Goal: Task Accomplishment & Management: Use online tool/utility

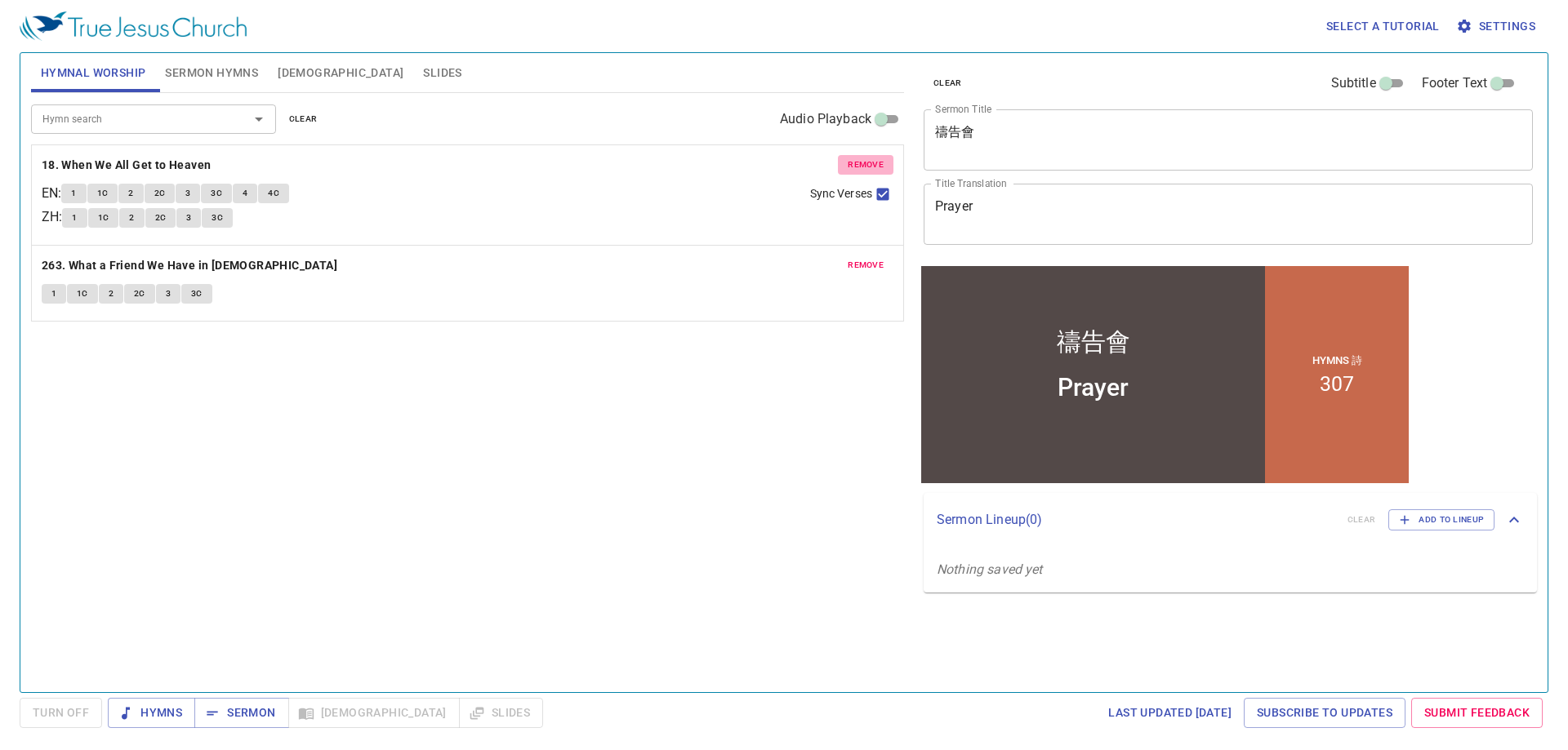
click at [875, 158] on span "remove" at bounding box center [865, 164] width 36 height 15
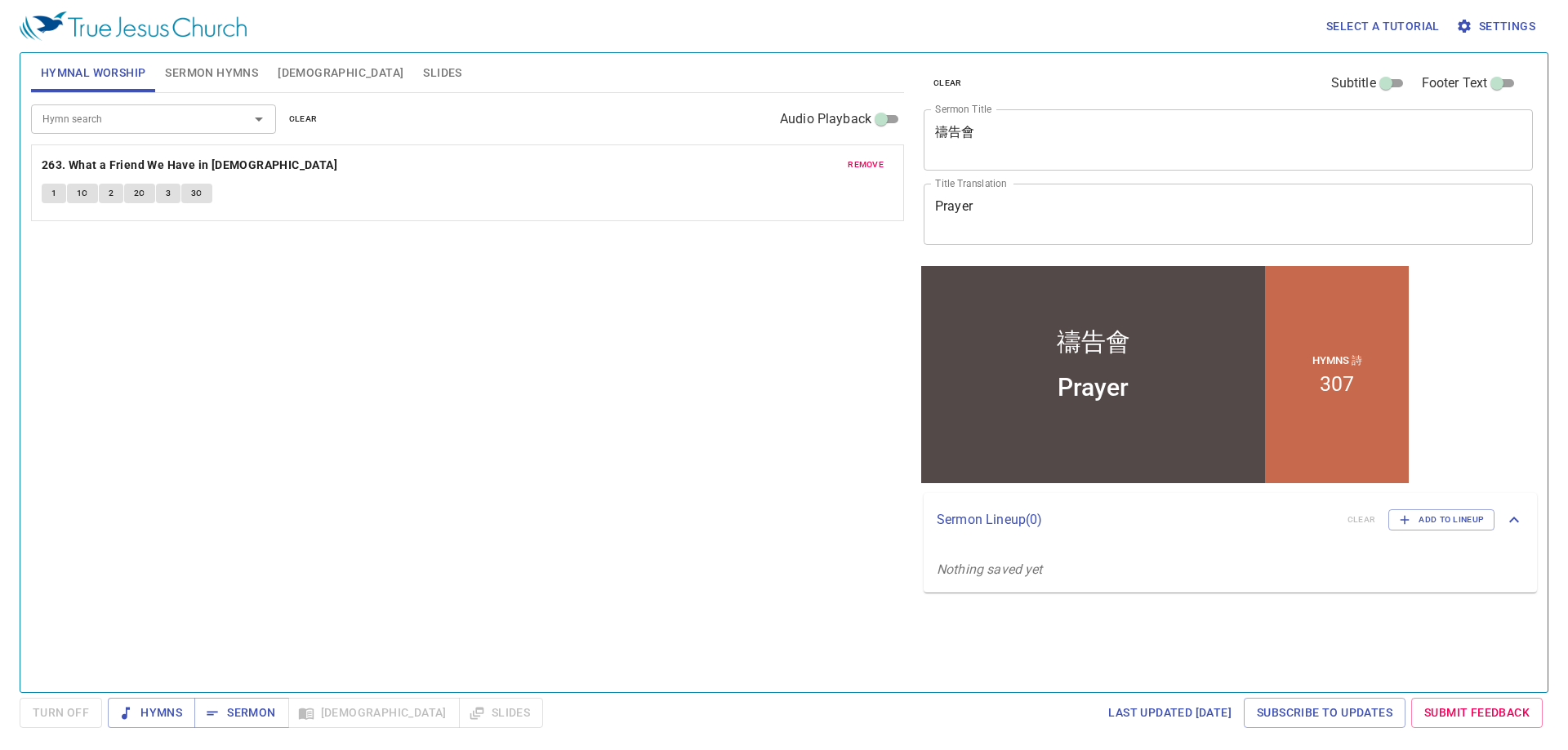
click at [875, 158] on span "remove" at bounding box center [865, 164] width 36 height 15
click at [187, 100] on div "Hymn search Hymn search clear Audio Playback" at bounding box center [467, 119] width 873 height 52
click at [203, 86] on button "Sermon Hymns" at bounding box center [211, 73] width 113 height 39
click at [855, 164] on span "remove" at bounding box center [865, 164] width 36 height 15
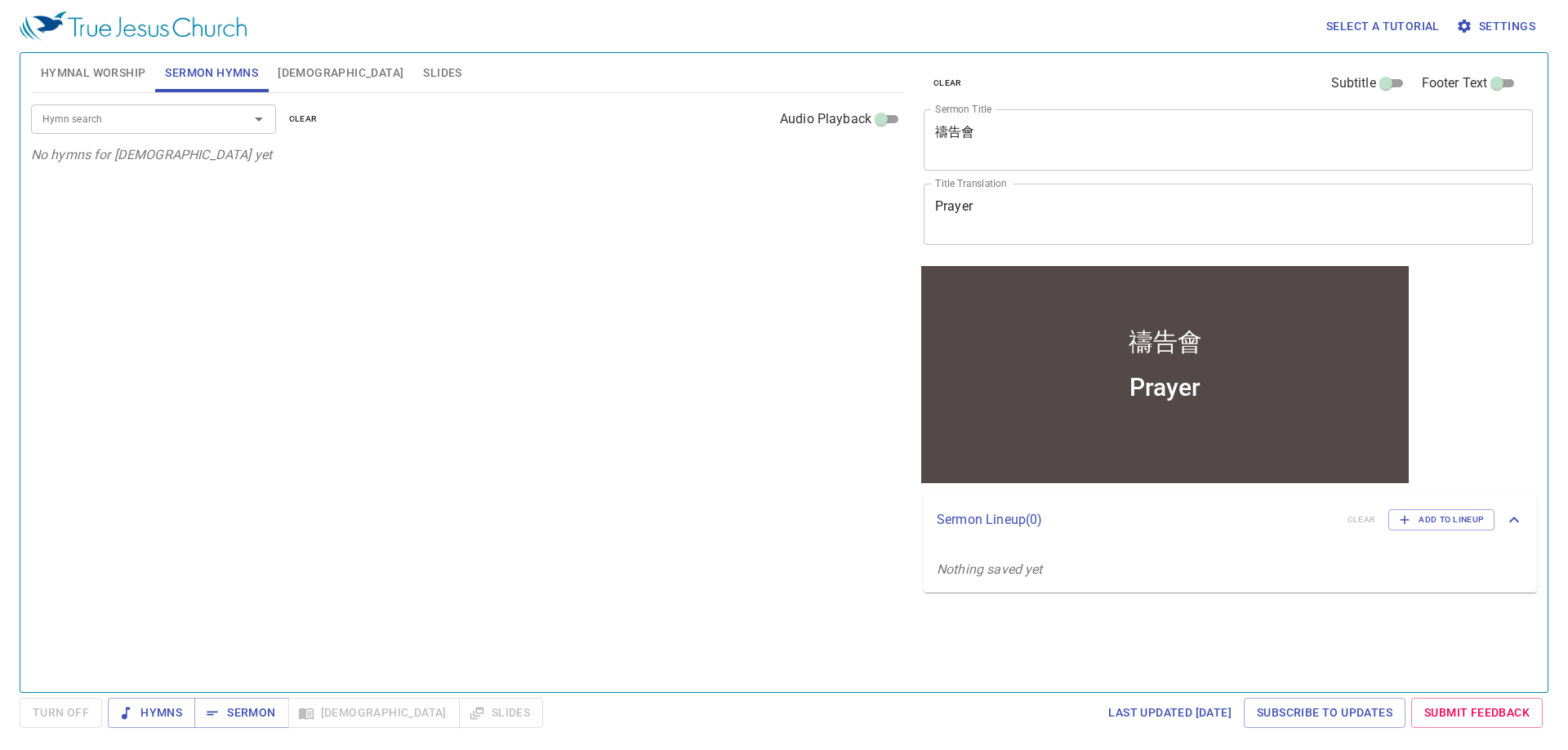
click at [203, 128] on input "Hymn search" at bounding box center [130, 118] width 187 height 19
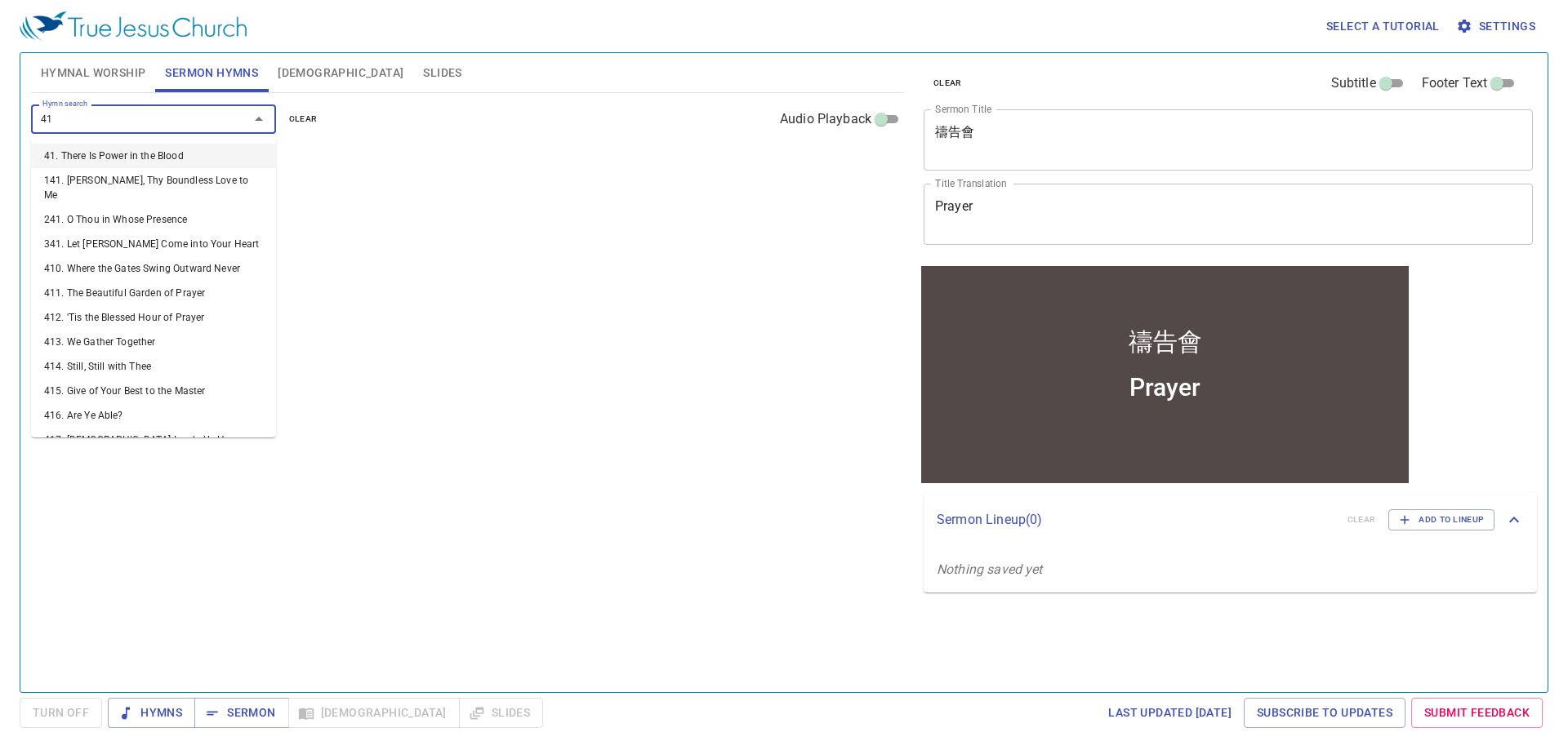
type input "4"
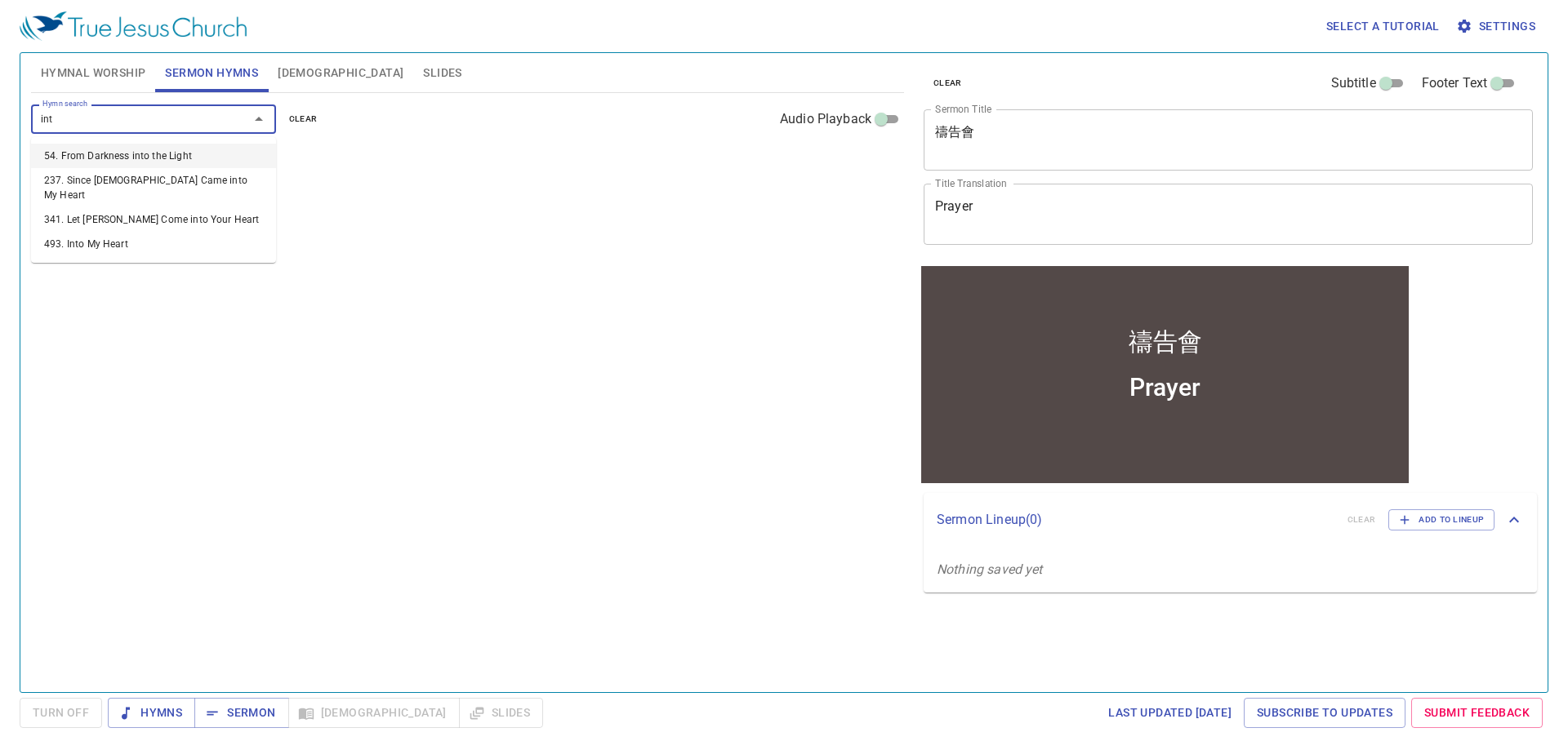
type input "into"
click at [206, 232] on li "493. Into My Heart" at bounding box center [153, 243] width 244 height 25
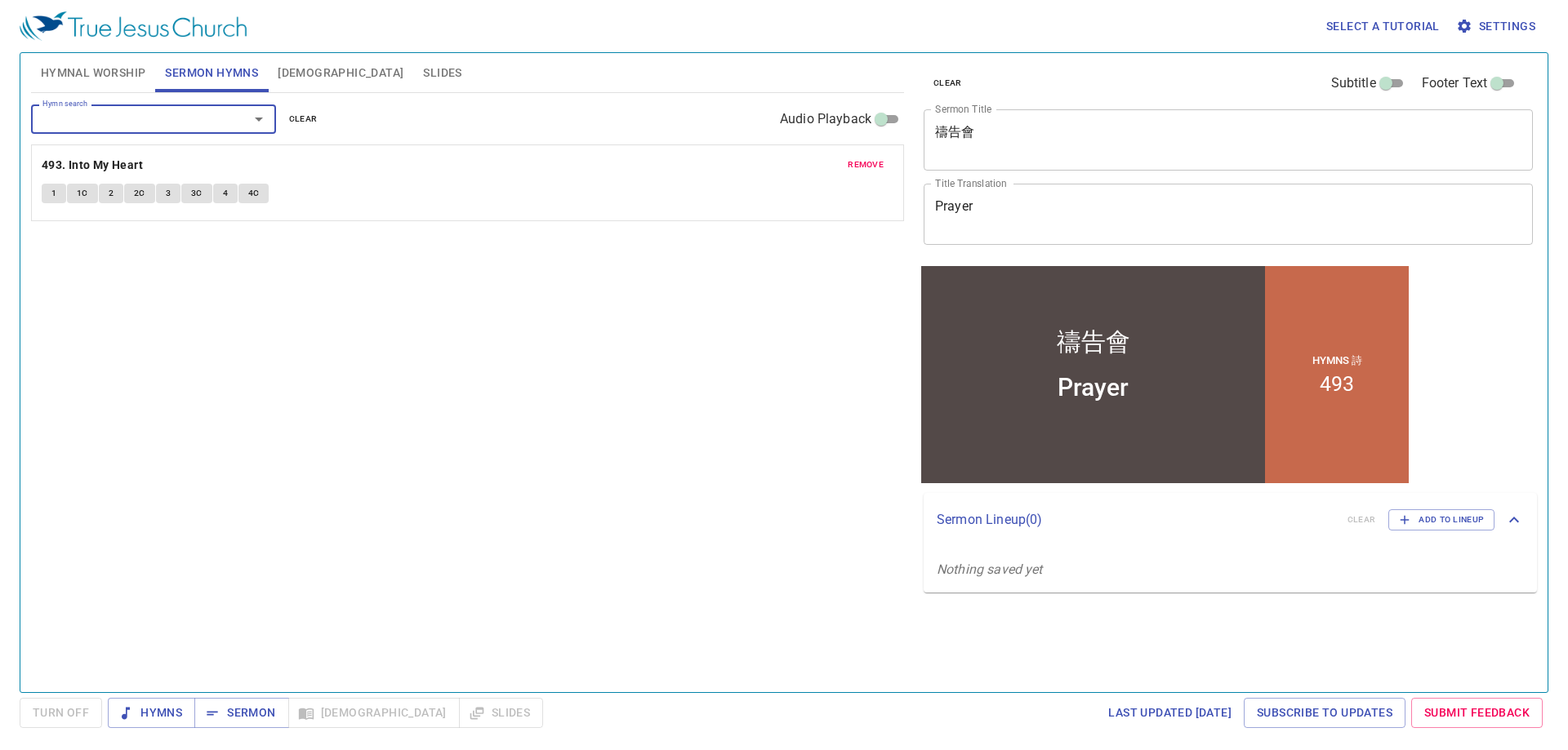
click at [103, 84] on button "Hymnal Worship" at bounding box center [93, 73] width 125 height 39
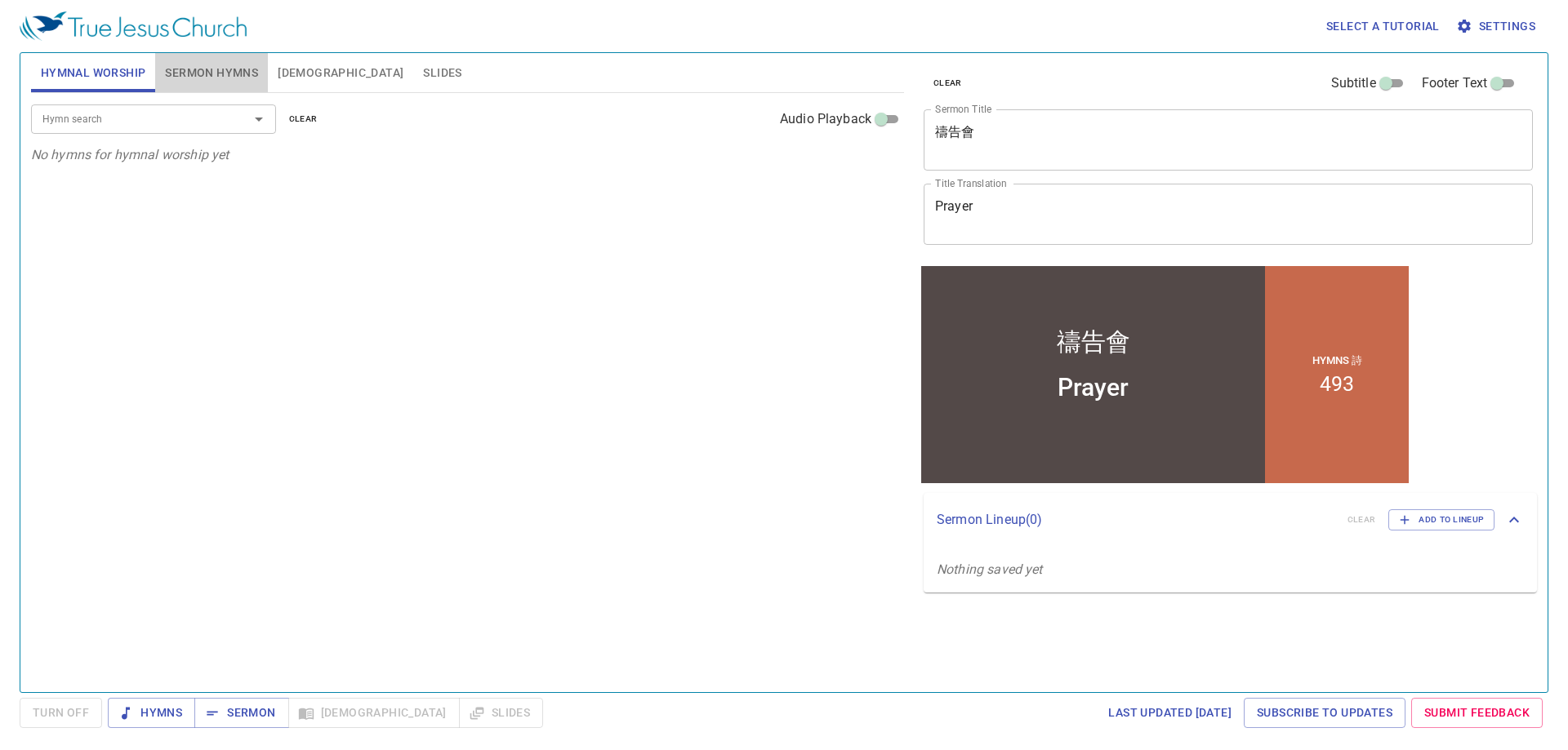
click at [251, 86] on button "Sermon Hymns" at bounding box center [211, 73] width 113 height 39
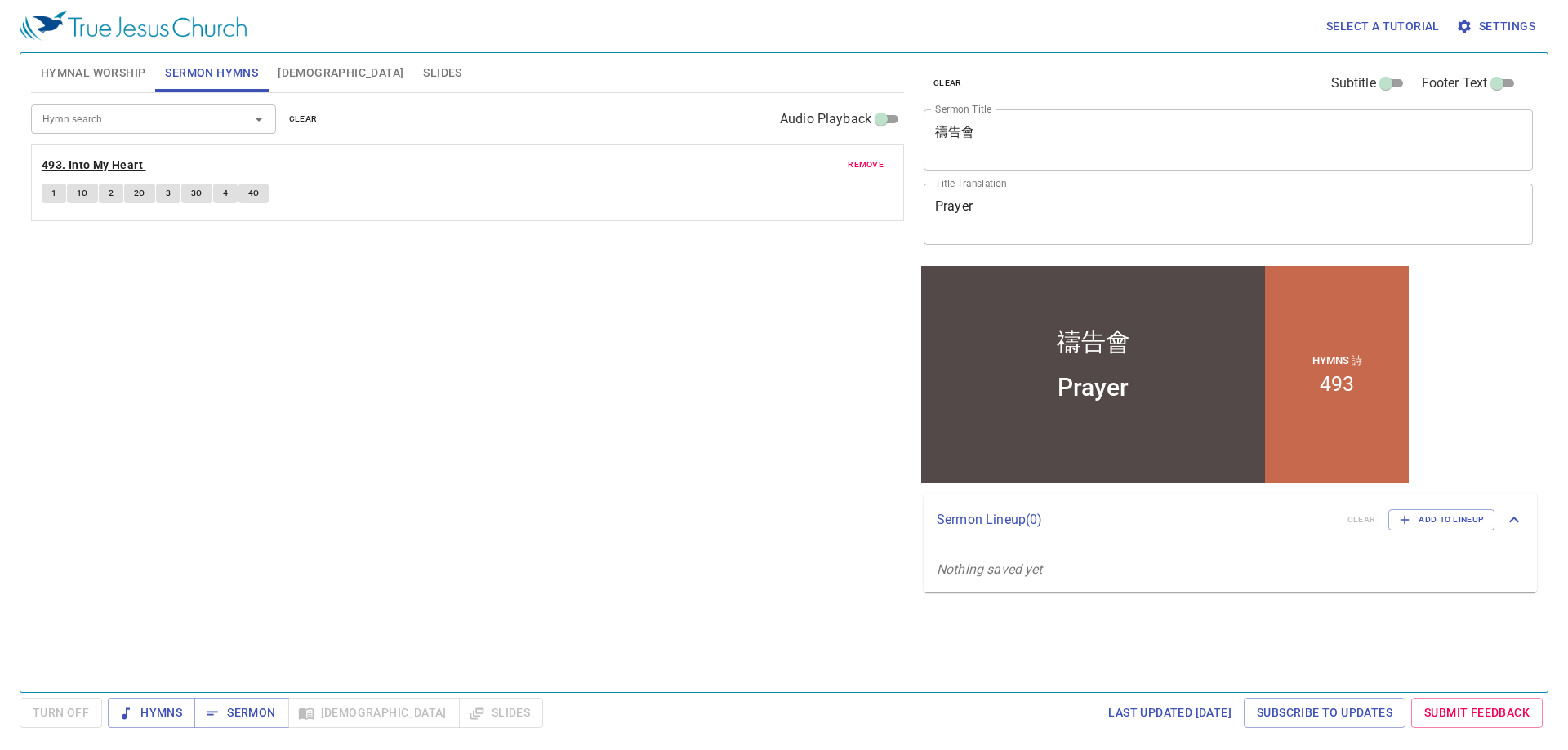
click at [96, 157] on b "493. Into My Heart" at bounding box center [91, 165] width 101 height 21
click at [57, 191] on button "1" at bounding box center [53, 193] width 25 height 20
click at [89, 162] on b "493. Into My Heart" at bounding box center [91, 165] width 101 height 21
click at [297, 75] on span "[DEMOGRAPHIC_DATA]" at bounding box center [341, 73] width 126 height 21
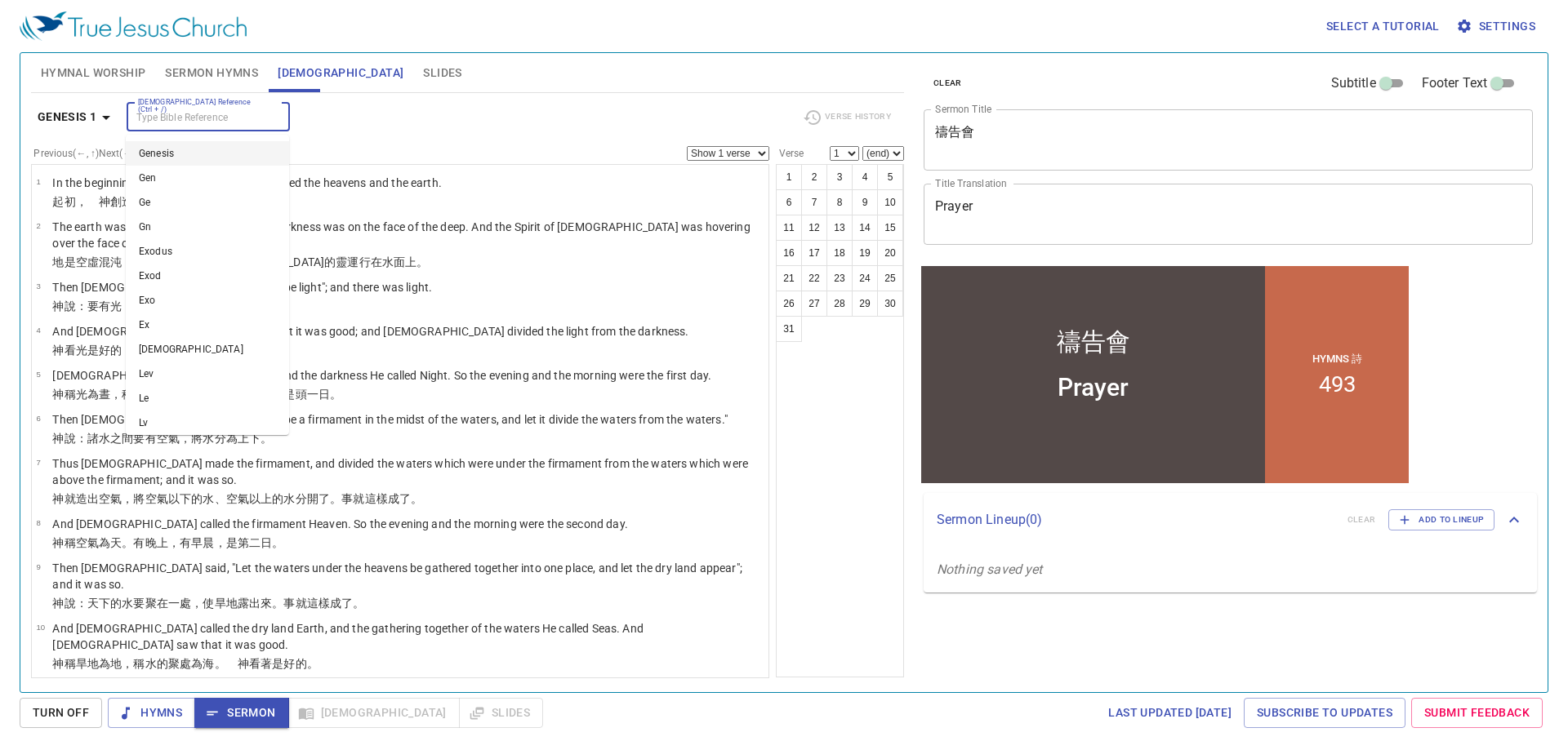
click at [184, 115] on input "[DEMOGRAPHIC_DATA] Reference (Ctrl + /)" at bounding box center [194, 117] width 127 height 19
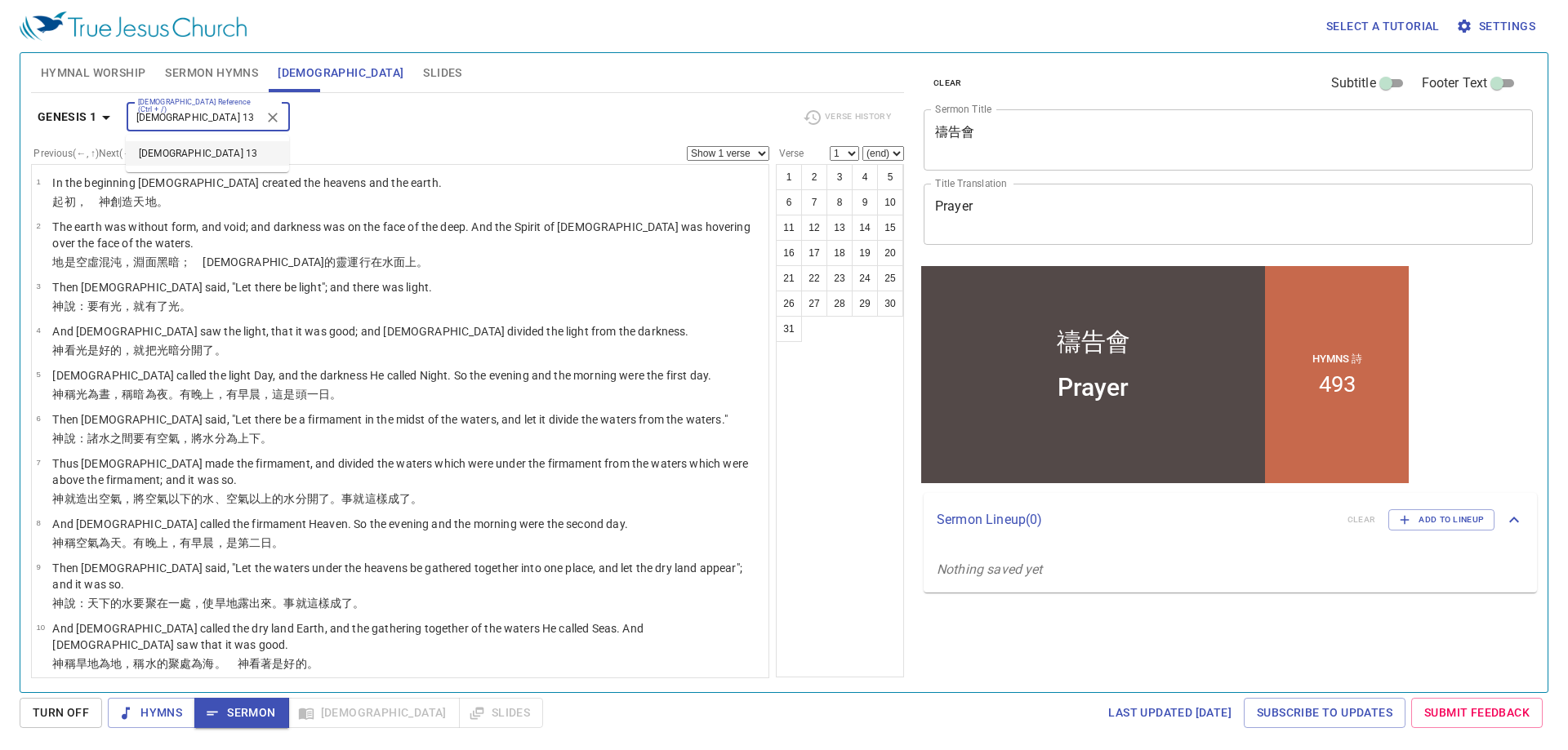
type input "luke 11 13"
select select "13"
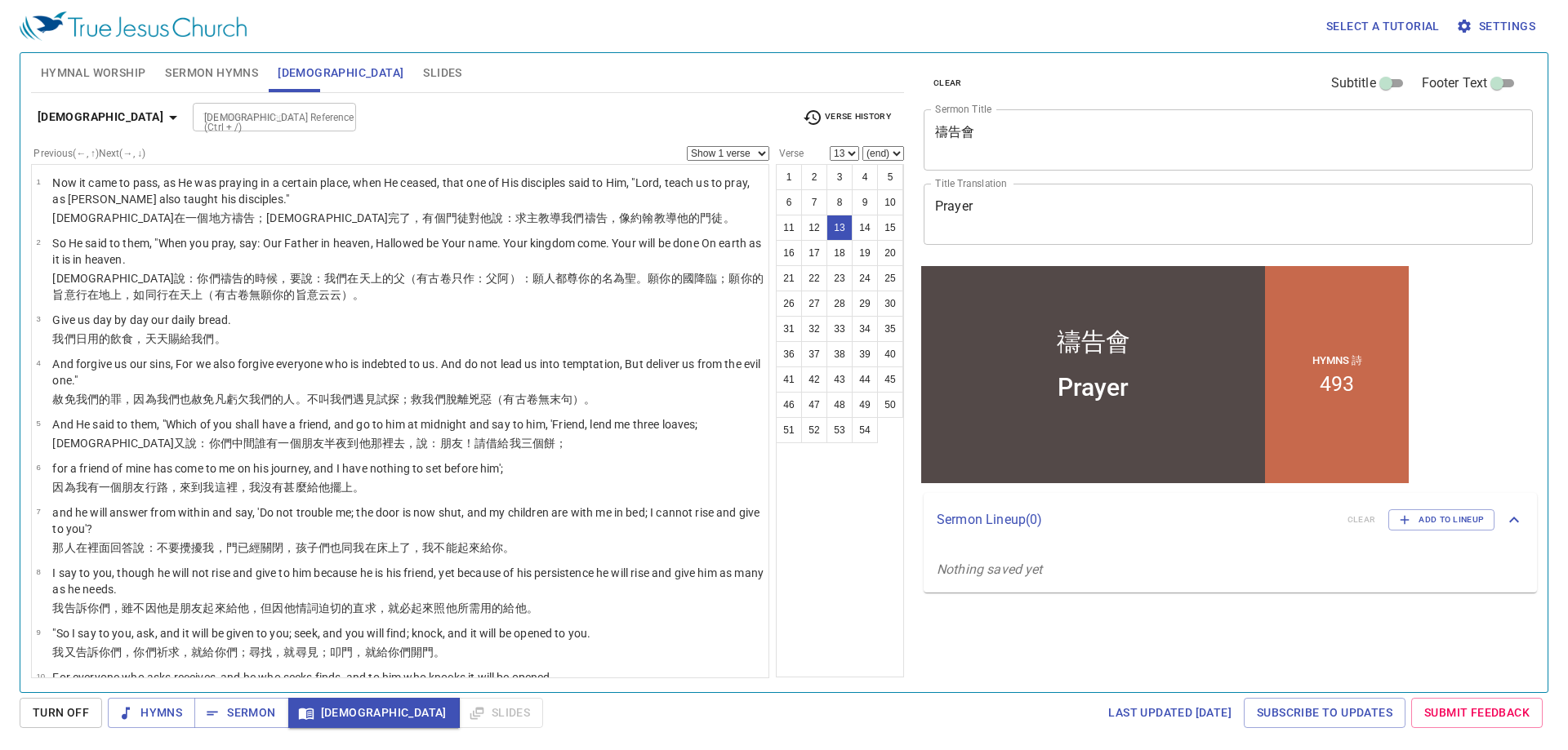
scroll to position [424, 0]
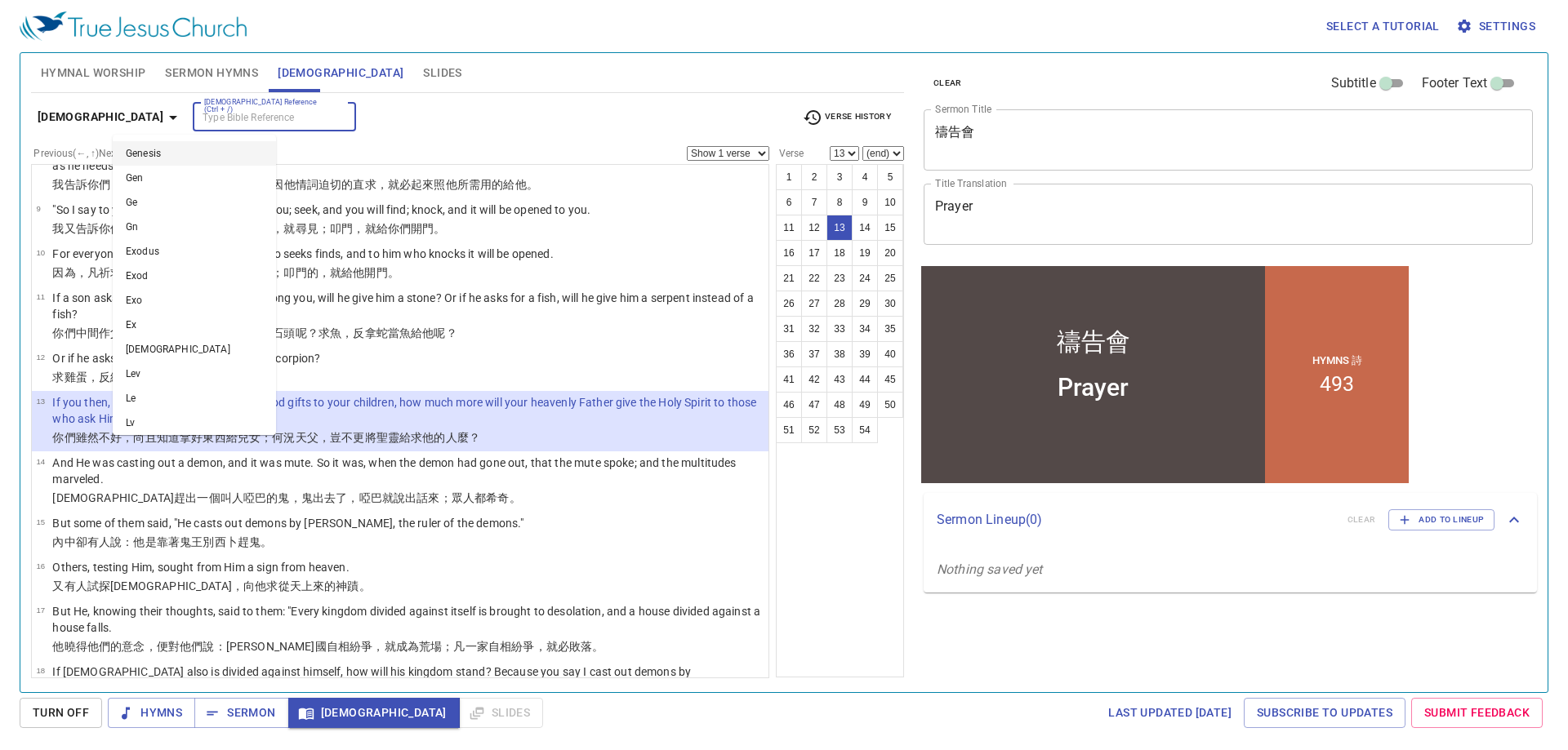
click at [197, 115] on input "[DEMOGRAPHIC_DATA] Reference (Ctrl + /)" at bounding box center [260, 117] width 127 height 19
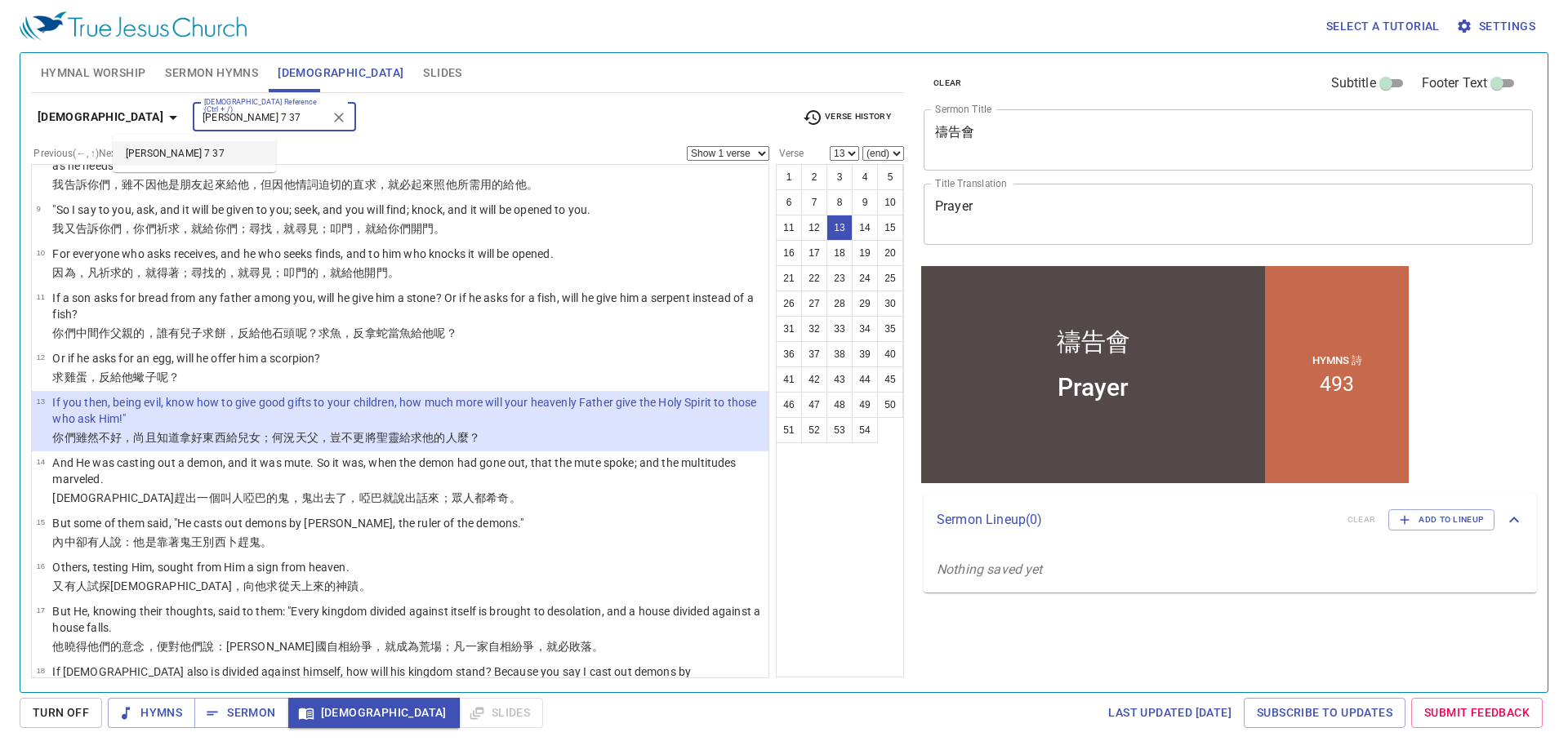
type input "john 7 37"
select select "37"
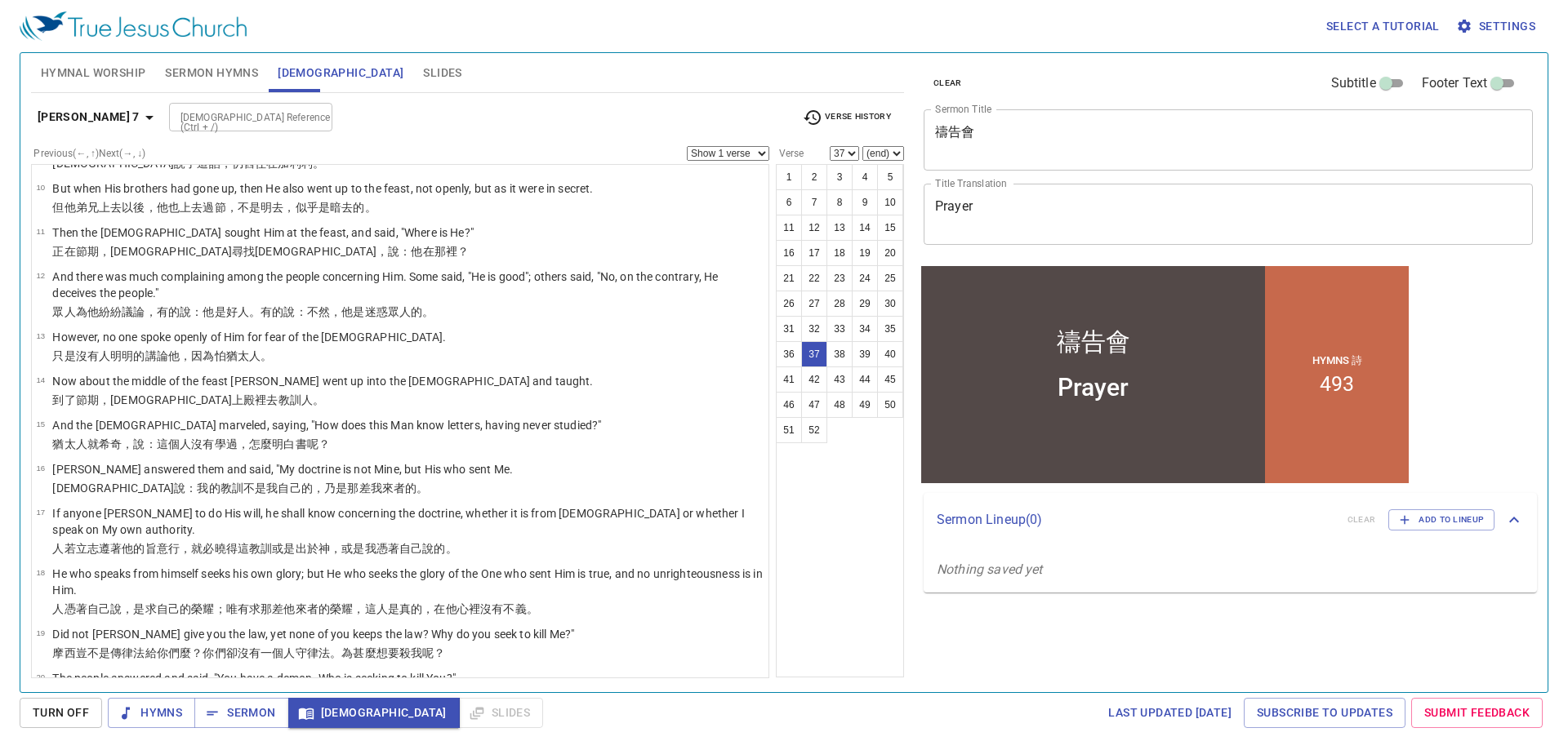
scroll to position [1473, 0]
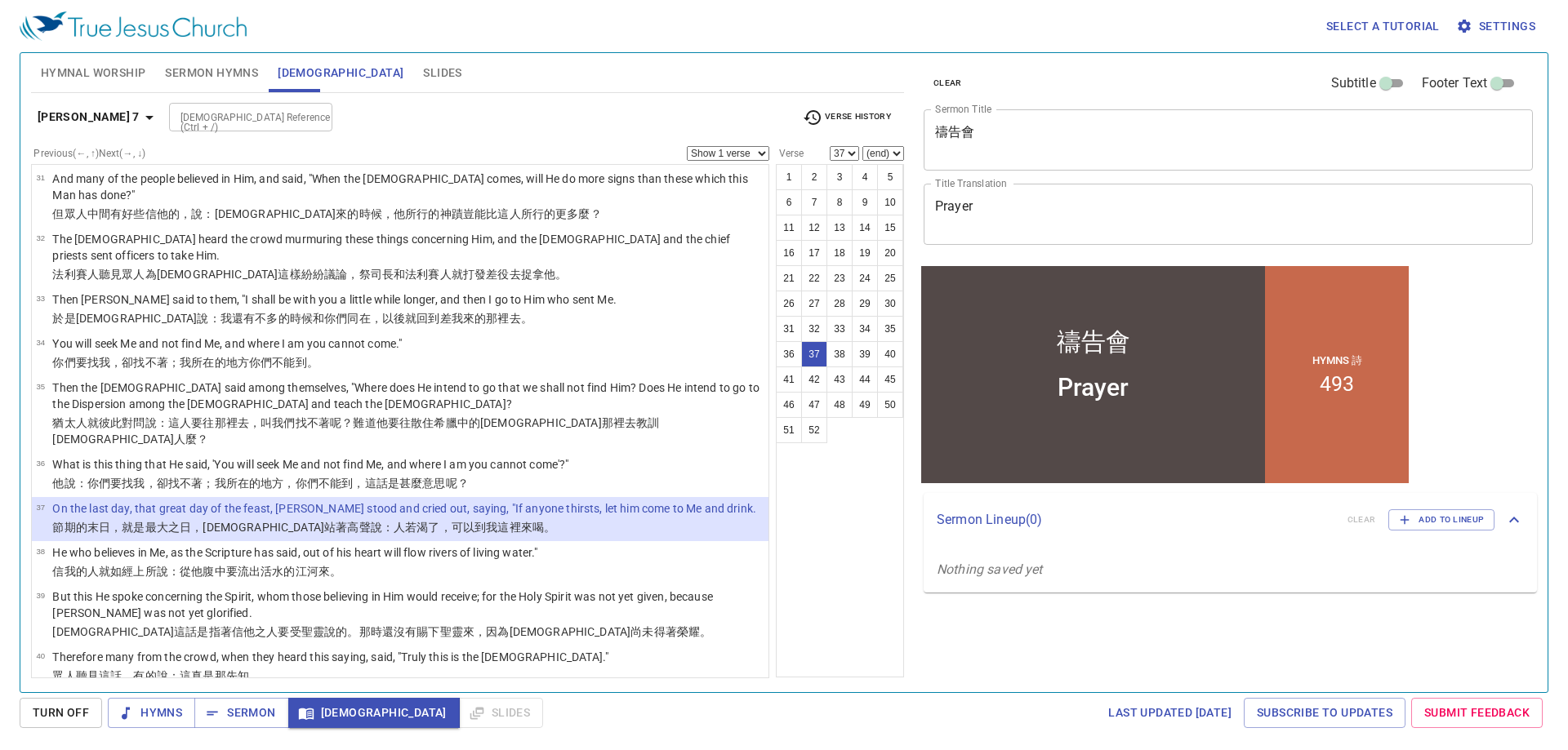
click at [888, 153] on select "(end) 38 39 40 41 42 43 44 45 46 47 48 49 50 51 52" at bounding box center [883, 153] width 41 height 15
select select "39"
click at [862, 146] on select "(end) 38 39 40 41 42 43 44 45 46 47 48 49 50 51 52" at bounding box center [883, 153] width 41 height 15
click at [739, 158] on select "Show 1 verse Show 2 verses Show 3 verses Show 4 verses Show 5 verses" at bounding box center [728, 153] width 82 height 15
select select "3"
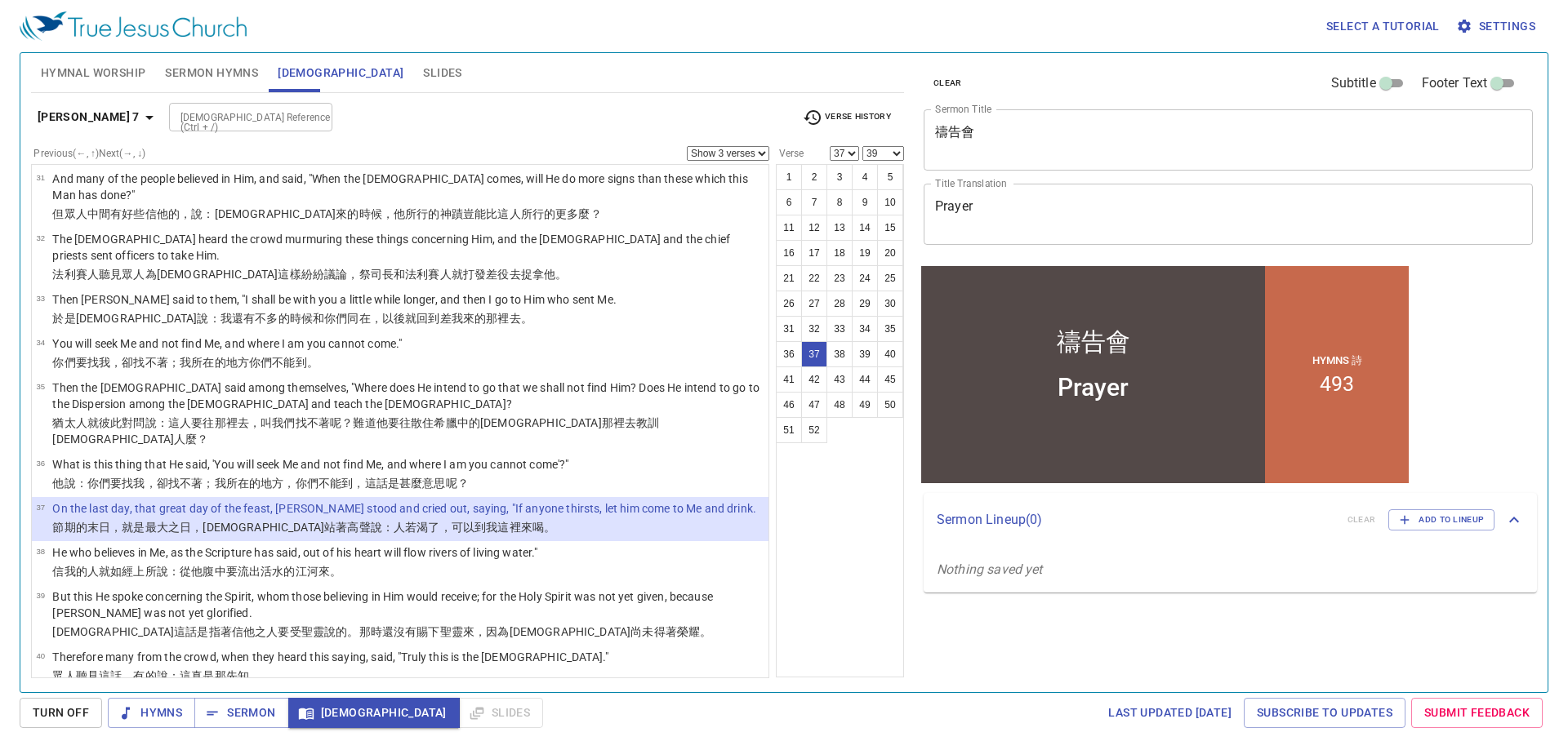
click at [686, 146] on select "Show 1 verse Show 2 verses Show 3 verses Show 4 verses Show 5 verses" at bounding box center [728, 153] width 82 height 15
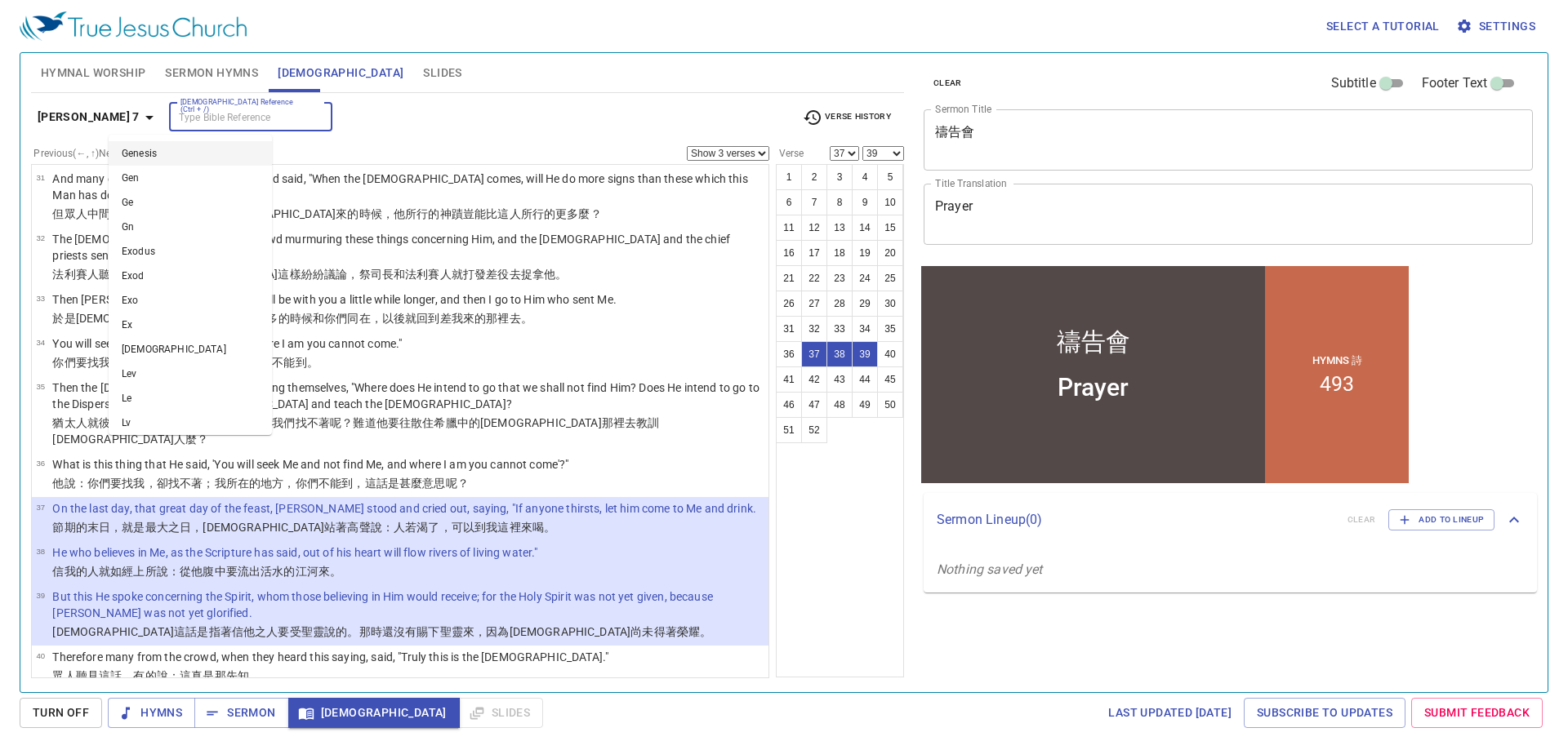
click at [174, 124] on input "[DEMOGRAPHIC_DATA] Reference (Ctrl + /)" at bounding box center [237, 117] width 127 height 19
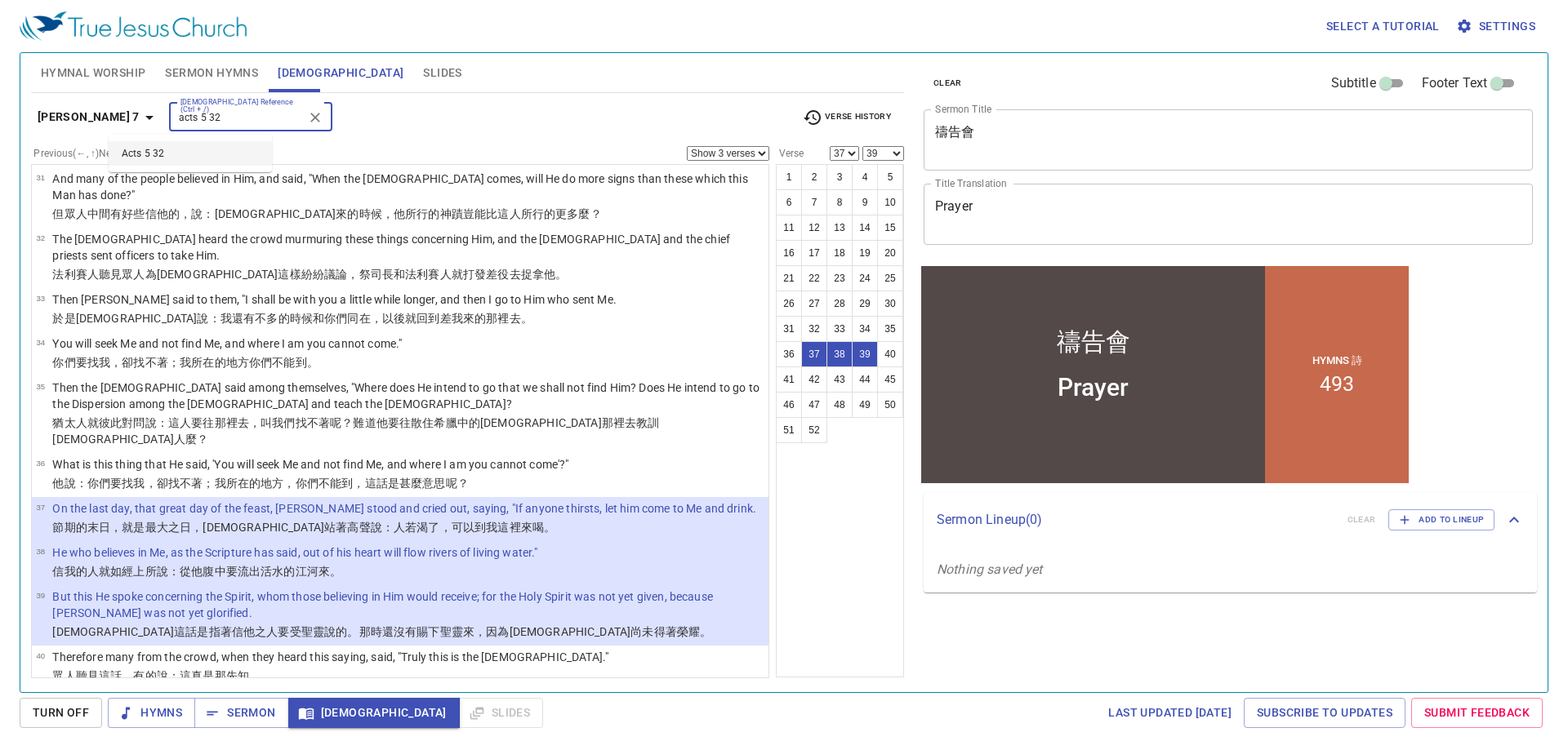
type input "acts 5 32"
select select "1"
select select "32"
select select
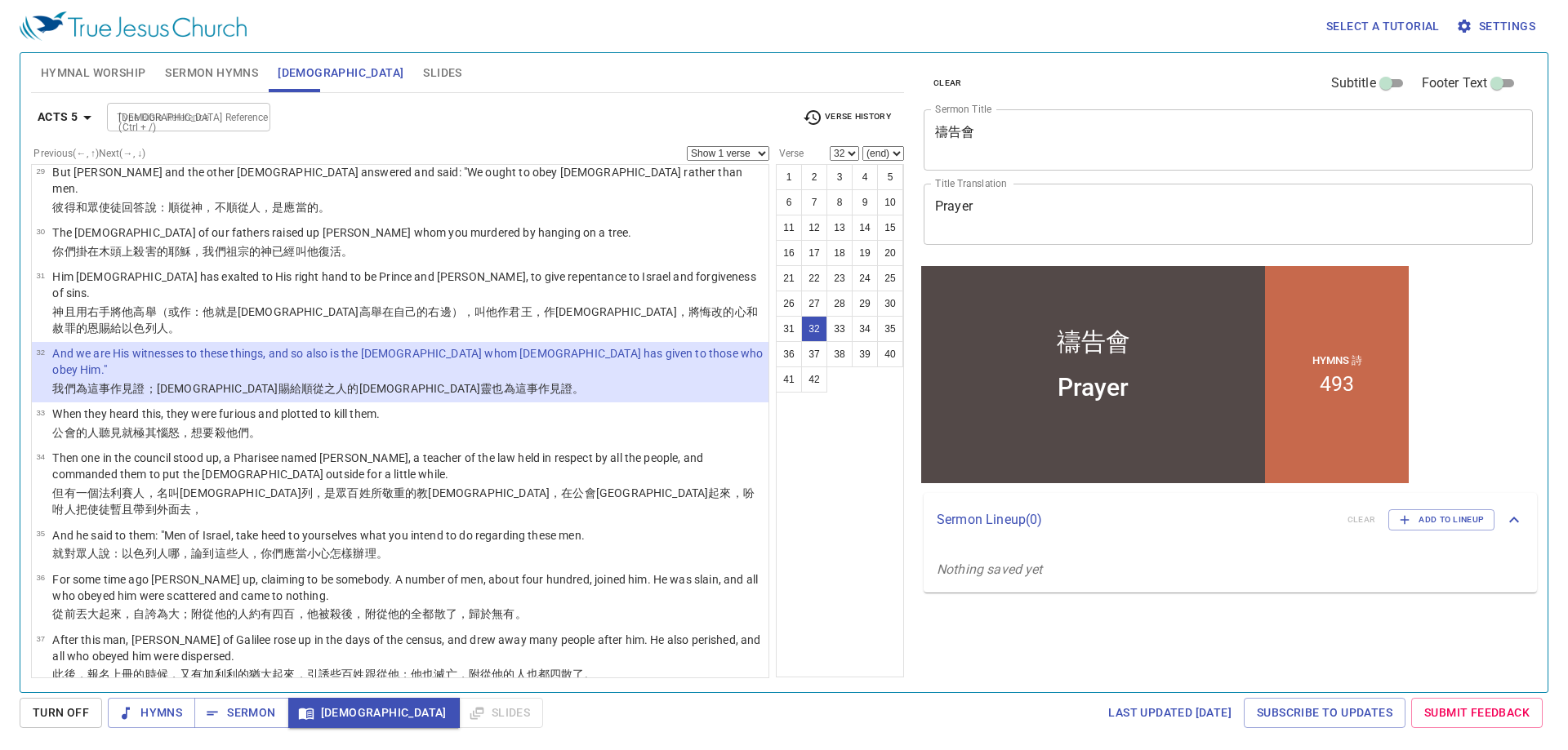
scroll to position [1335, 0]
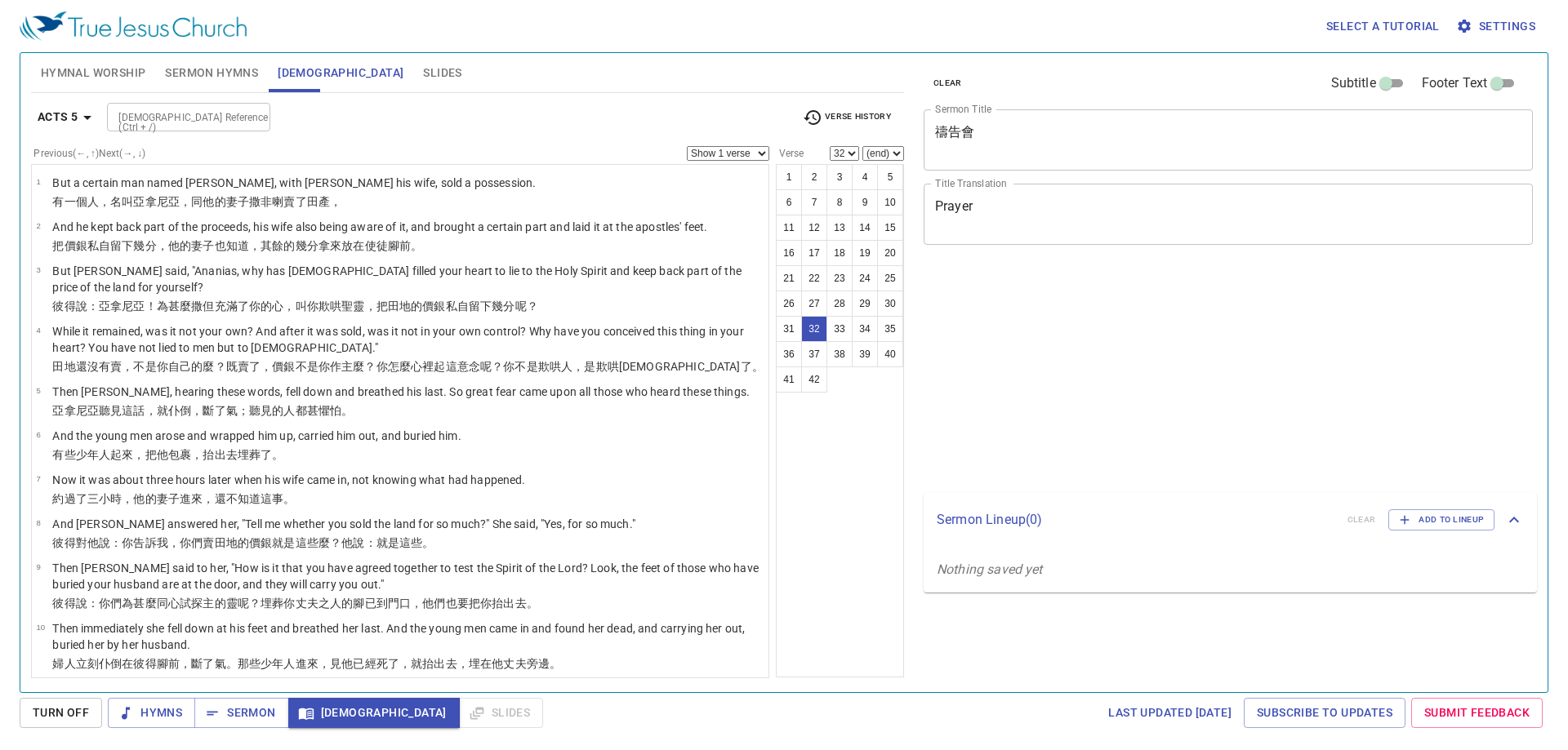
select select "32"
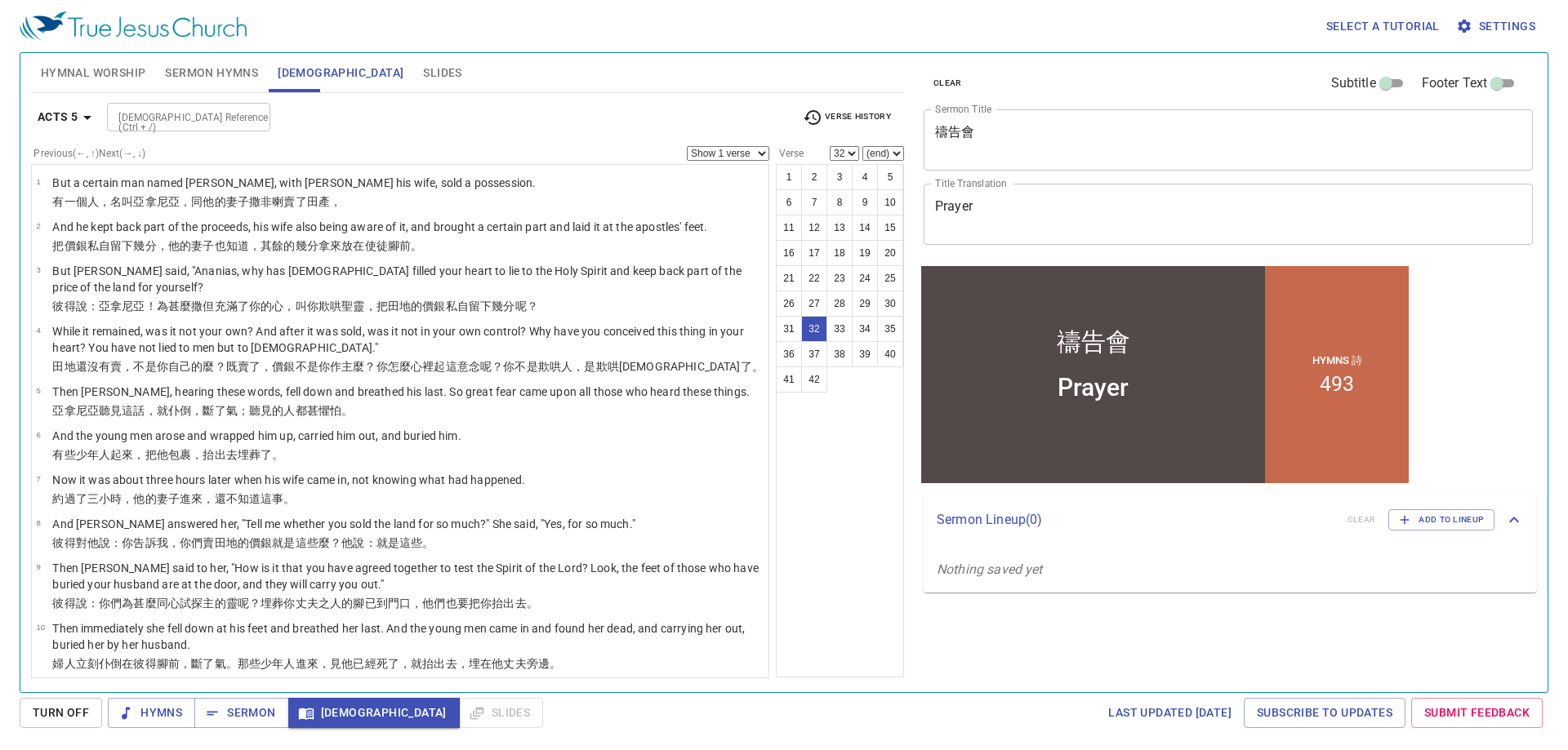
scroll to position [1335, 0]
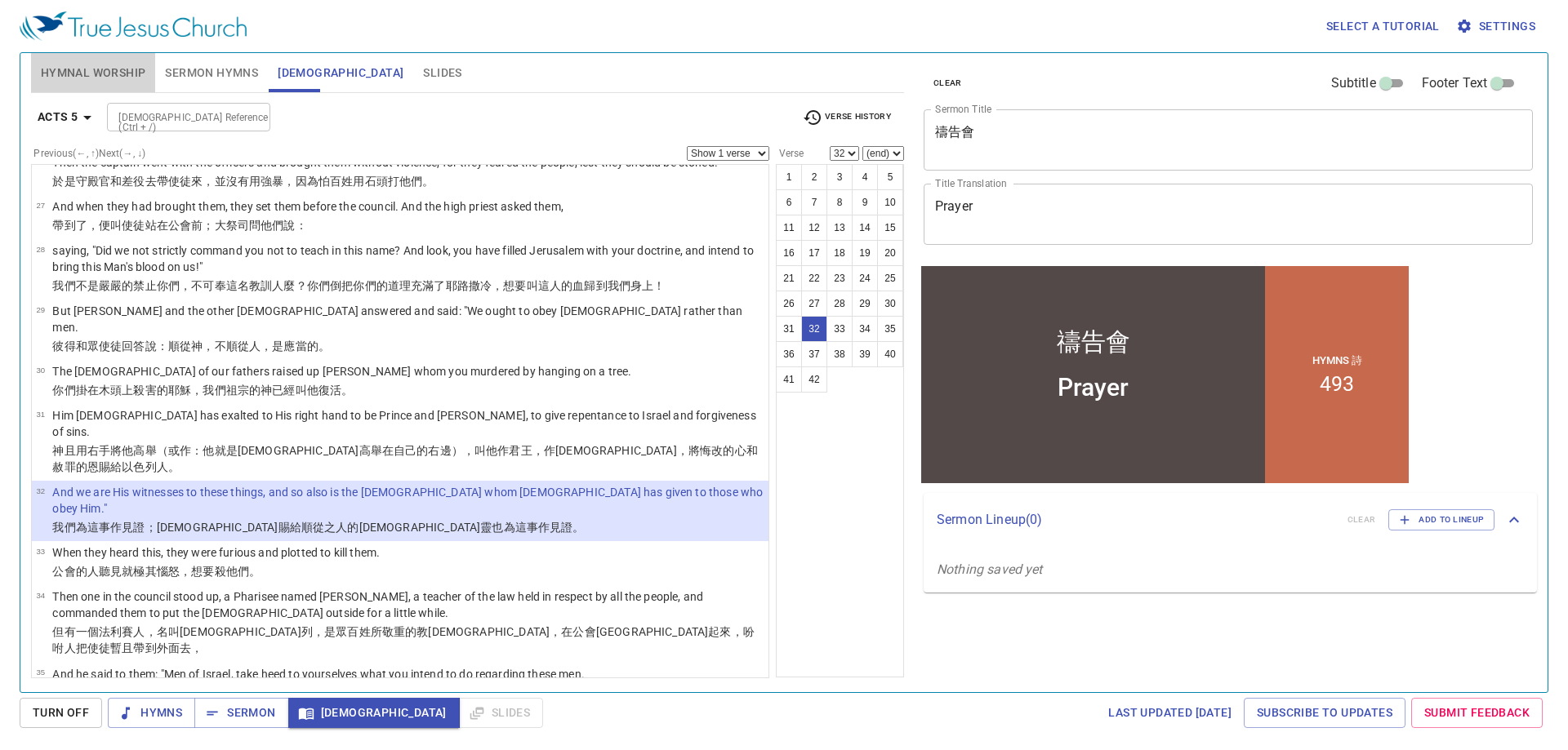
click at [97, 65] on span "Hymnal Worship" at bounding box center [93, 73] width 105 height 21
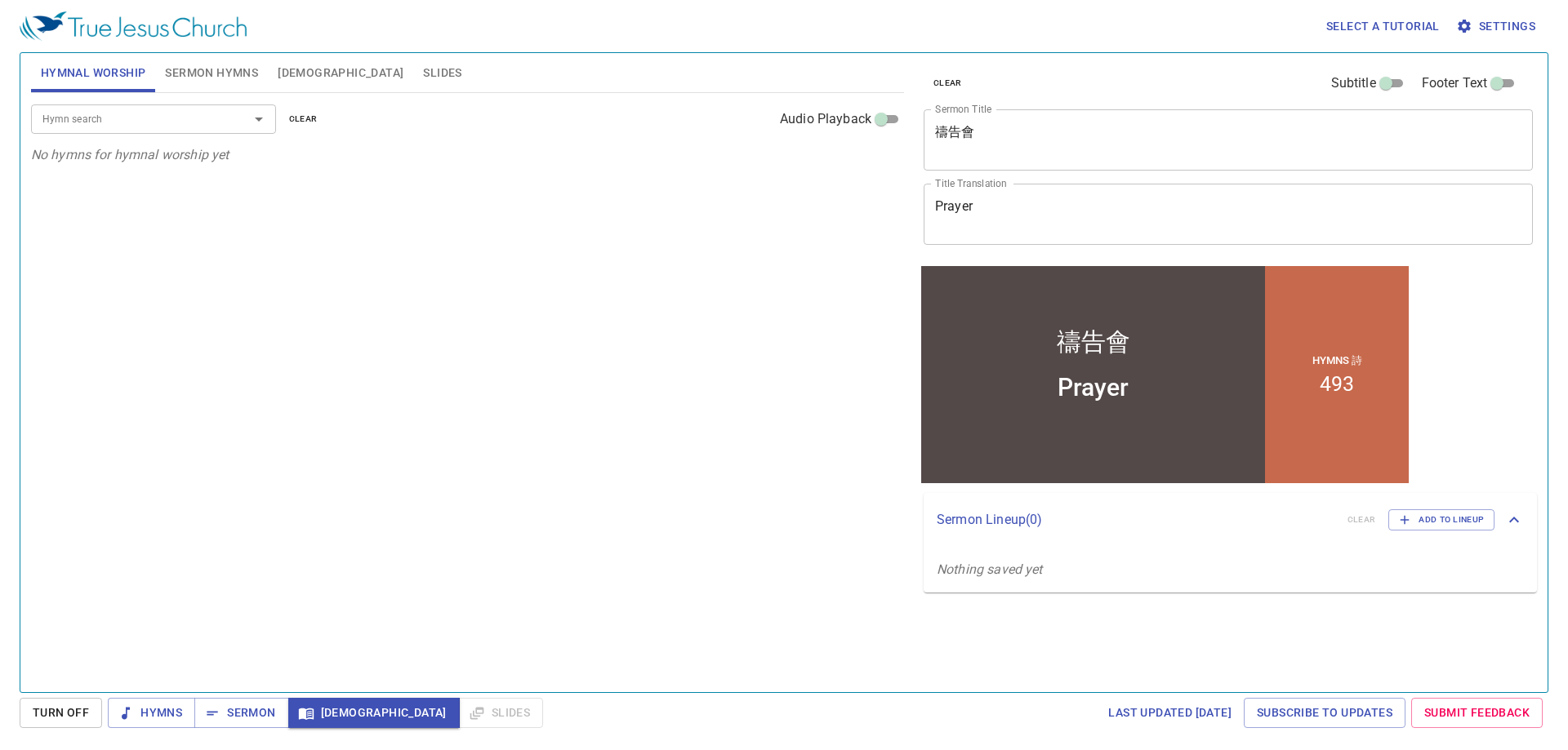
click at [133, 136] on div "Hymn search Hymn search clear Audio Playback" at bounding box center [467, 119] width 873 height 52
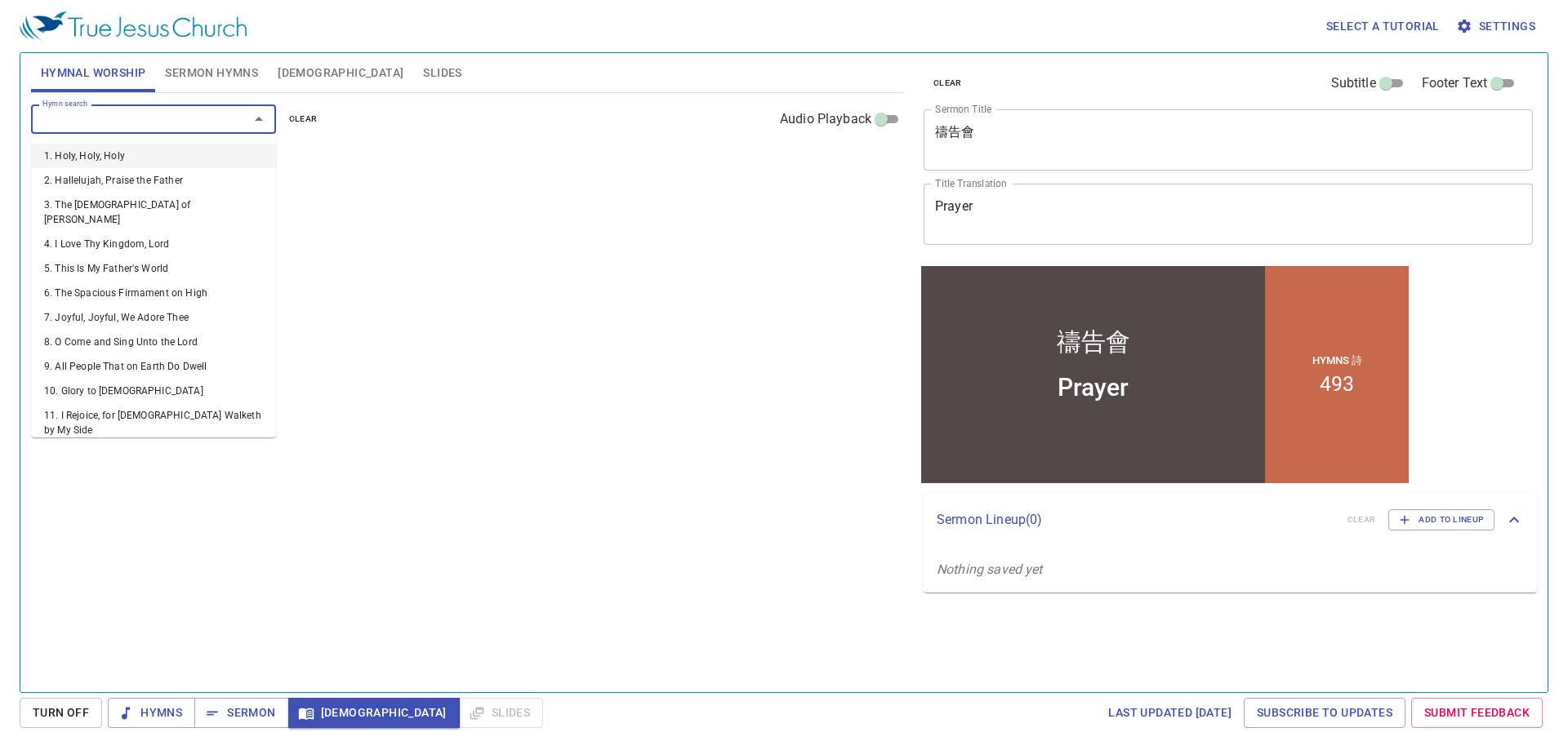
click at [151, 118] on input "Hymn search" at bounding box center [130, 118] width 187 height 19
click at [225, 83] on button "Sermon Hymns" at bounding box center [211, 73] width 113 height 39
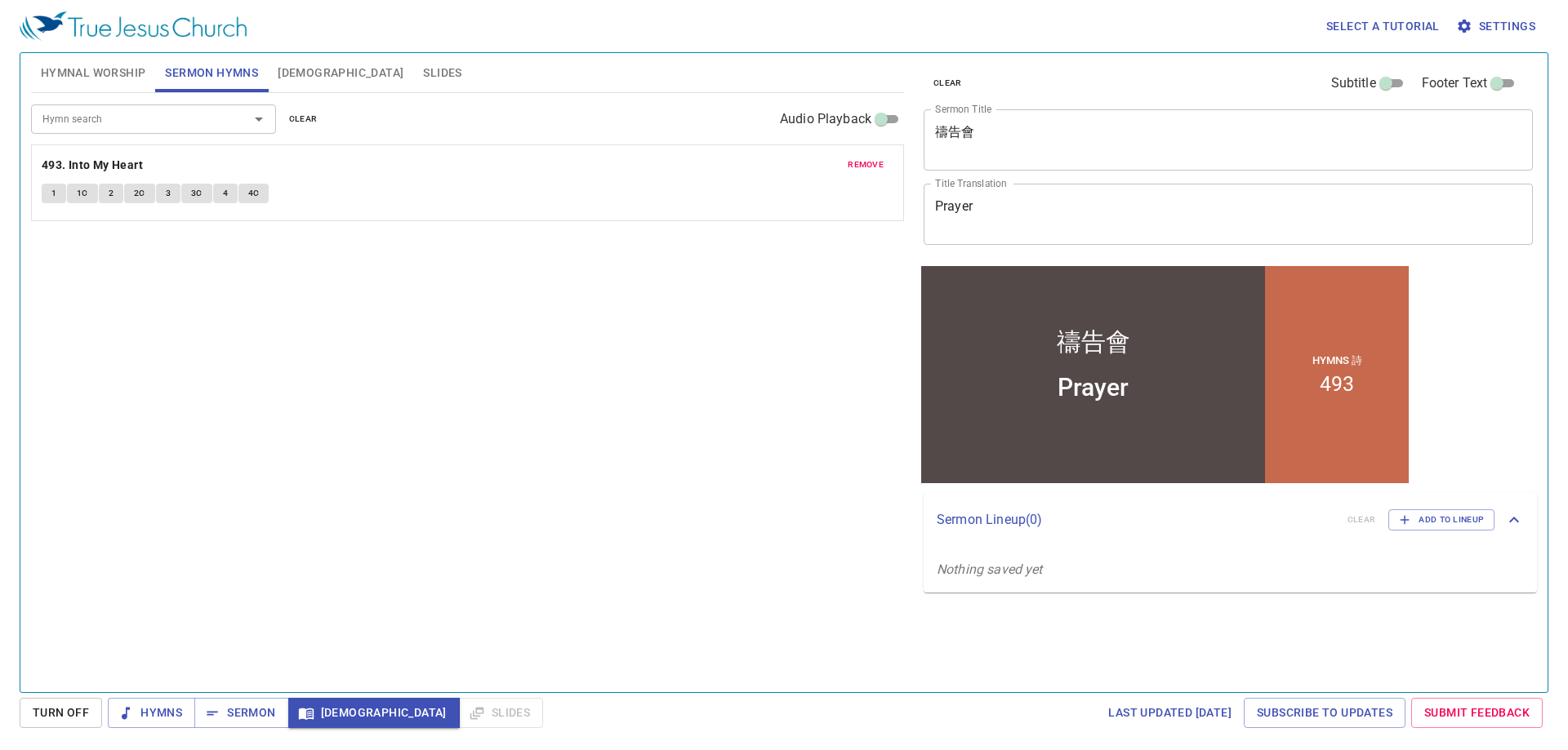
click at [150, 130] on div "Hymn search" at bounding box center [153, 118] width 244 height 28
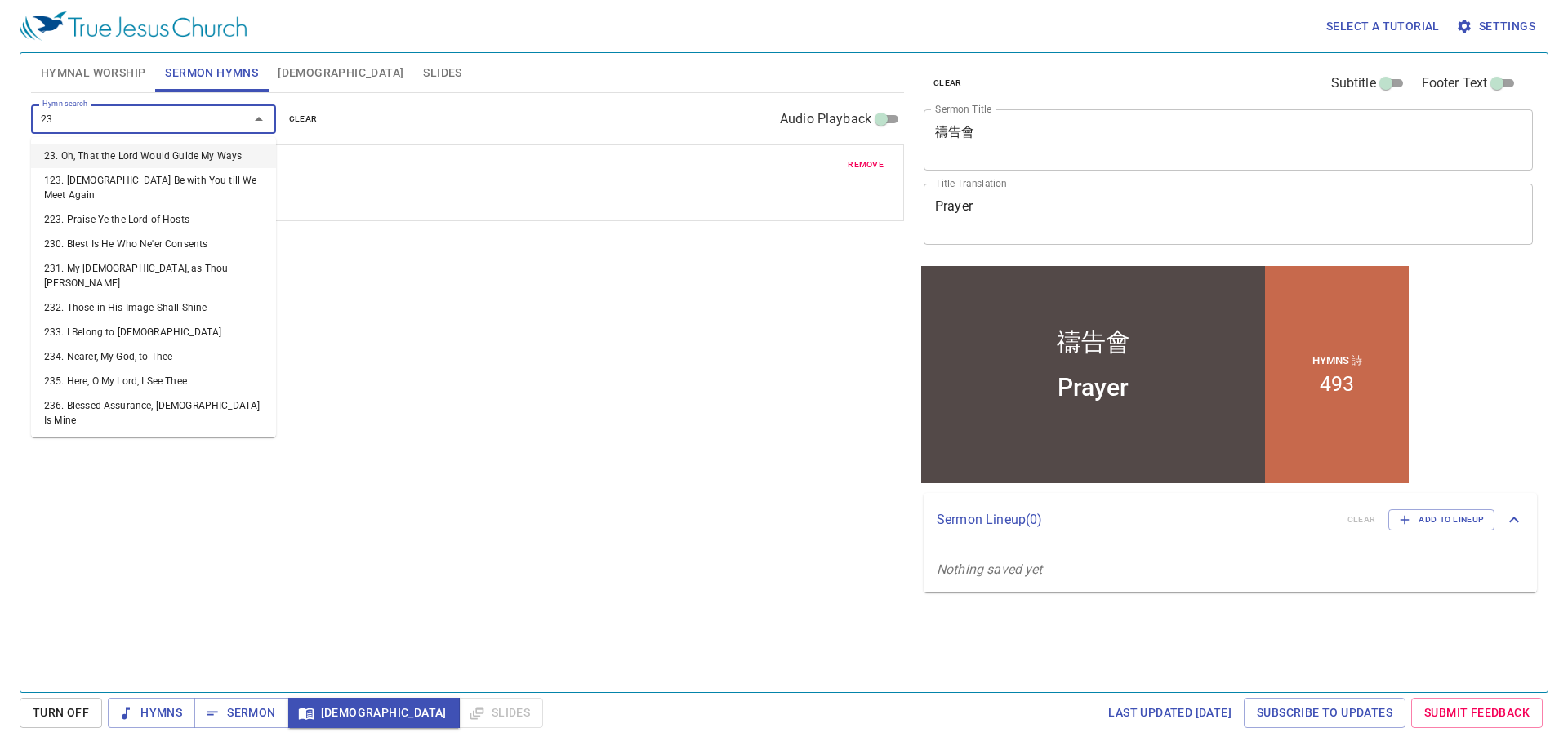
type input "237"
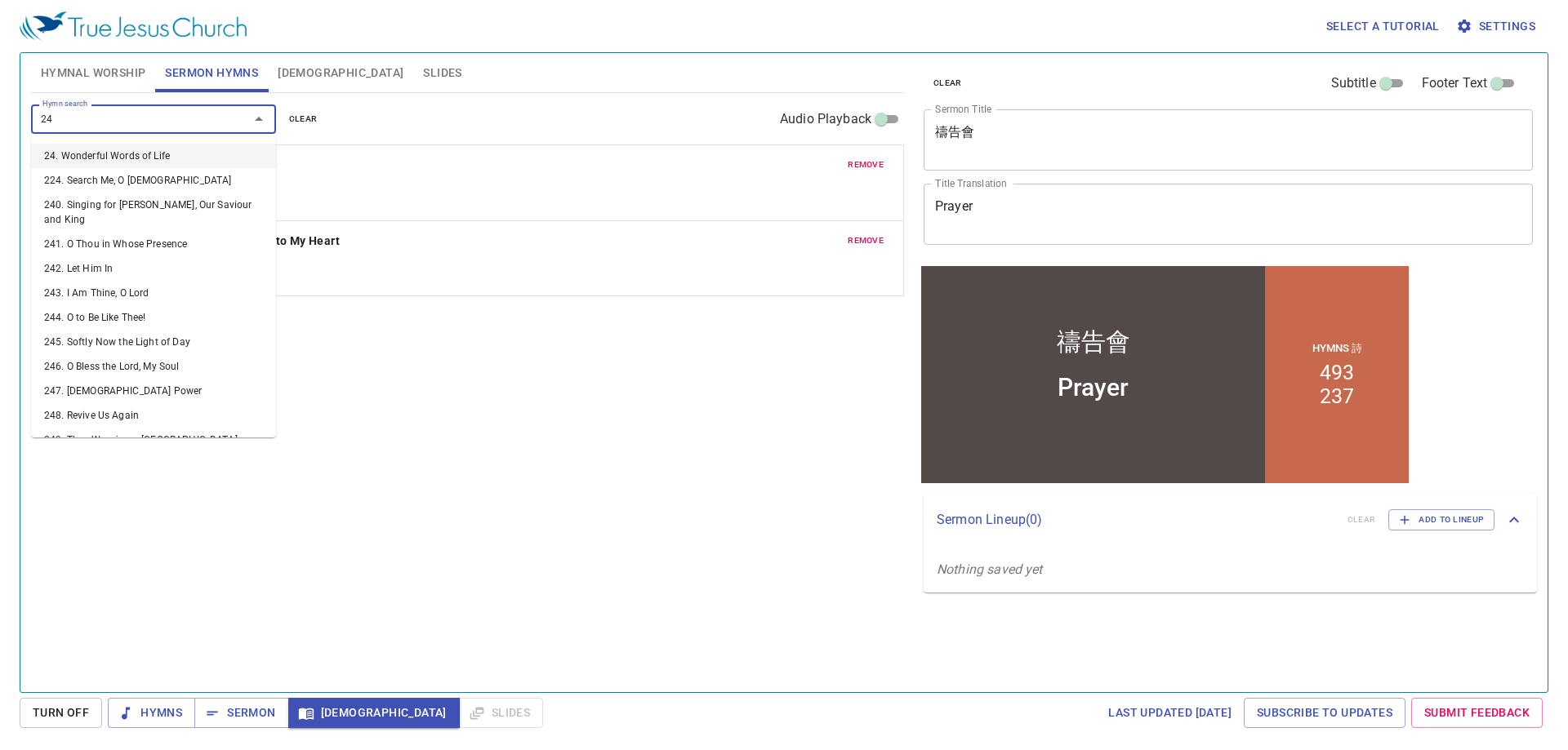
type input "243"
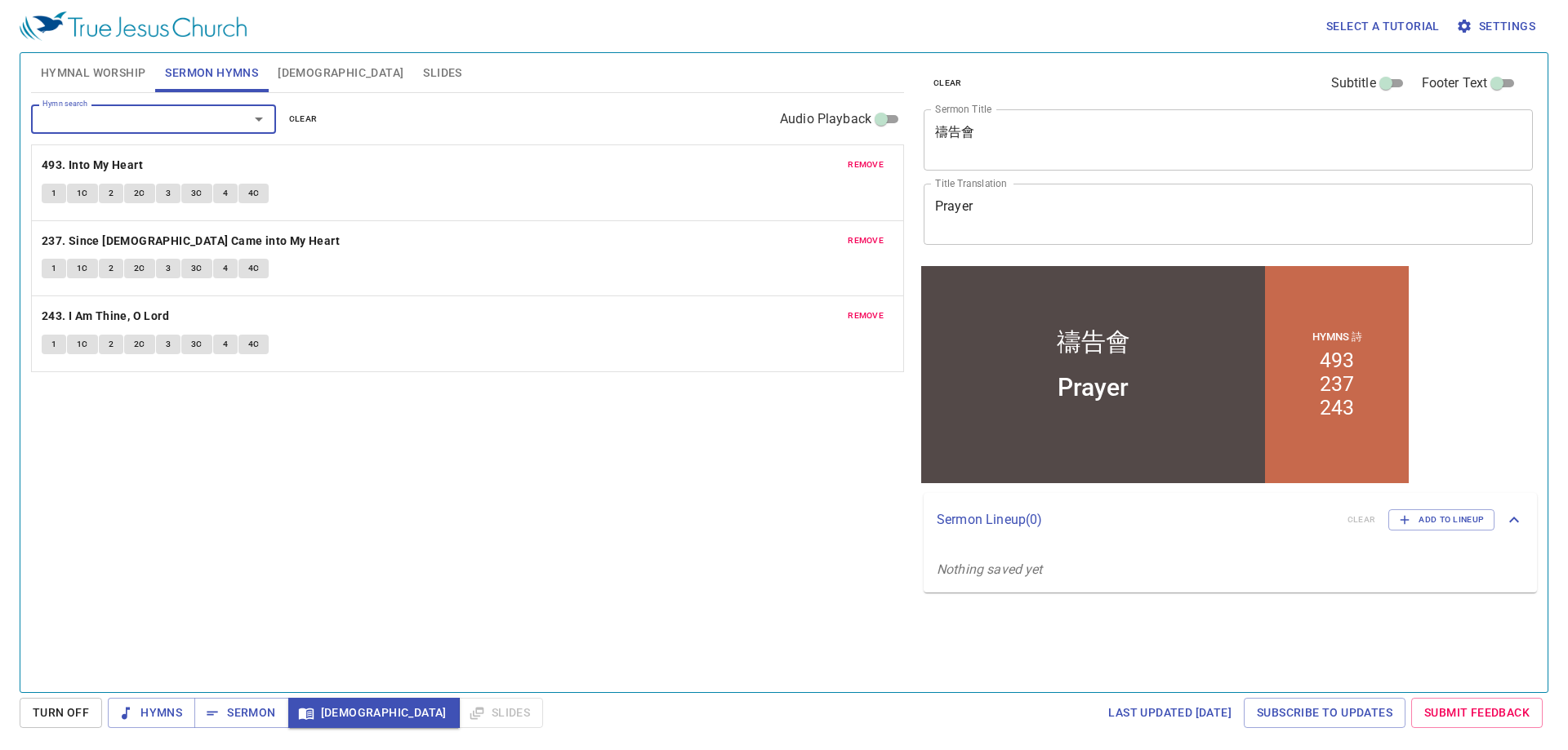
click at [881, 168] on span "remove" at bounding box center [865, 164] width 36 height 15
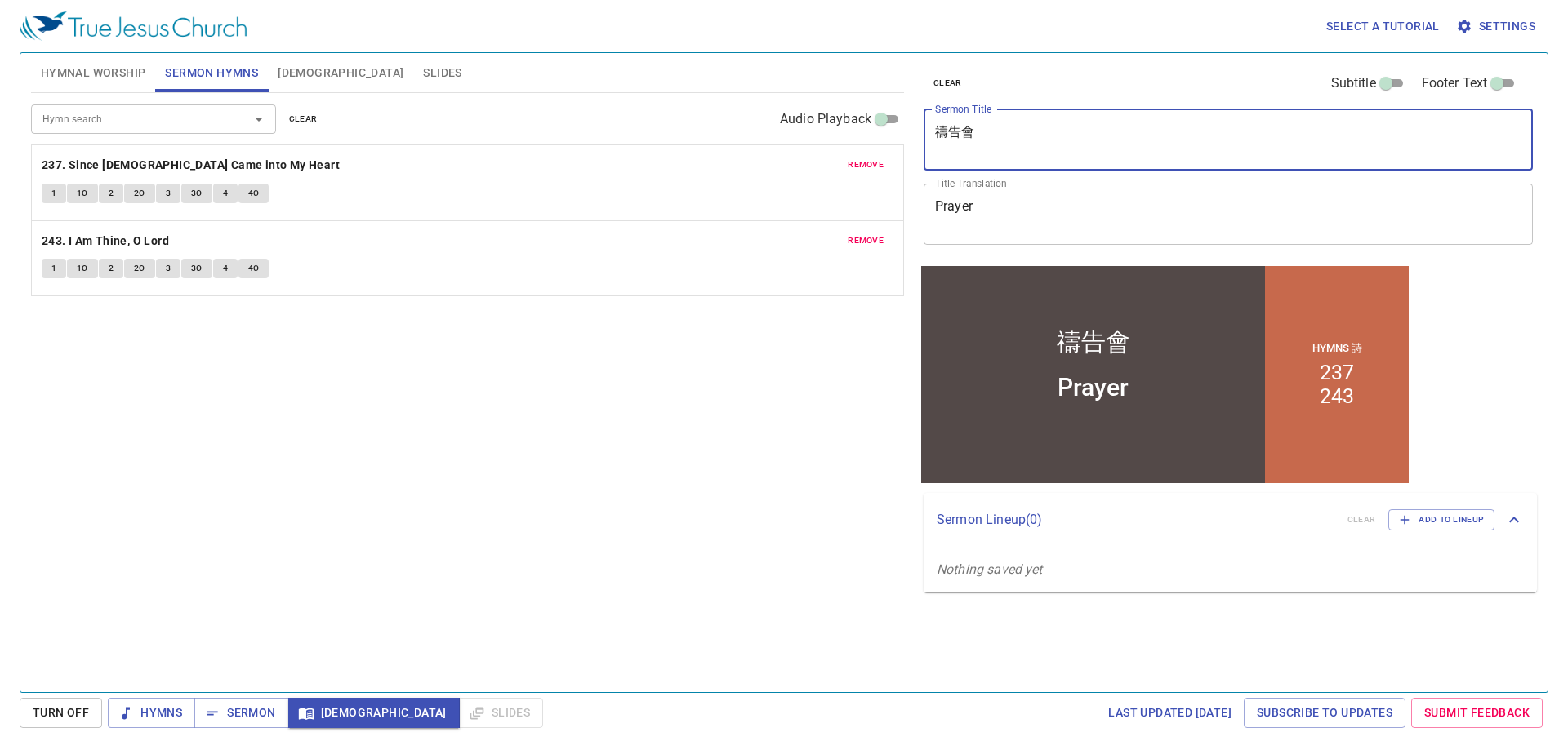
drag, startPoint x: 1026, startPoint y: 132, endPoint x: 934, endPoint y: 134, distance: 92.0
click at [934, 134] on div "禱告會 x Sermon Title" at bounding box center [1227, 139] width 609 height 61
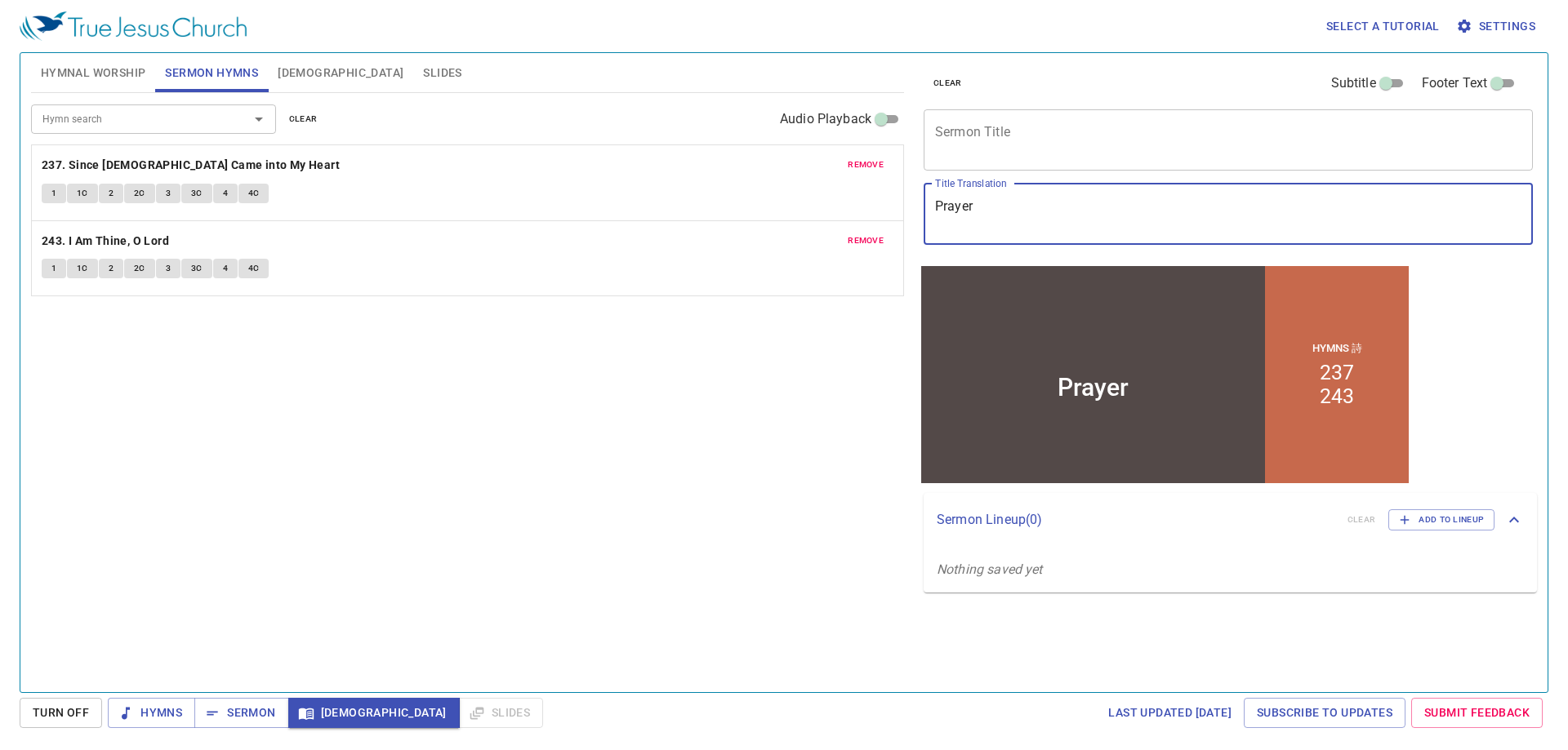
drag, startPoint x: 1023, startPoint y: 217, endPoint x: 836, endPoint y: 201, distance: 187.7
click at [836, 201] on div "Hymnal Worship Sermon Hymns Bible Slides Hymn search Hymn search clear Audio Pl…" at bounding box center [784, 365] width 1519 height 639
click at [89, 57] on button "Hymnal Worship" at bounding box center [93, 73] width 125 height 39
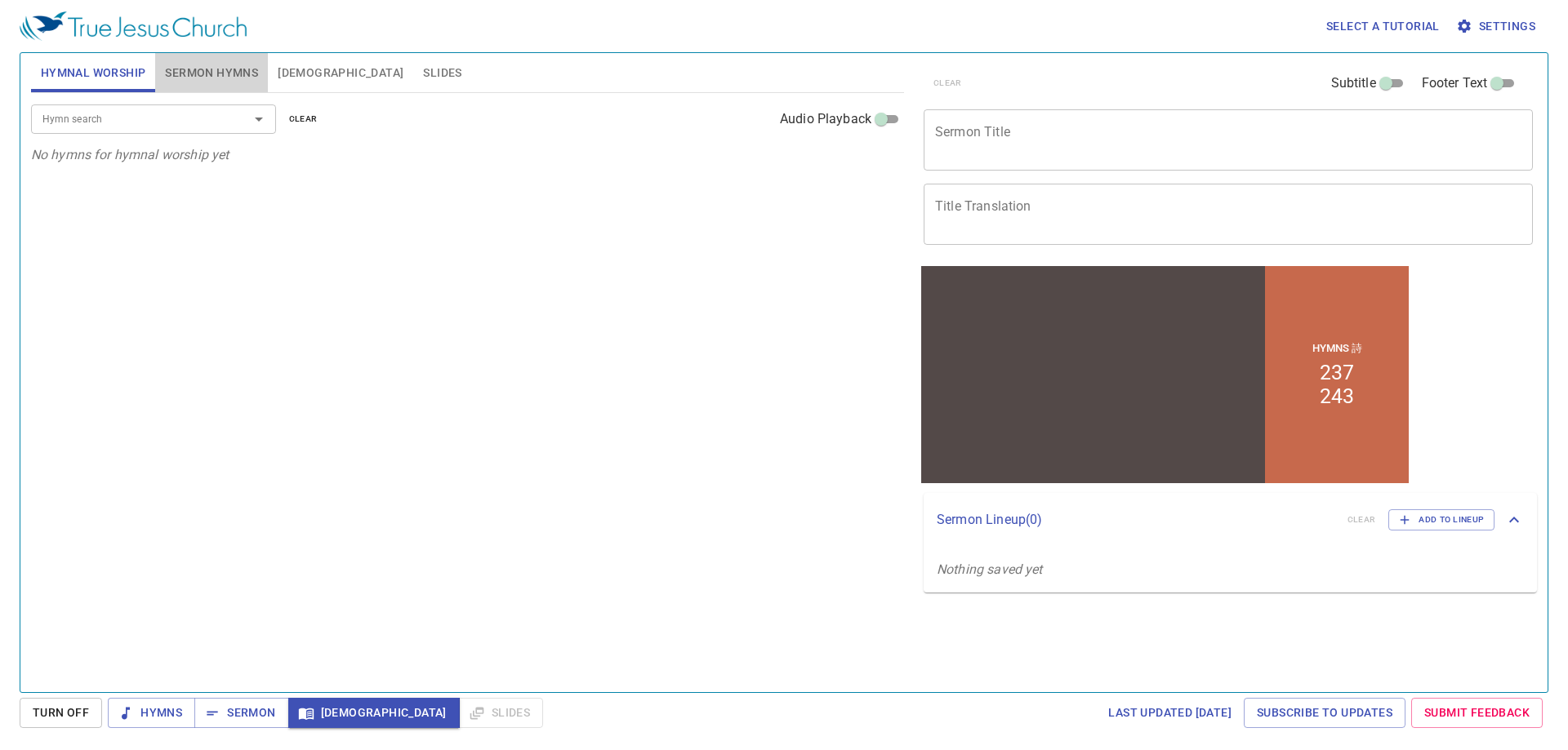
click at [182, 57] on button "Sermon Hymns" at bounding box center [211, 73] width 113 height 39
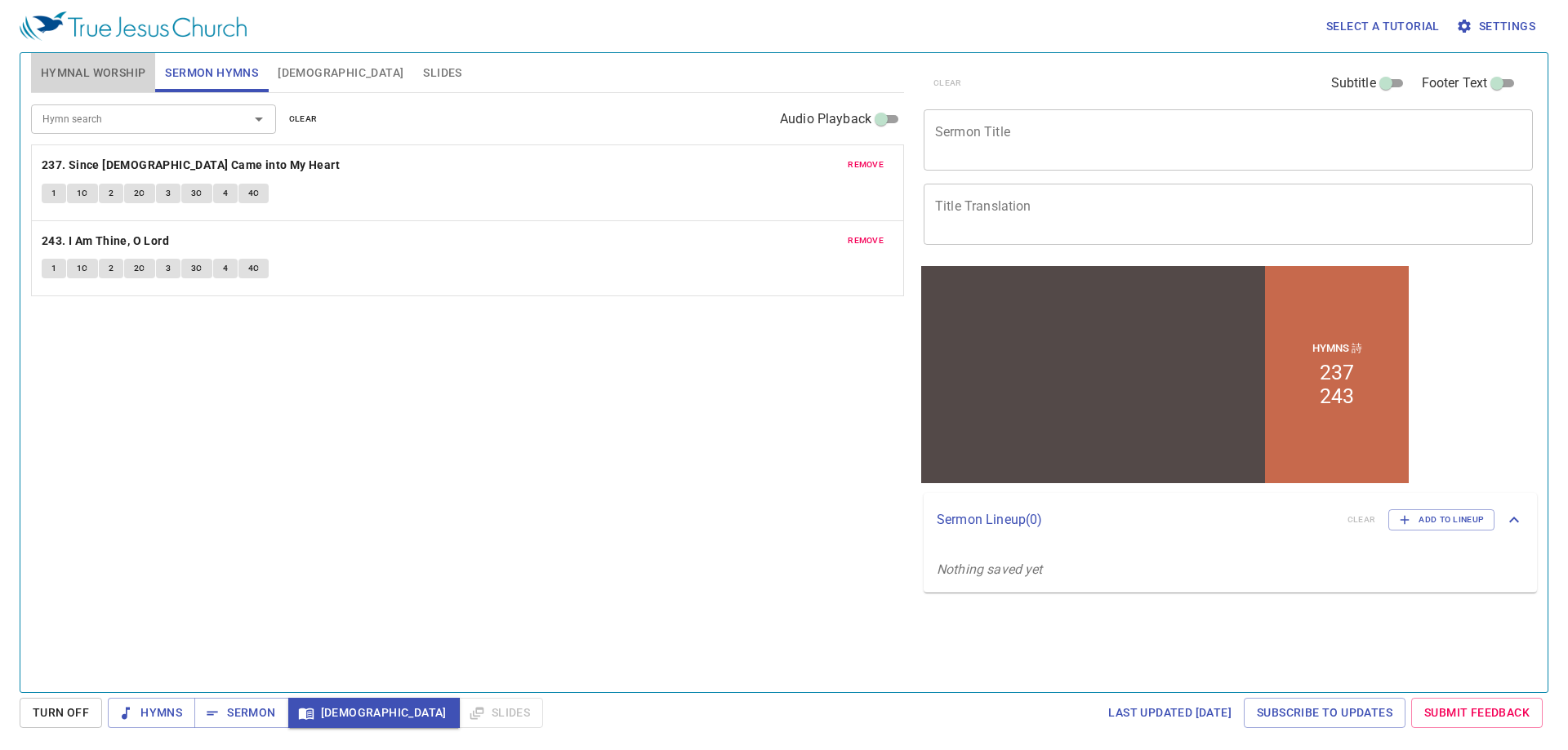
click at [99, 89] on button "Hymnal Worship" at bounding box center [93, 73] width 125 height 39
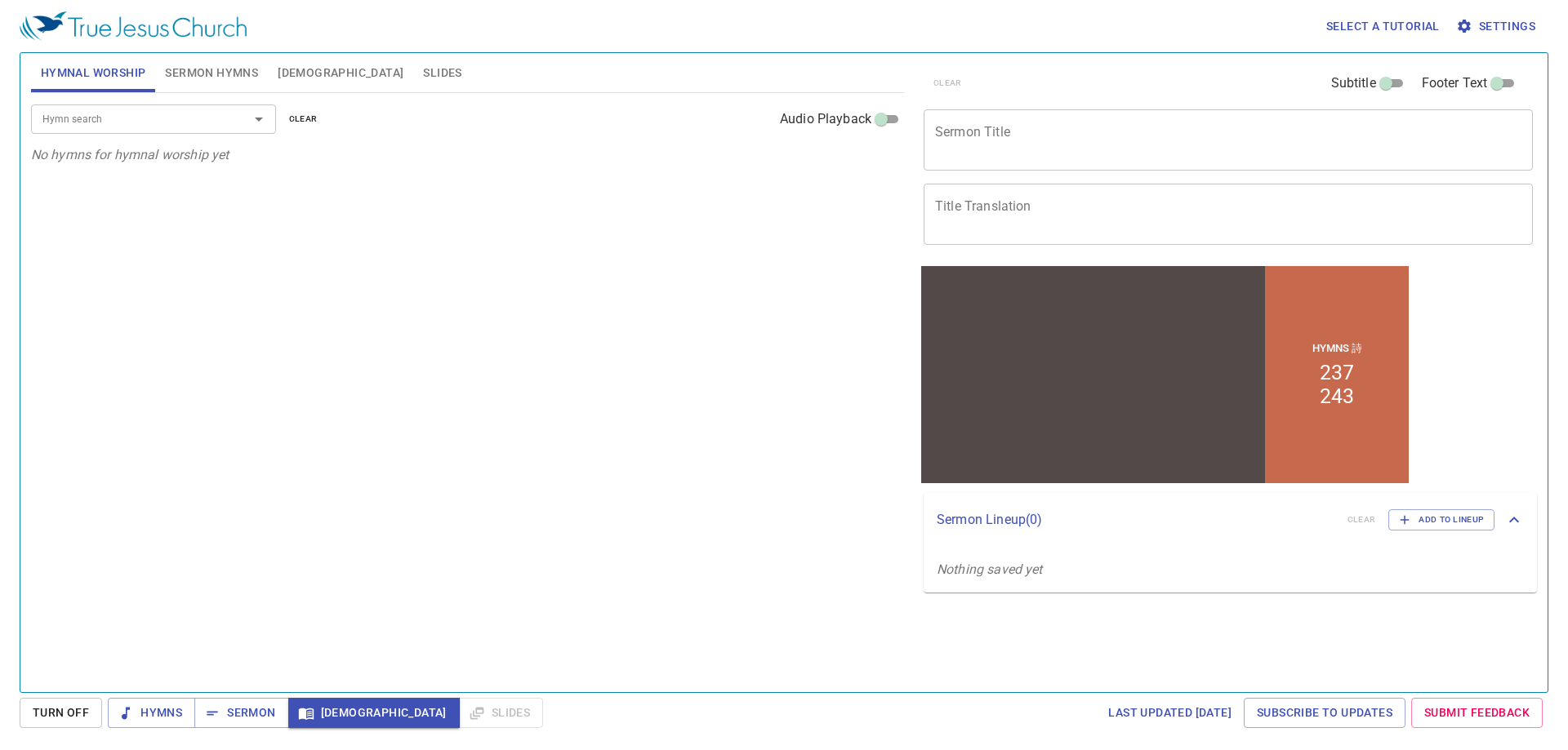
click at [112, 129] on div "Hymn search" at bounding box center [153, 118] width 244 height 28
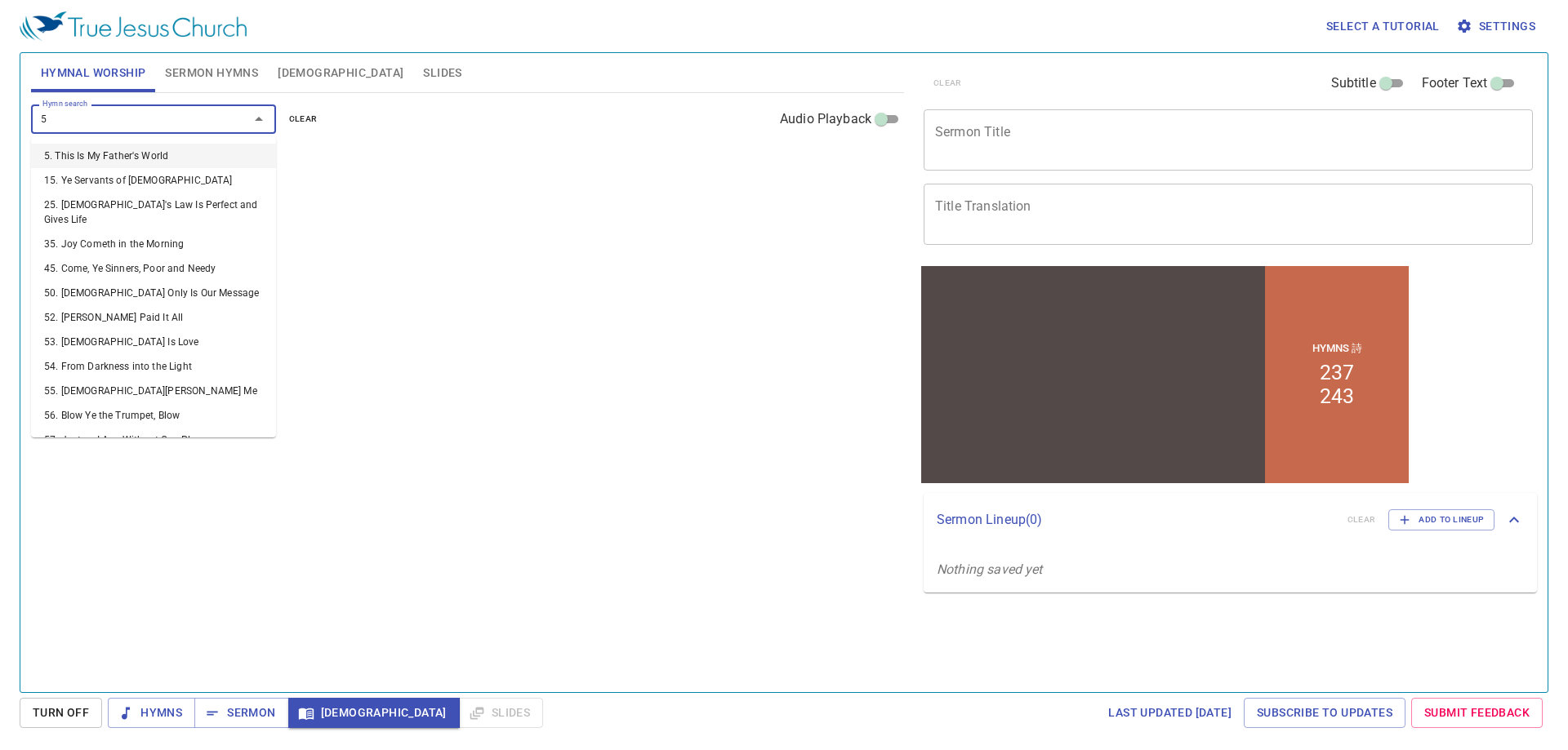
type input "58"
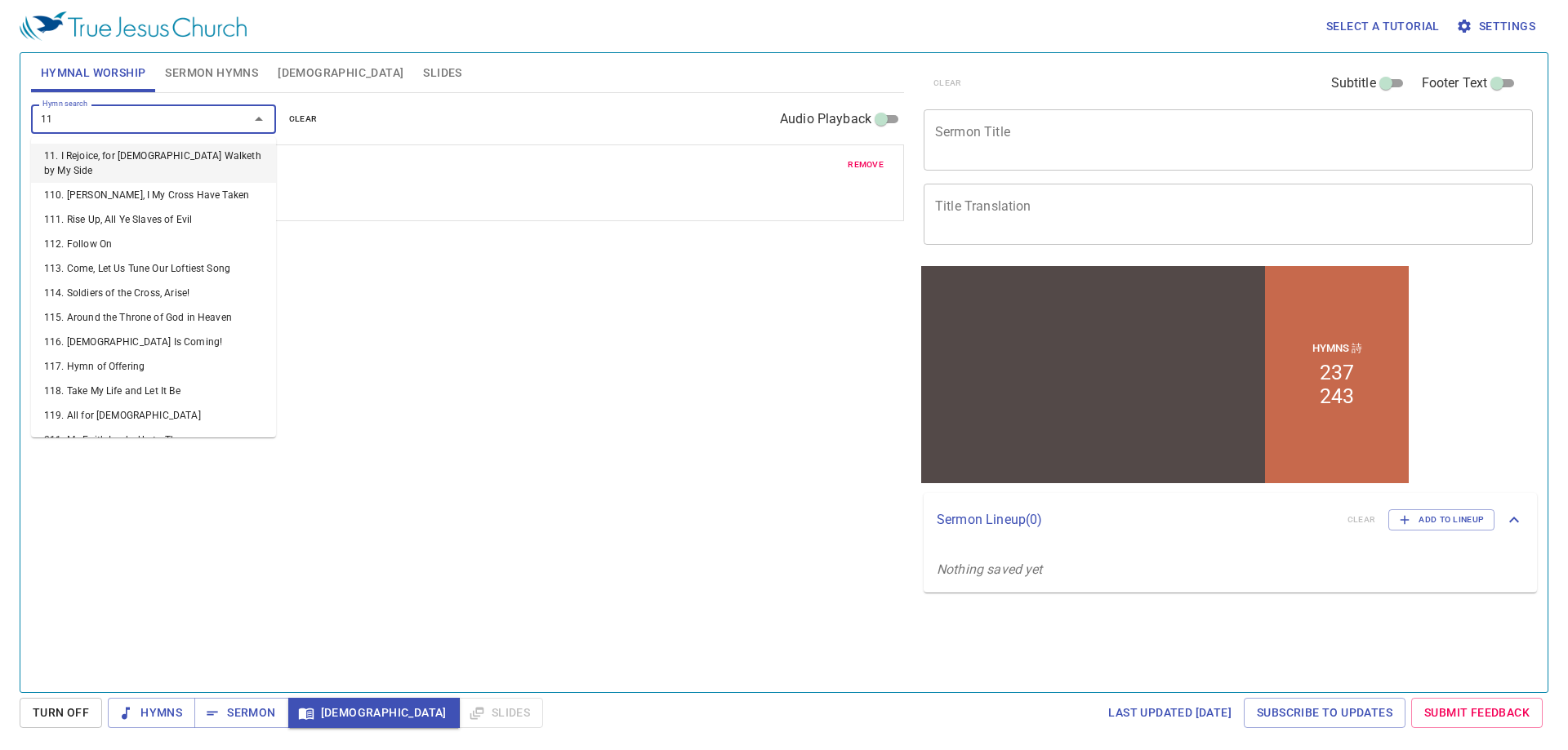
type input "118"
type input "162"
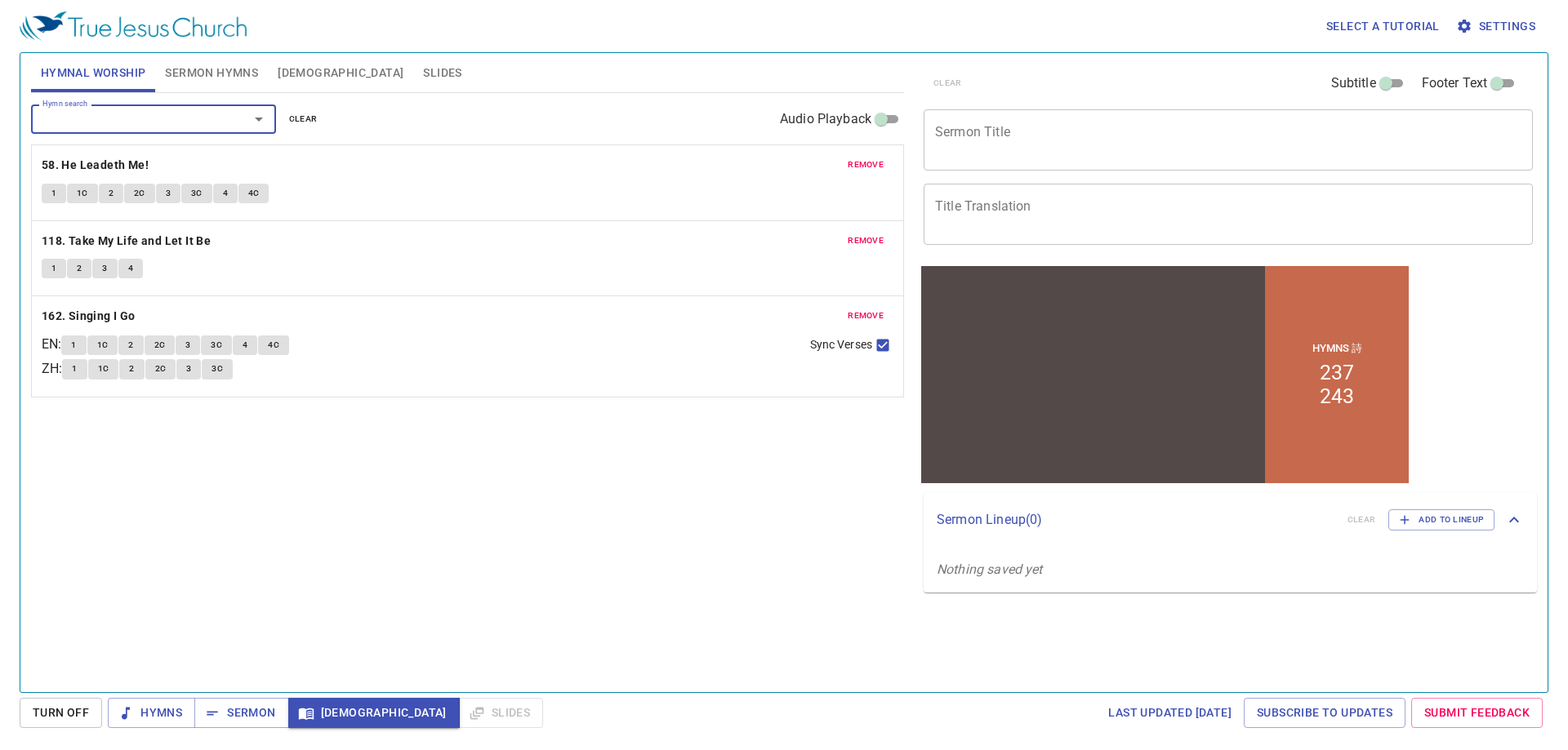
click at [1154, 132] on textarea "Sermon Title" at bounding box center [1227, 139] width 586 height 31
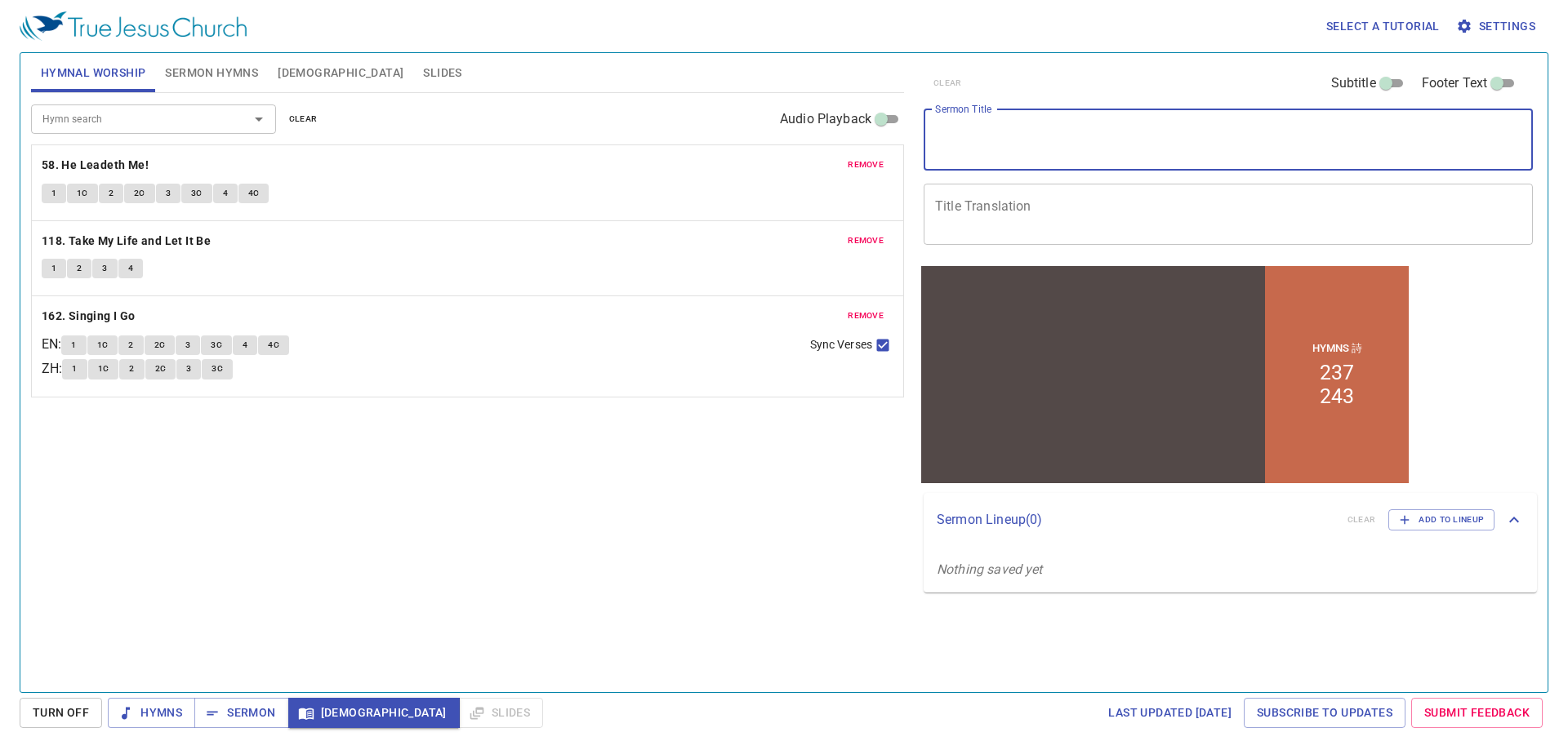
paste textarea "[DEMOGRAPHIC_DATA] Crowned The Year With Goodness"
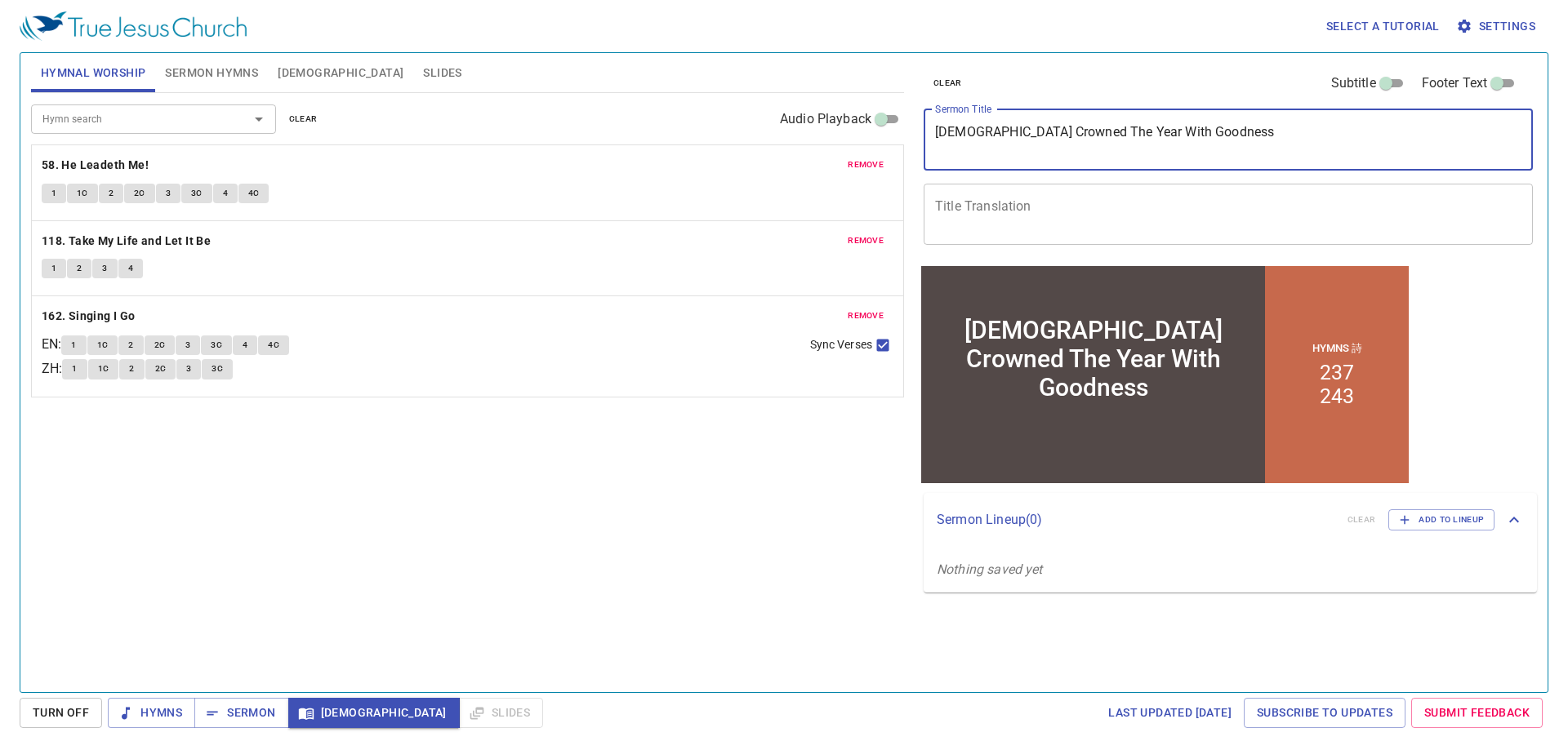
type textarea "[DEMOGRAPHIC_DATA] Crowned The Year With Goodness"
click at [962, 211] on textarea "Title Translation" at bounding box center [1227, 214] width 586 height 31
click at [971, 201] on textarea "Title Translation" at bounding box center [1227, 214] width 586 height 31
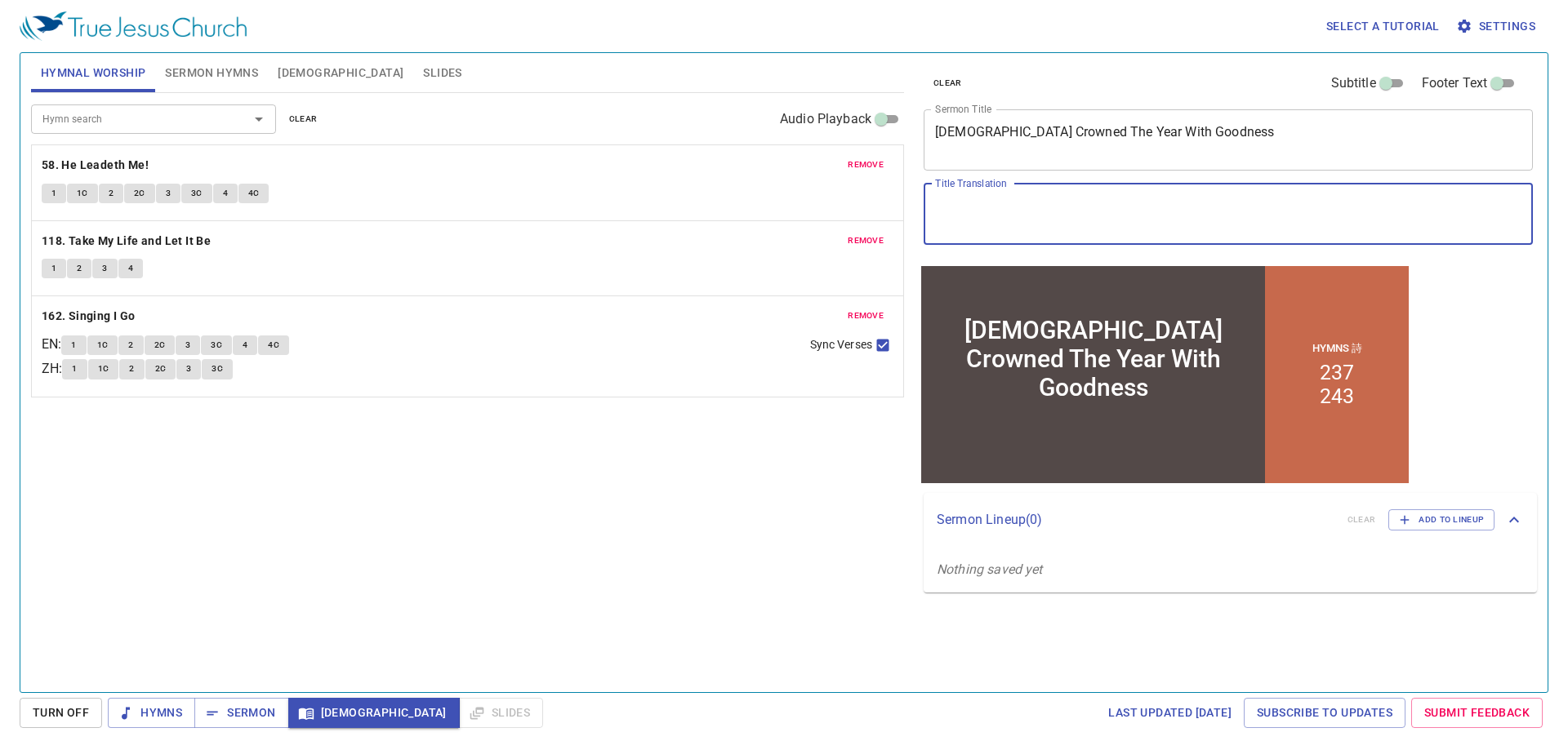
paste textarea "[DEMOGRAPHIC_DATA]以恩典為年歲的冠冕"
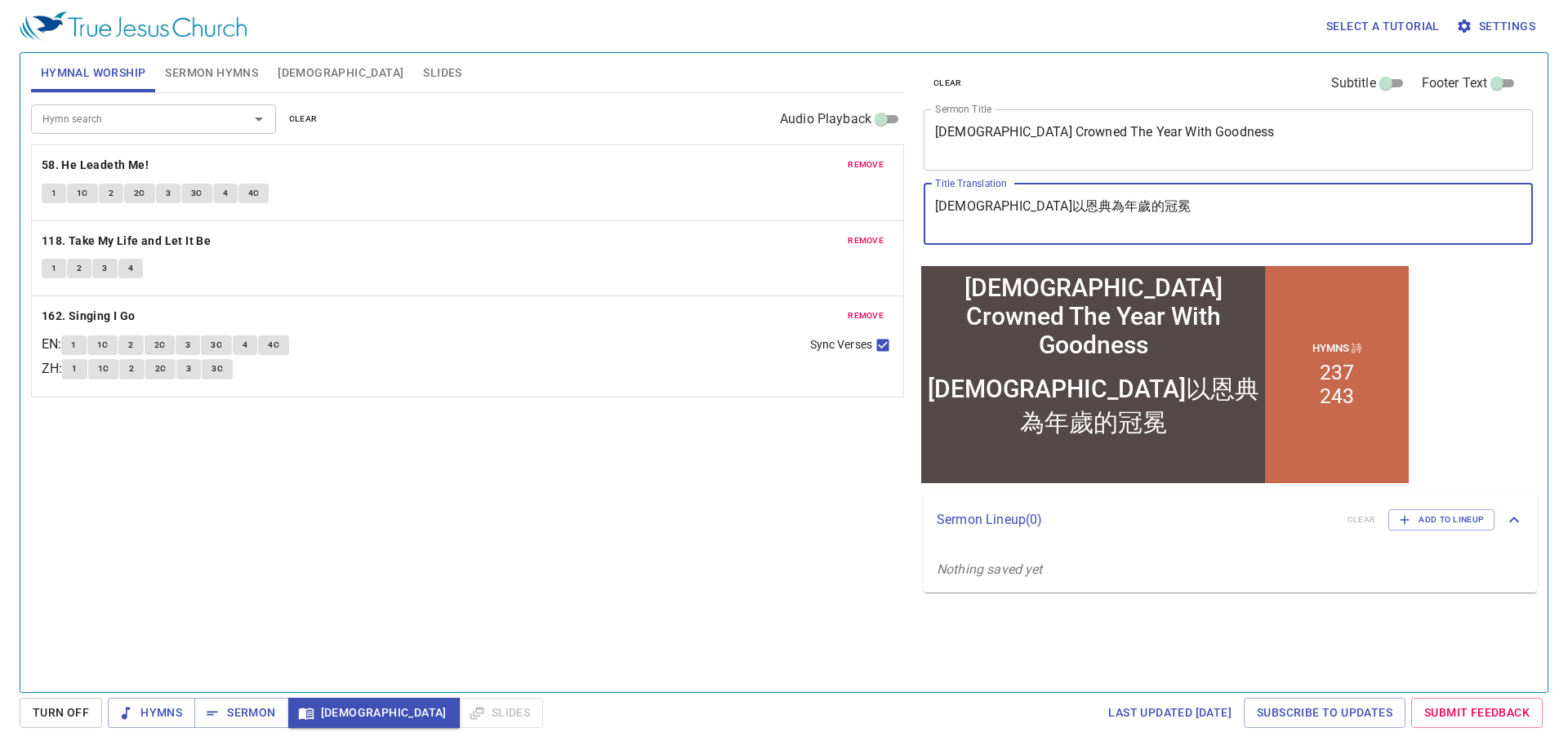
type textarea "[DEMOGRAPHIC_DATA]以恩典為年歲的冠冕"
click at [193, 82] on span "Sermon Hymns" at bounding box center [211, 73] width 93 height 21
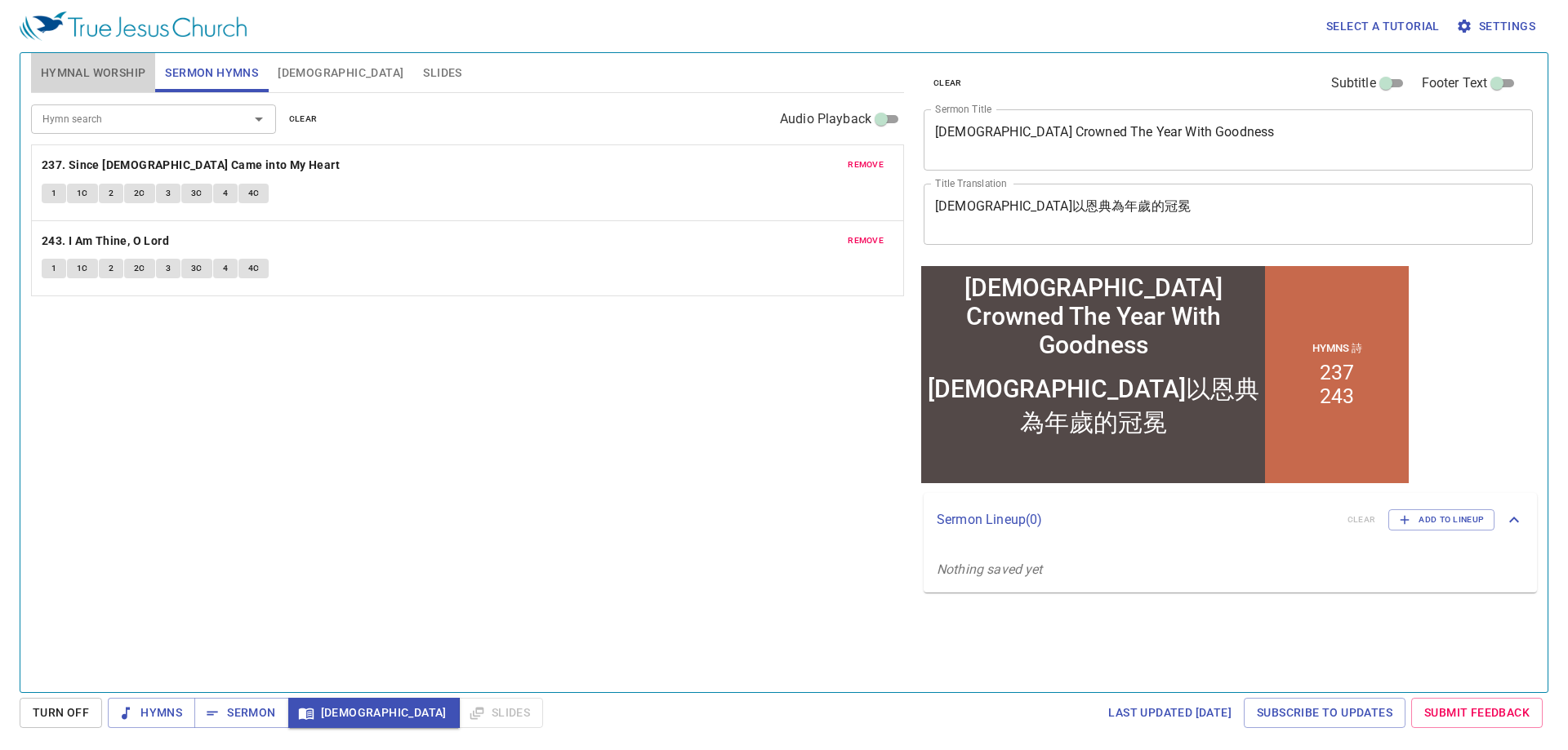
click at [86, 66] on span "Hymnal Worship" at bounding box center [93, 73] width 105 height 21
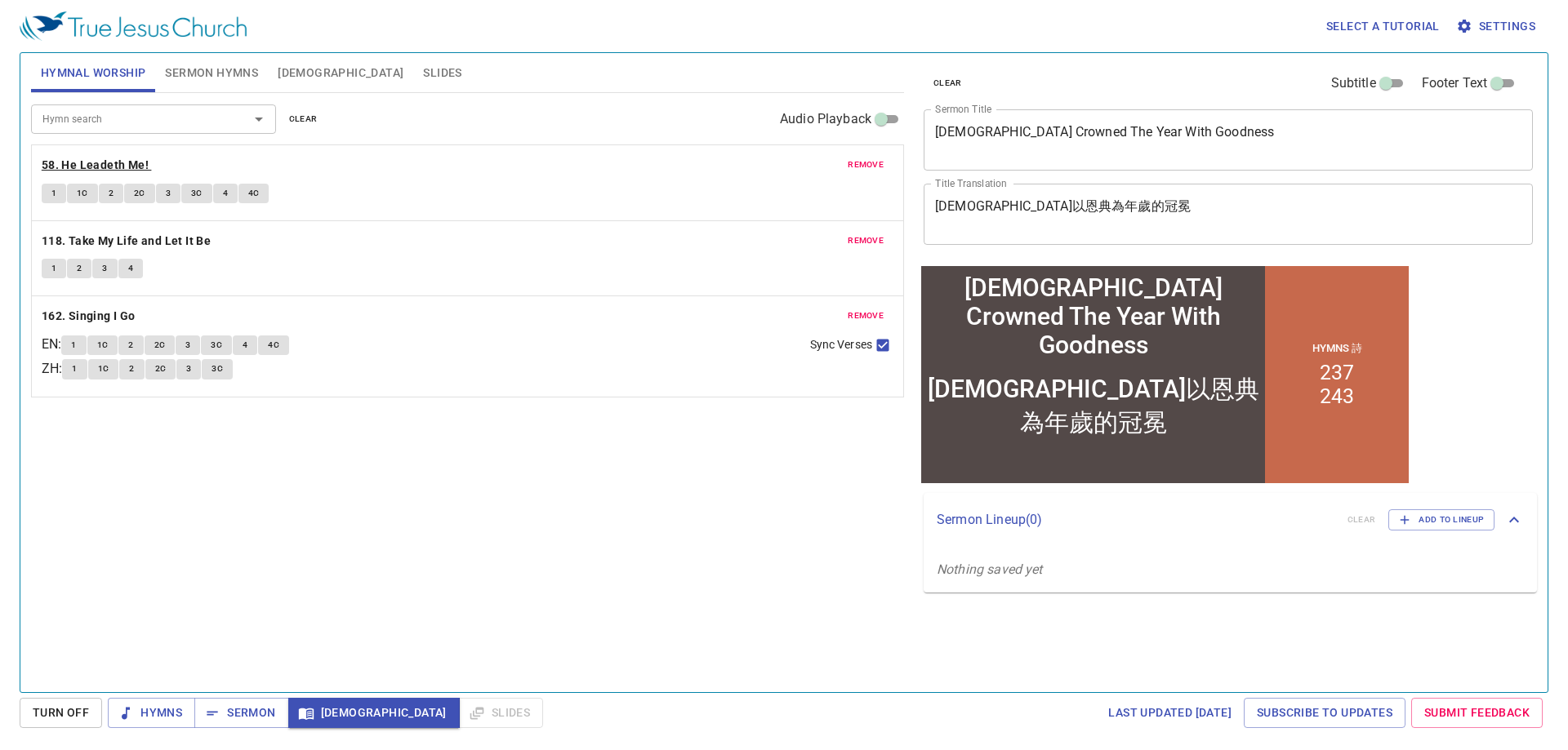
click at [85, 167] on b "58. He Leadeth Me!" at bounding box center [94, 165] width 107 height 21
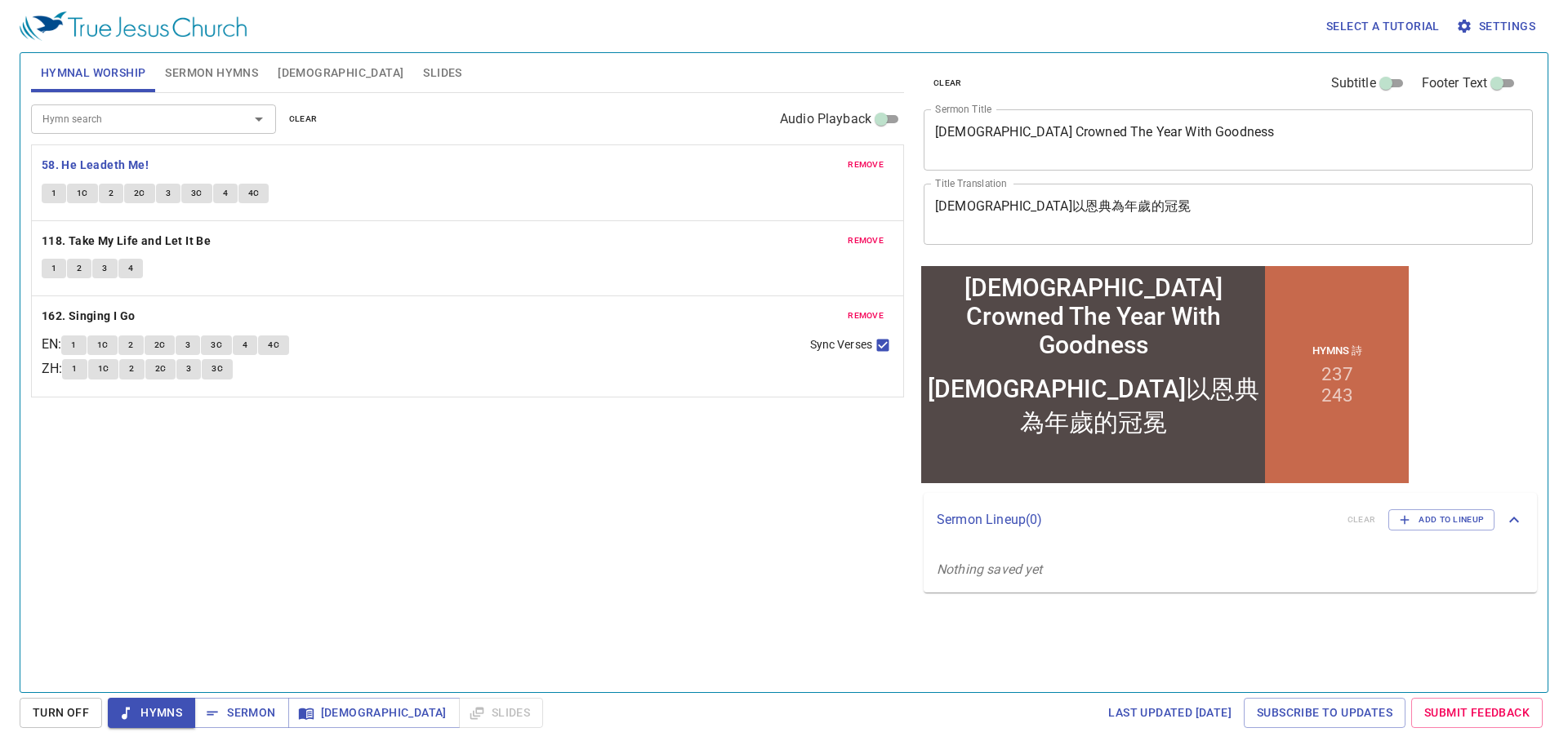
click at [749, 544] on div "Hymn search Hymn search clear Audio Playback remove 58. He Leadeth Me! 1 1C 2 2…" at bounding box center [467, 386] width 873 height 585
drag, startPoint x: 749, startPoint y: 544, endPoint x: 506, endPoint y: 509, distance: 245.5
click at [506, 509] on div "Hymn search Hymn search clear Audio Playback remove 58. He Leadeth Me! 1 1C 2 2…" at bounding box center [467, 386] width 873 height 585
click at [225, 76] on span "Sermon Hymns" at bounding box center [211, 73] width 93 height 21
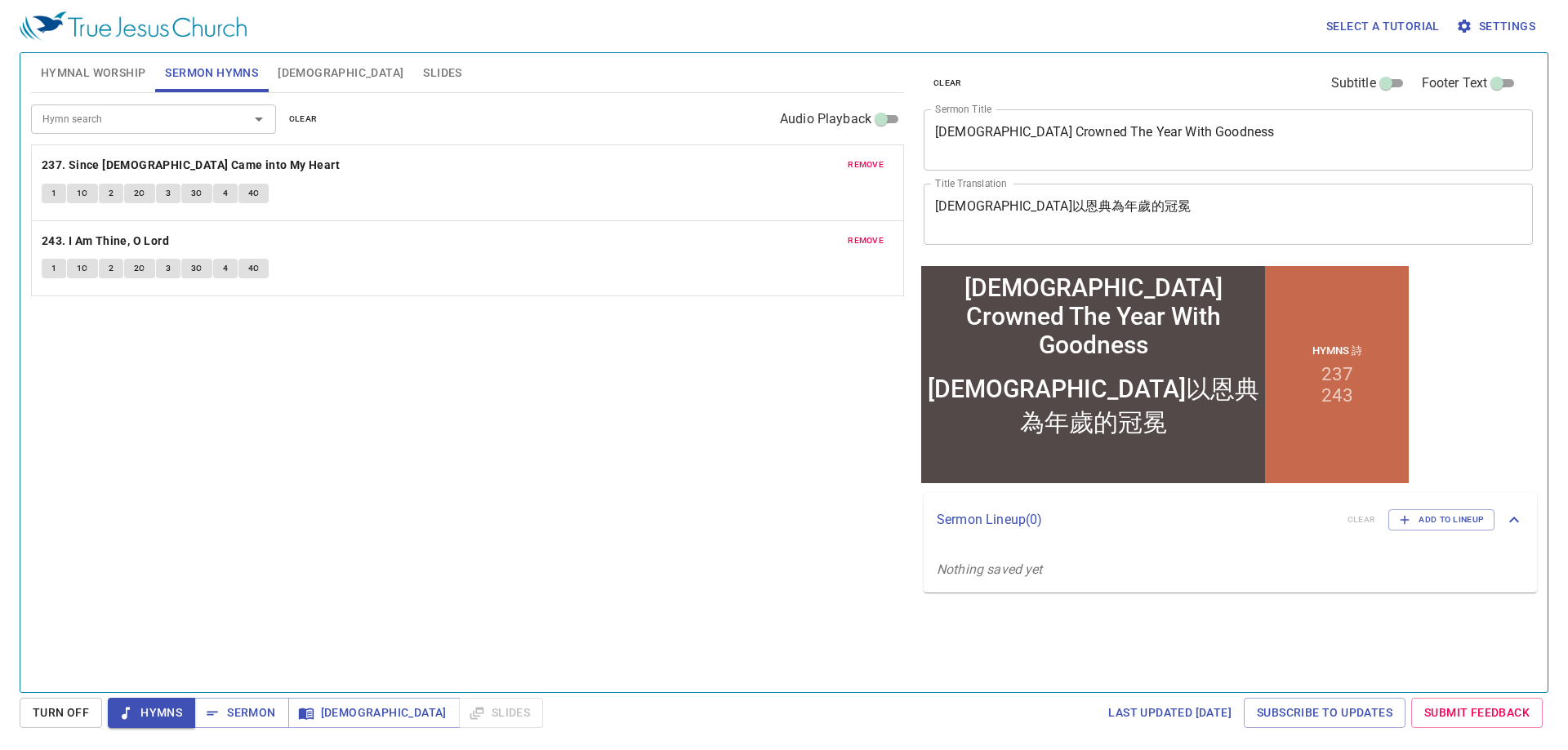
click at [112, 76] on span "Hymnal Worship" at bounding box center [93, 73] width 105 height 21
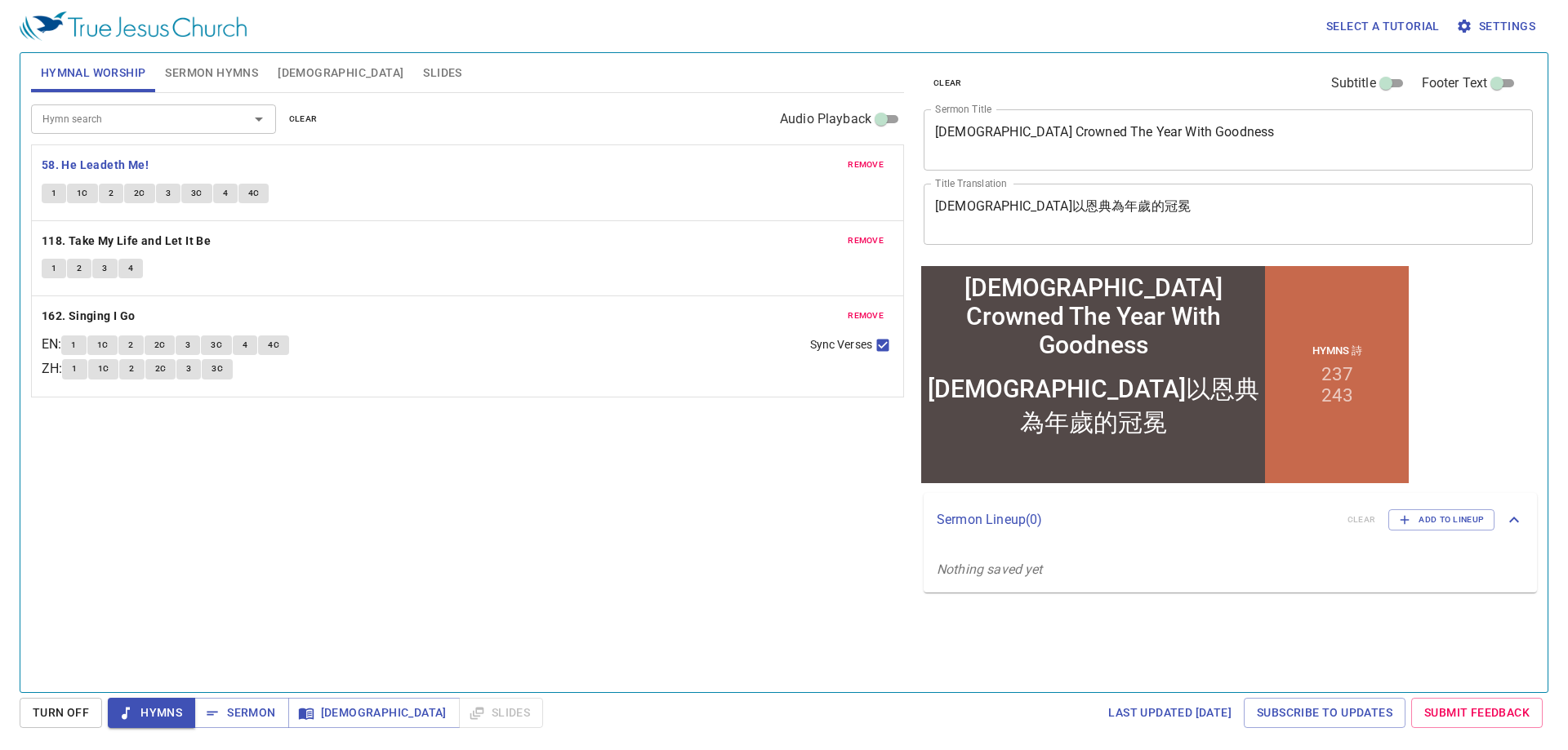
drag, startPoint x: 574, startPoint y: 519, endPoint x: 404, endPoint y: 531, distance: 170.4
click at [404, 531] on div "Hymn search Hymn search clear Audio Playback remove 58. He Leadeth Me! 1 1C 2 2…" at bounding box center [467, 386] width 873 height 585
drag, startPoint x: 499, startPoint y: 551, endPoint x: 321, endPoint y: 509, distance: 182.9
click at [321, 509] on div "Hymn search Hymn search clear Audio Playback remove 58. He Leadeth Me! 1 1C 2 2…" at bounding box center [467, 386] width 873 height 585
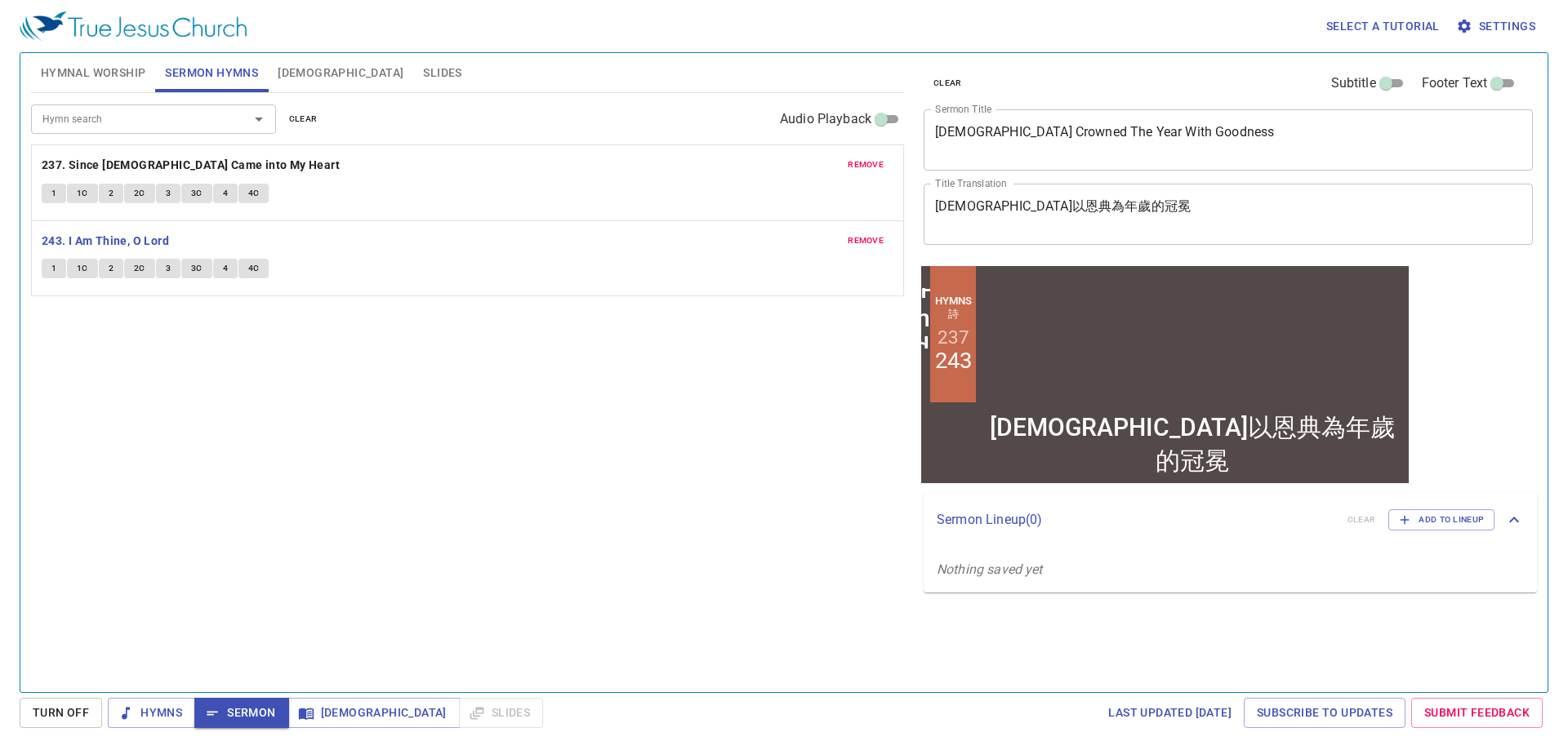
click at [292, 438] on div "Hymn search Hymn search clear Audio Playback remove 237. Since Jesus Came into …" at bounding box center [467, 386] width 873 height 585
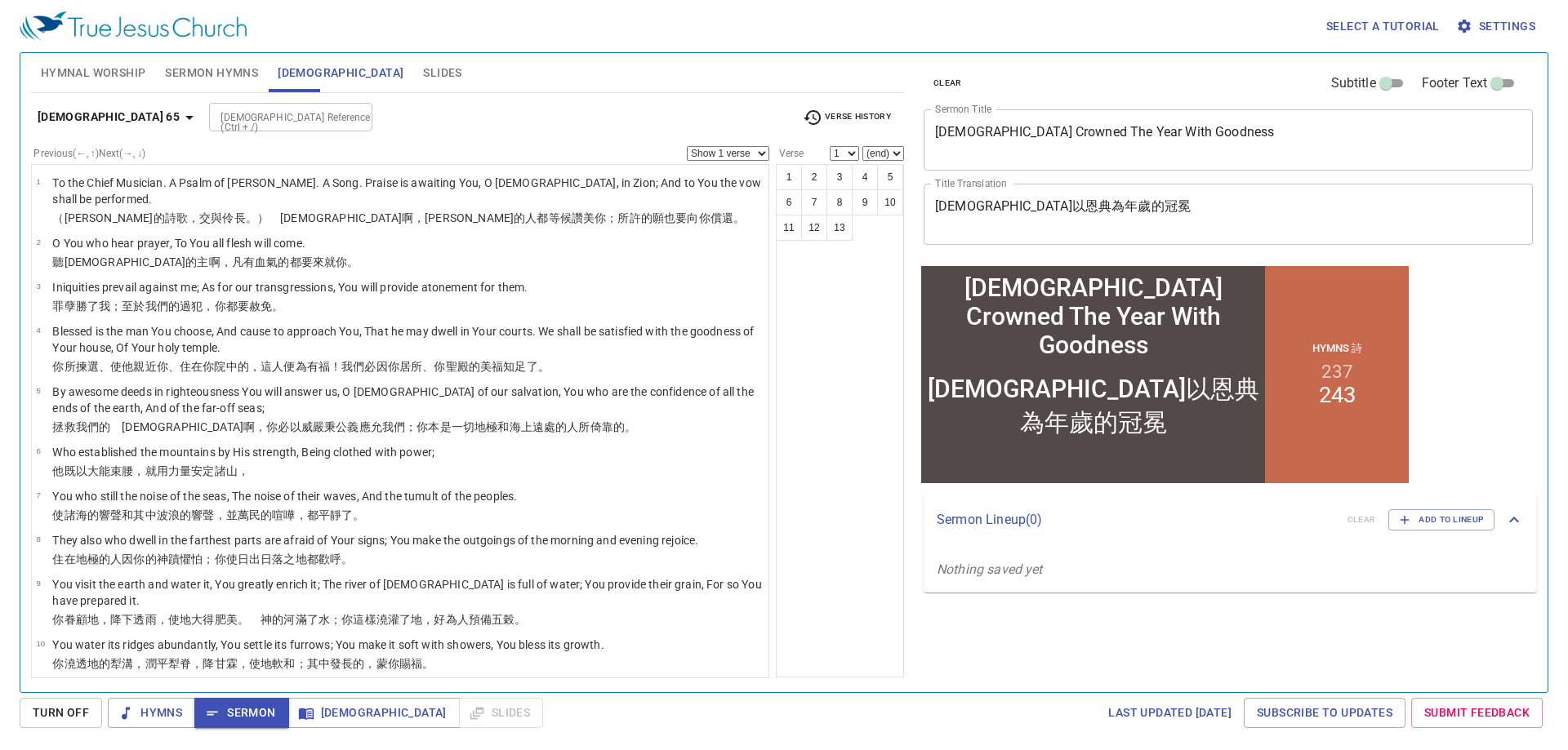
click at [60, 115] on b "Psalm 65" at bounding box center [108, 117] width 142 height 21
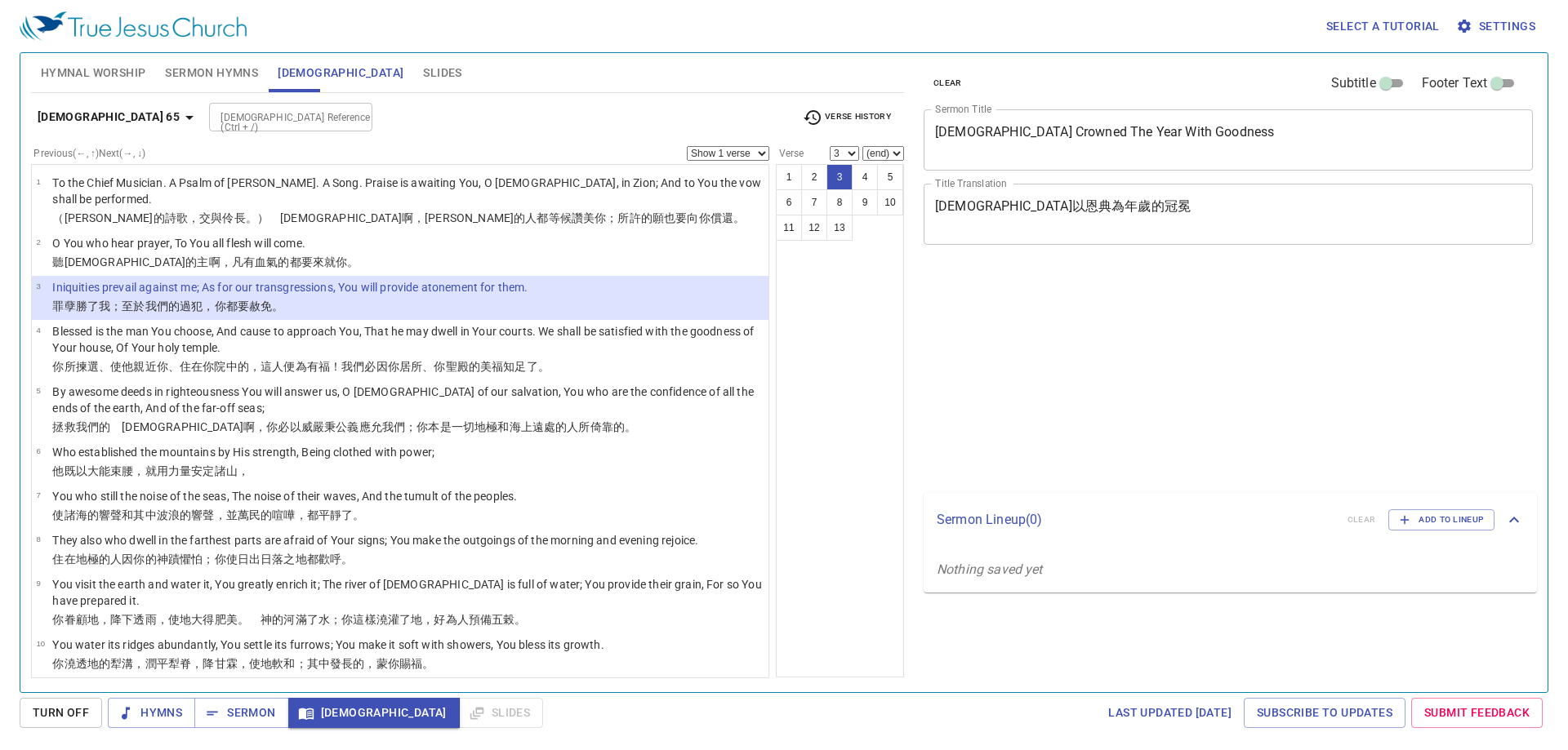
select select "3"
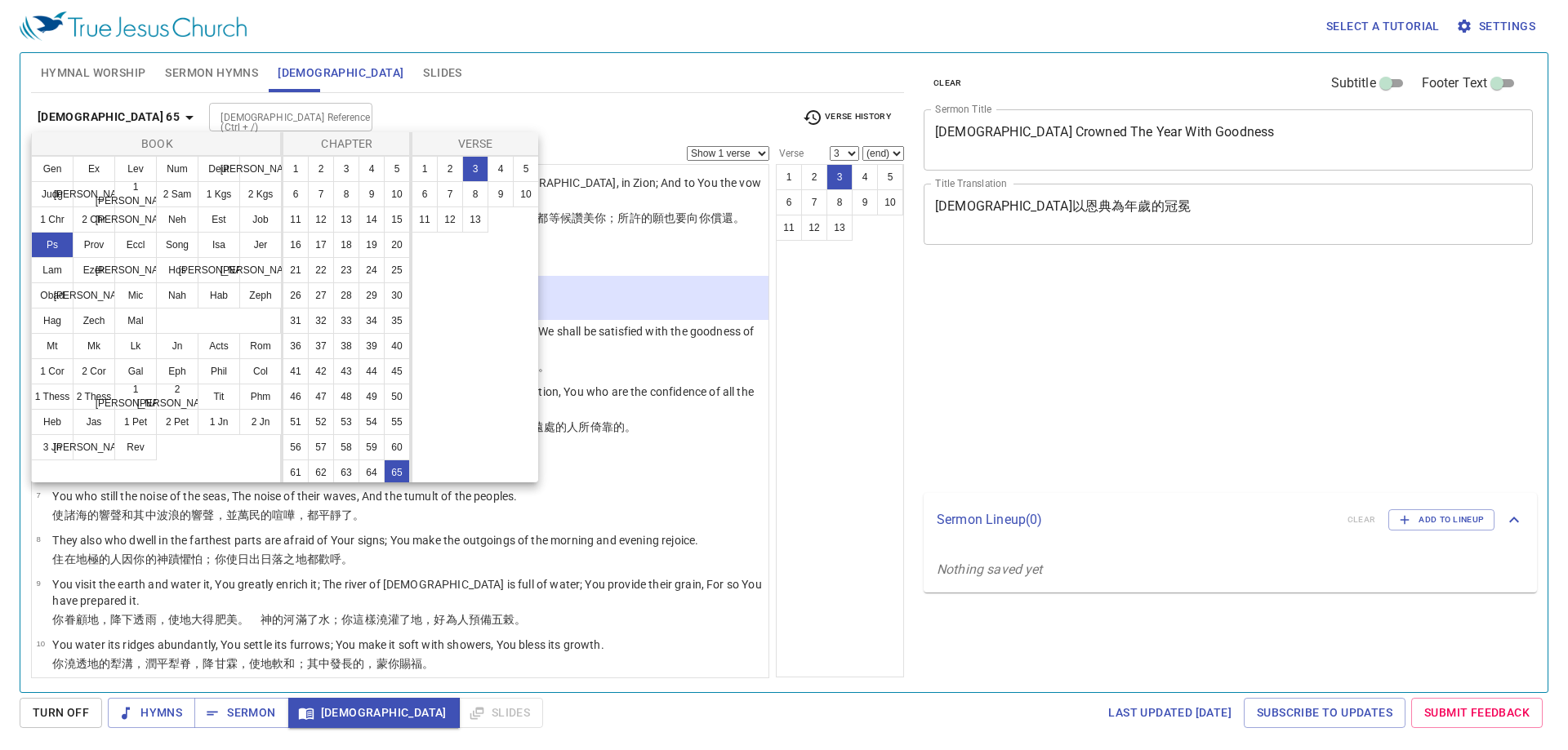
select select "3"
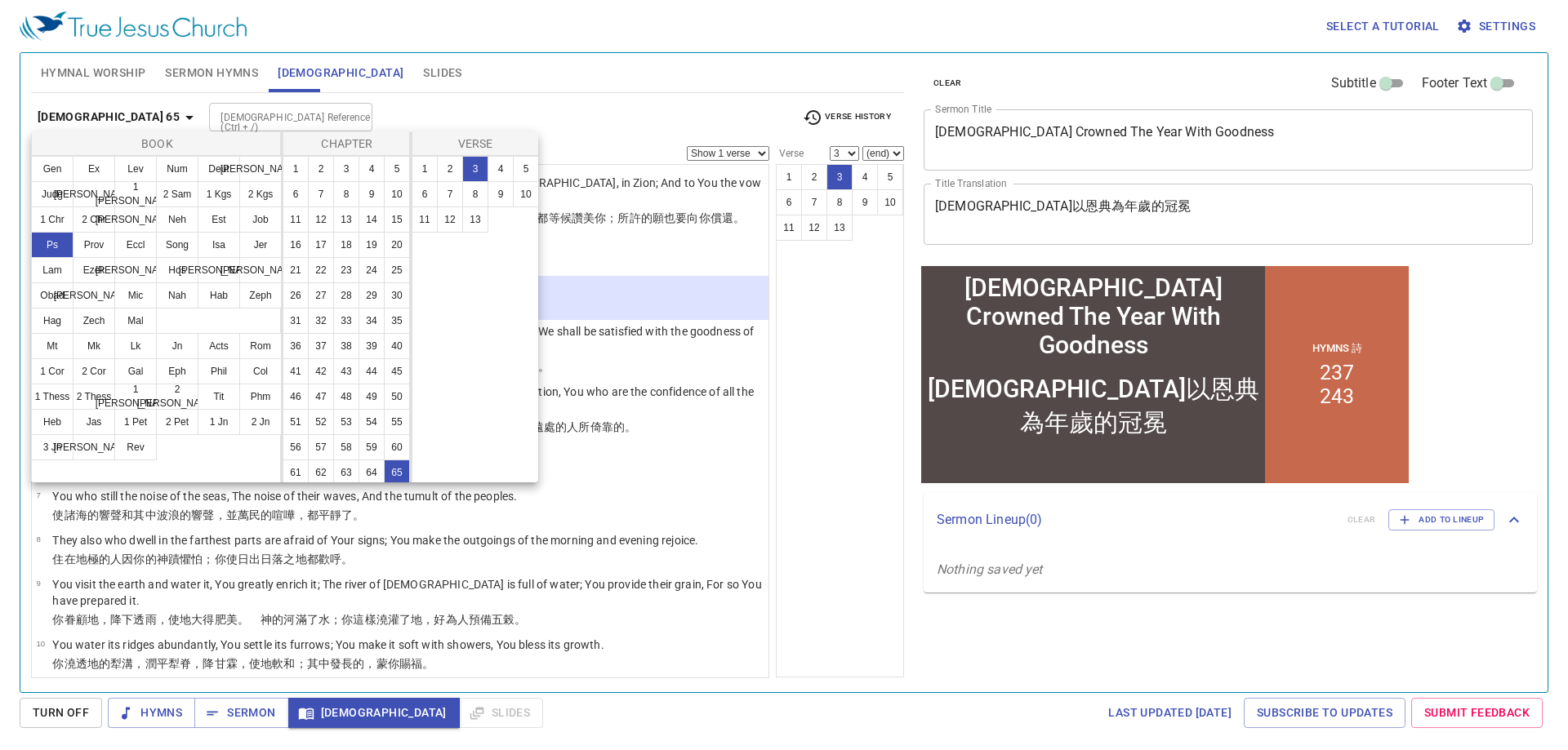
drag, startPoint x: 0, startPoint y: 0, endPoint x: 445, endPoint y: 321, distance: 548.7
click at [479, 383] on div "1 2 3 4 5 6 7 8 9 10 11 12 13" at bounding box center [475, 319] width 129 height 327
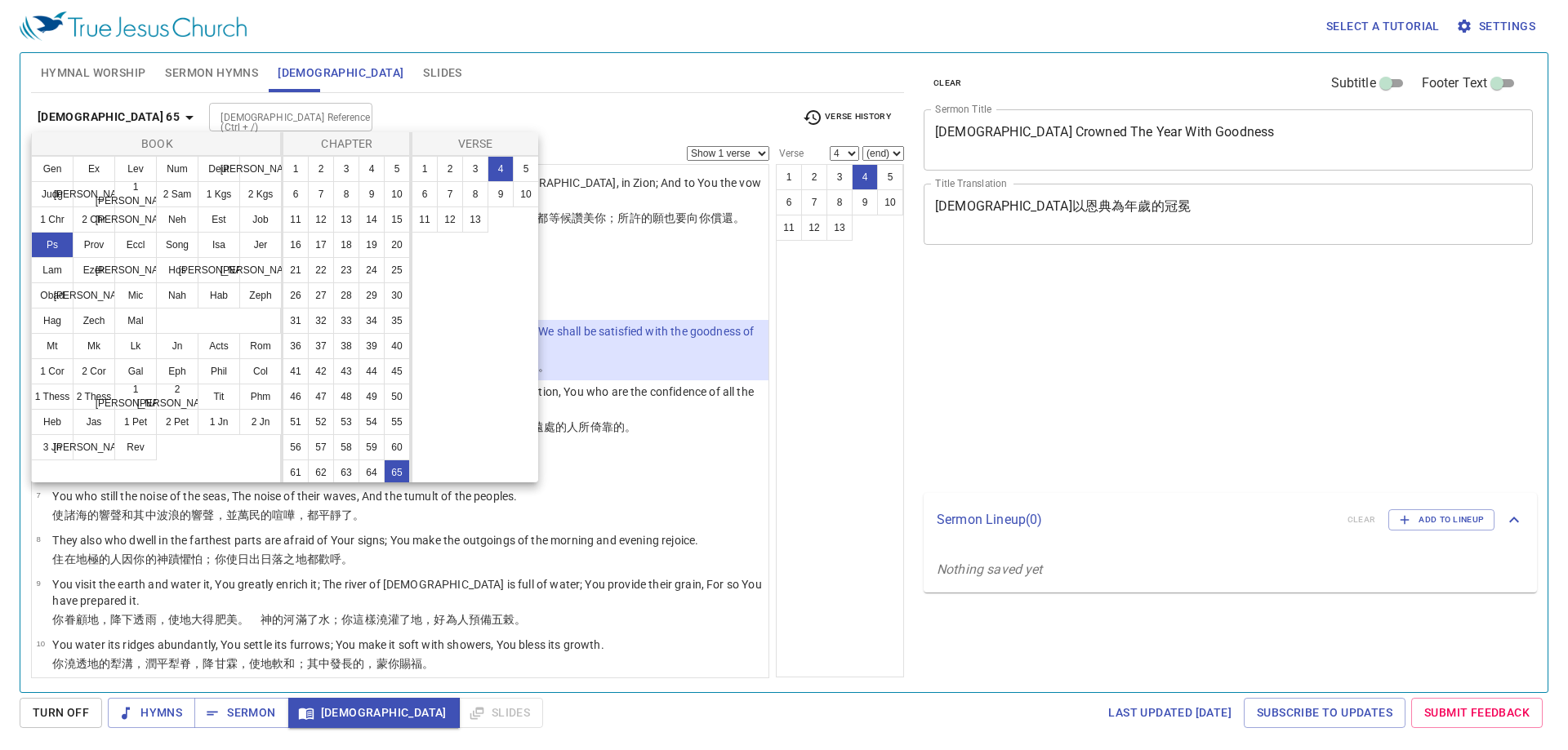
select select "4"
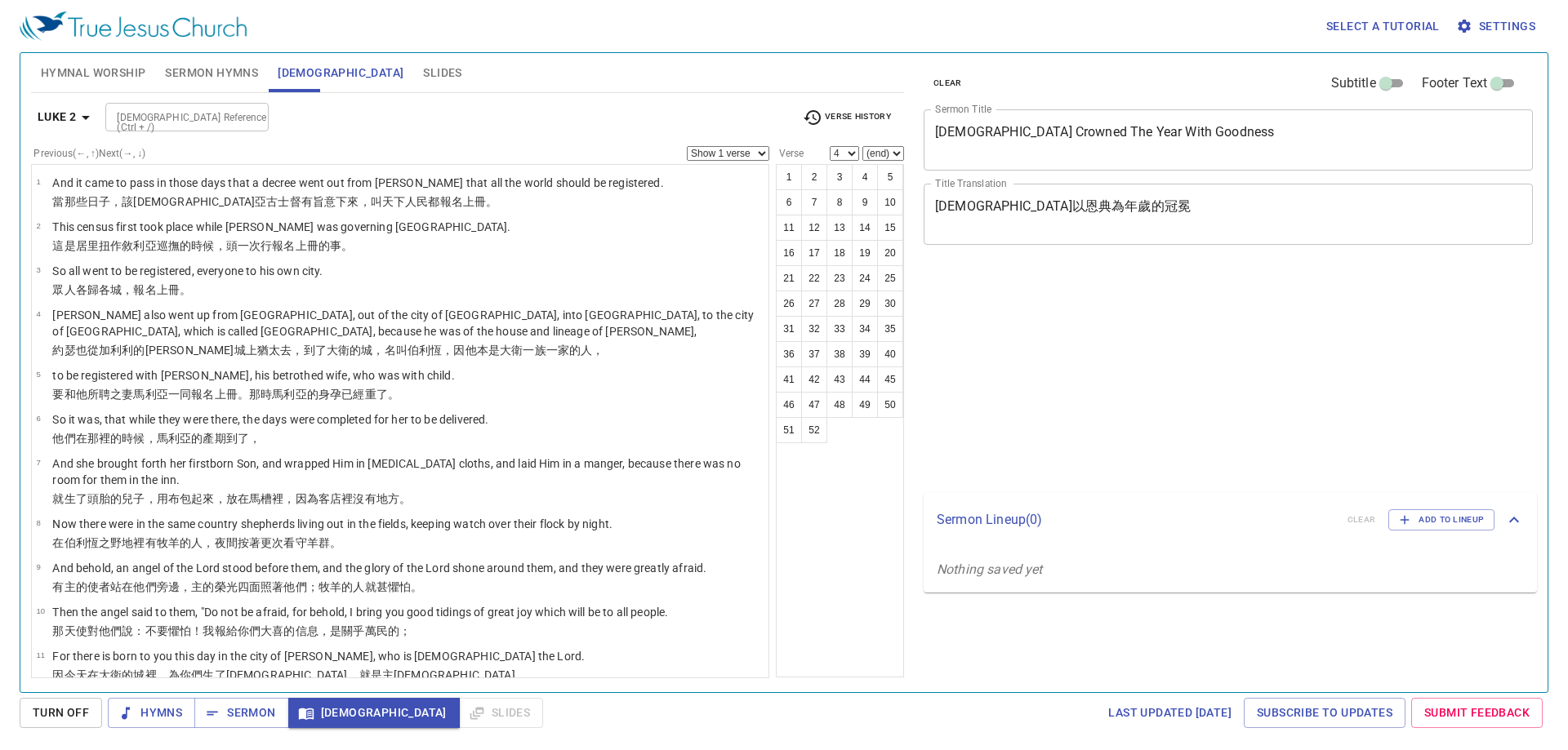
select select "4"
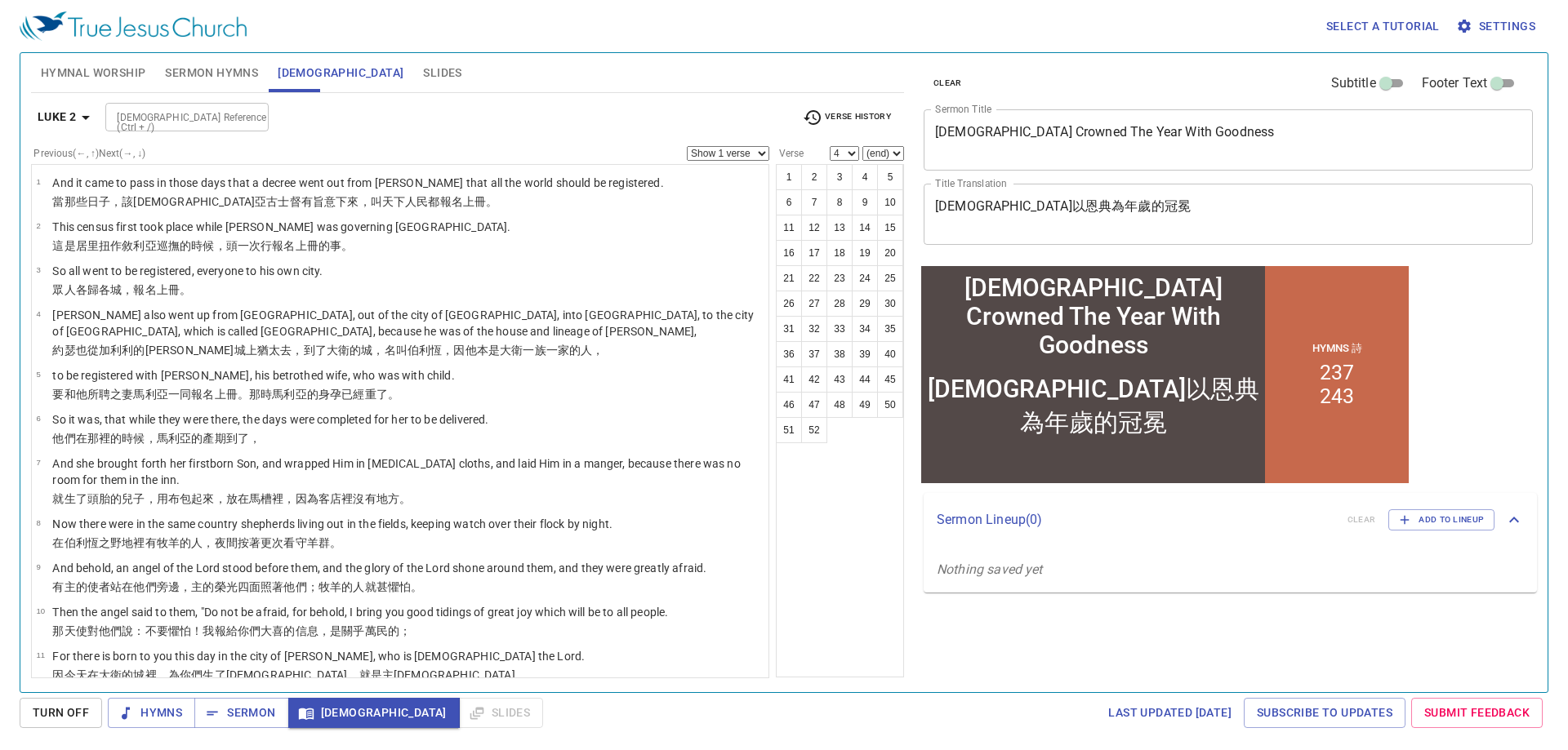
scroll to position [898, 0]
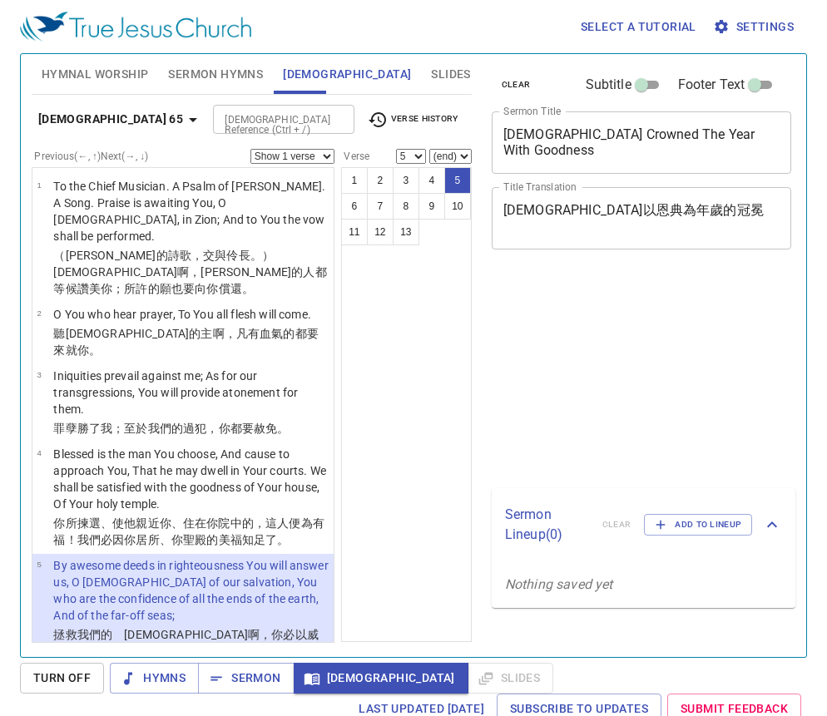
select select "5"
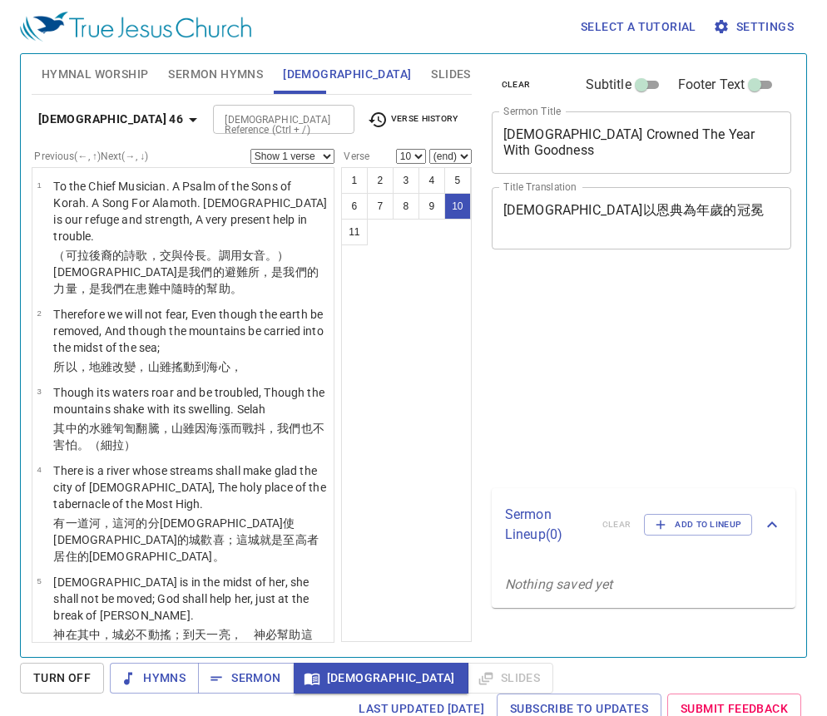
select select "10"
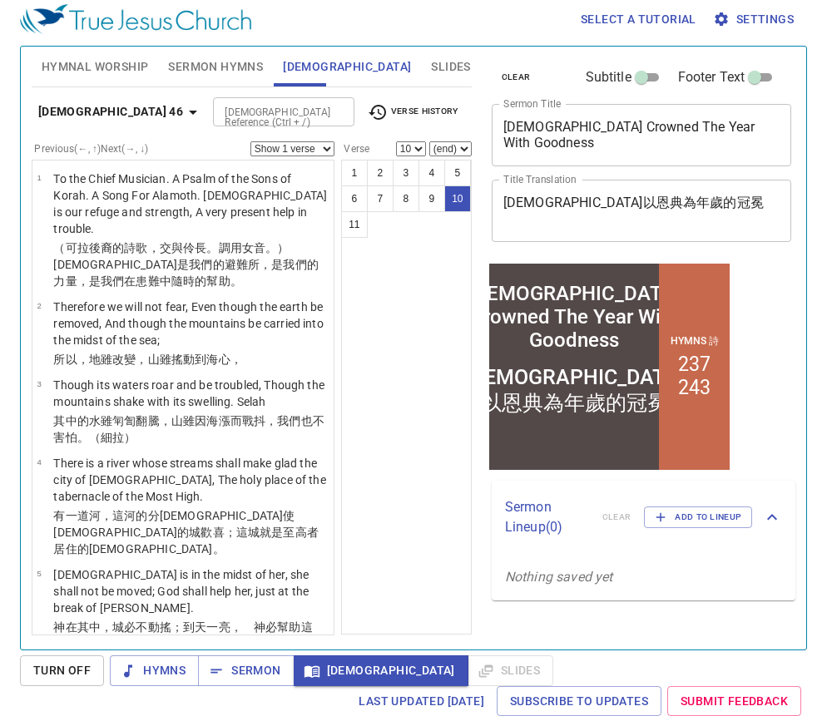
scroll to position [432, 0]
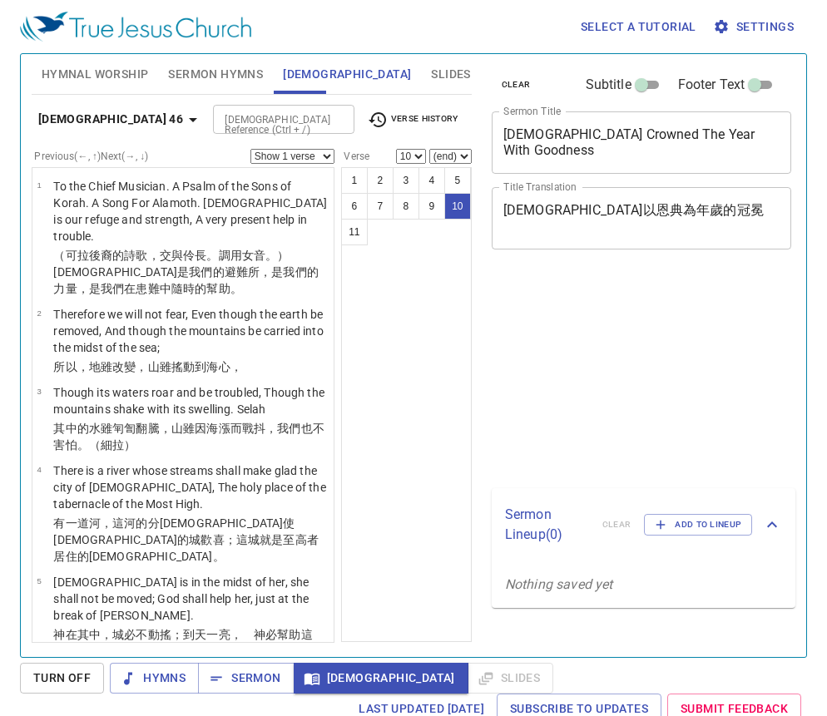
select select "10"
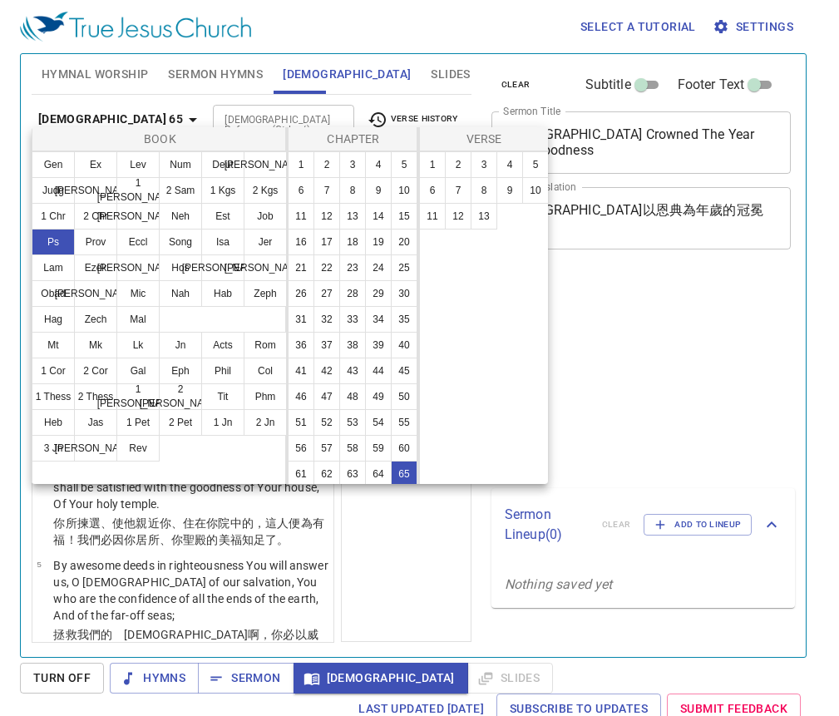
select select "10"
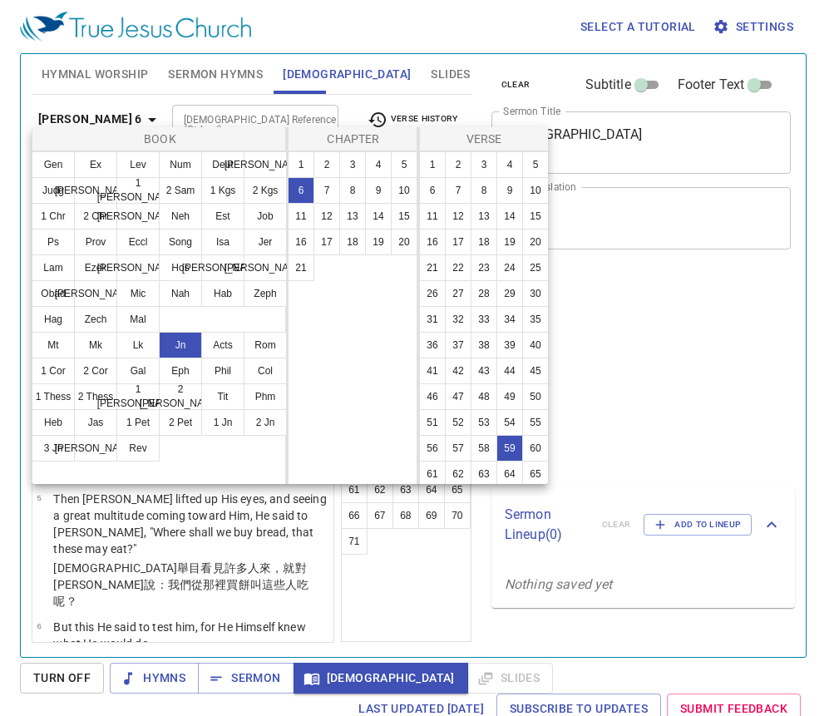
select select "59"
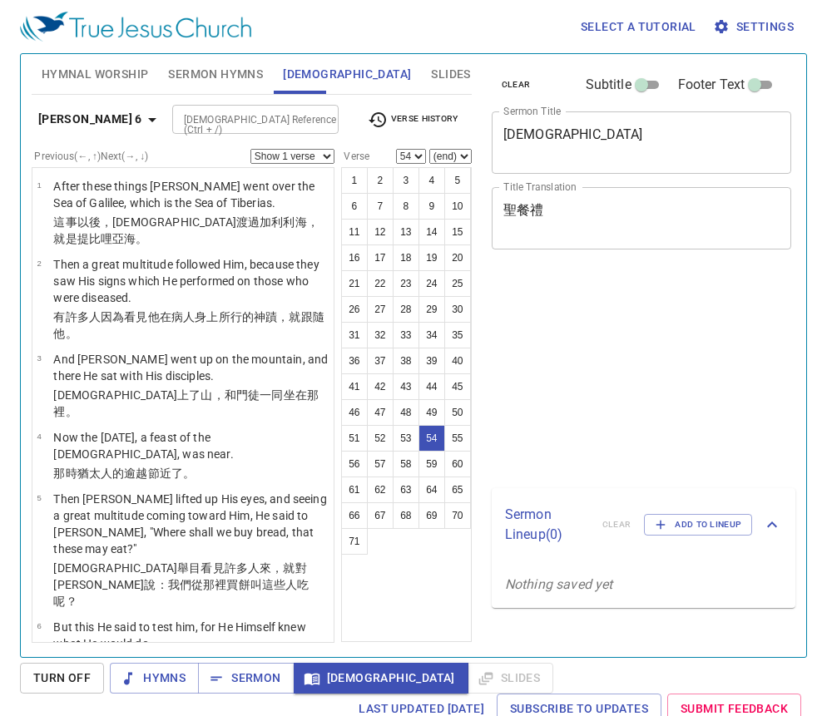
select select "54"
select select "56"
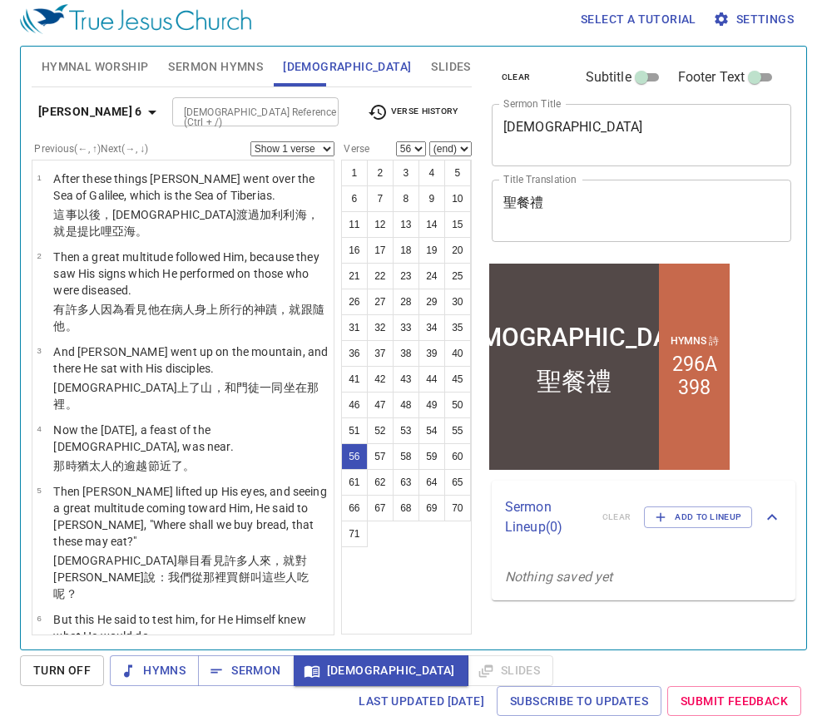
scroll to position [4474, 0]
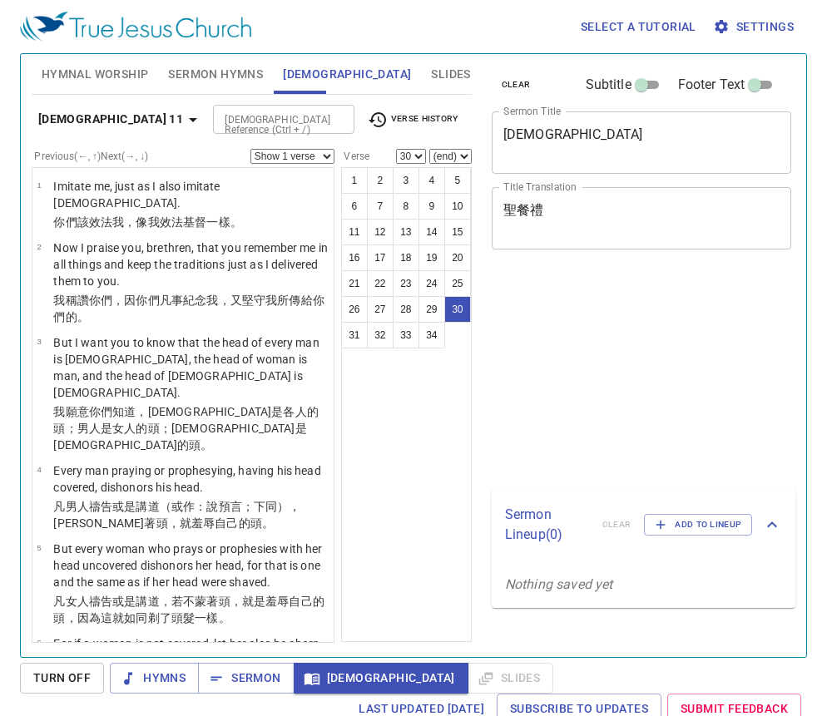
select select "30"
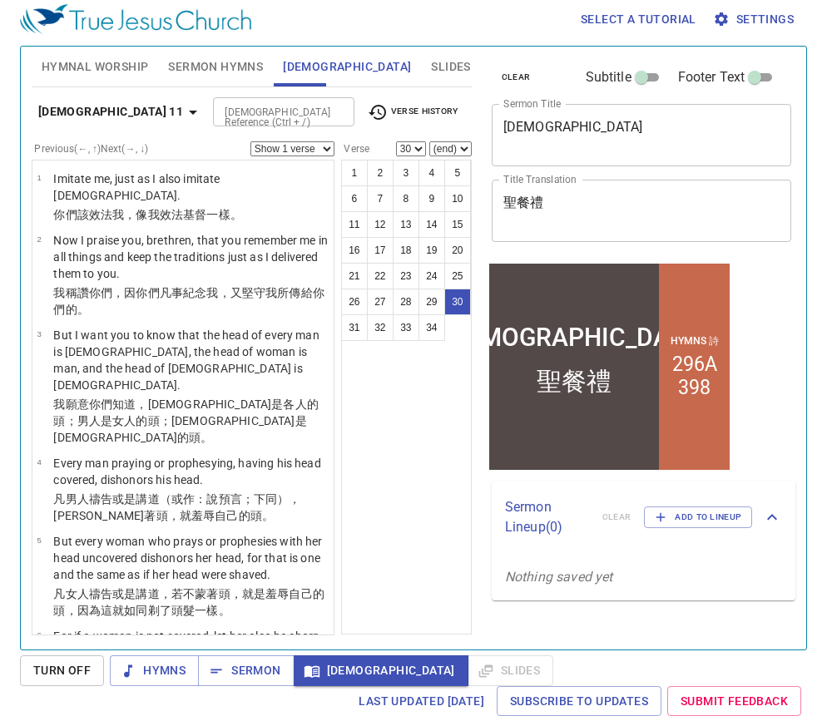
scroll to position [2376, 0]
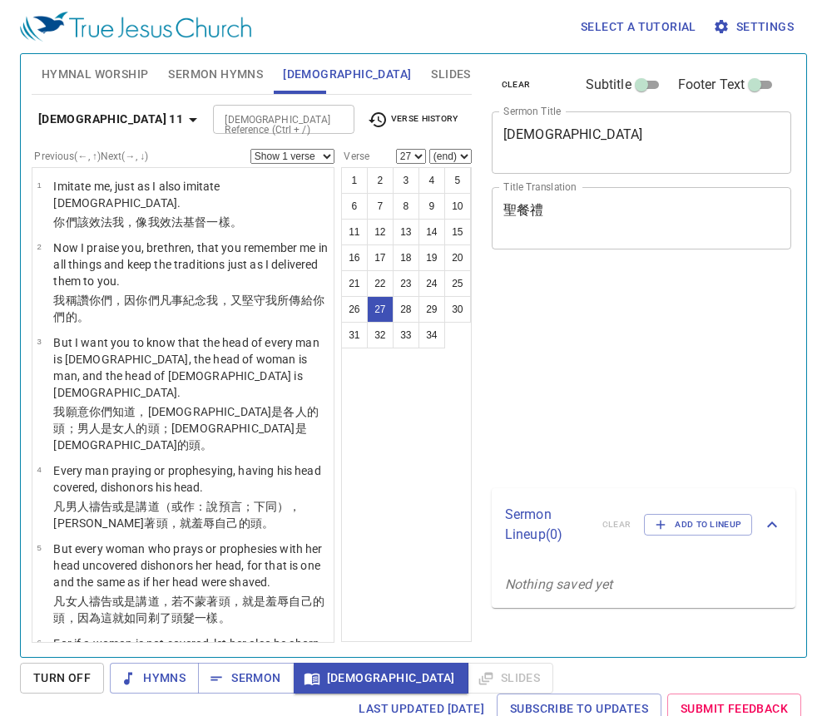
select select "27"
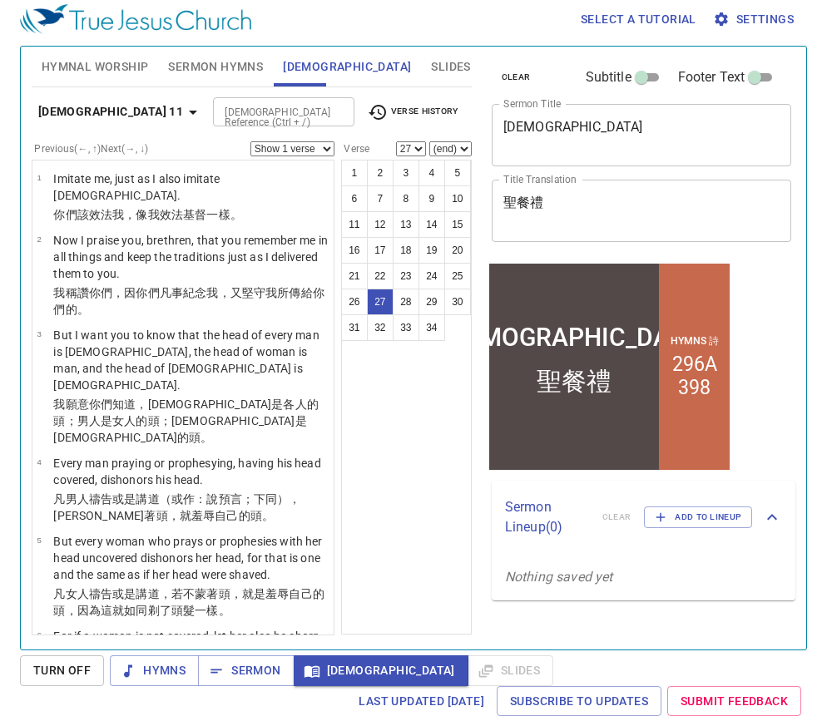
scroll to position [2299, 0]
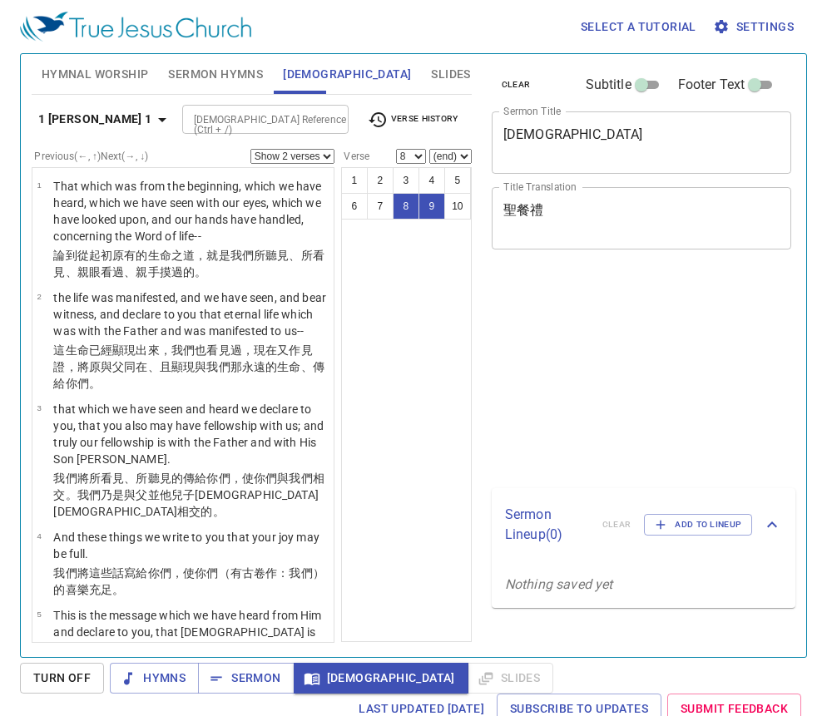
select select "2"
select select "8"
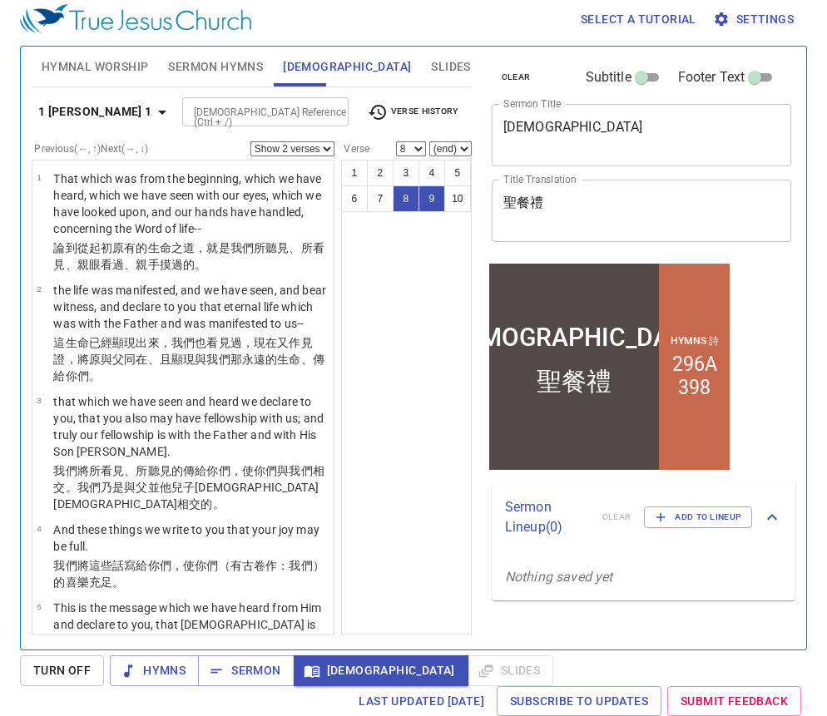
scroll to position [504, 0]
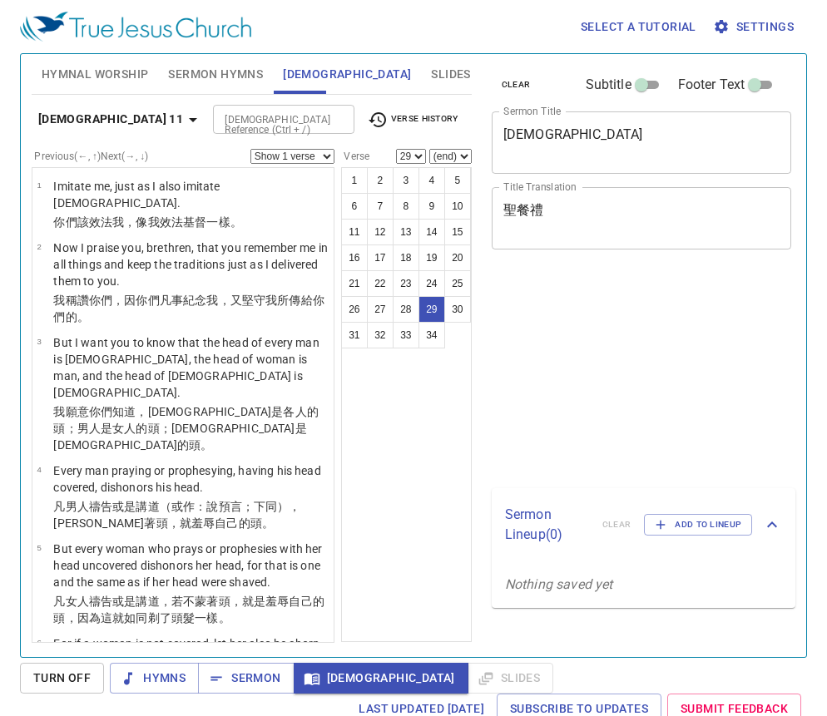
select select "29"
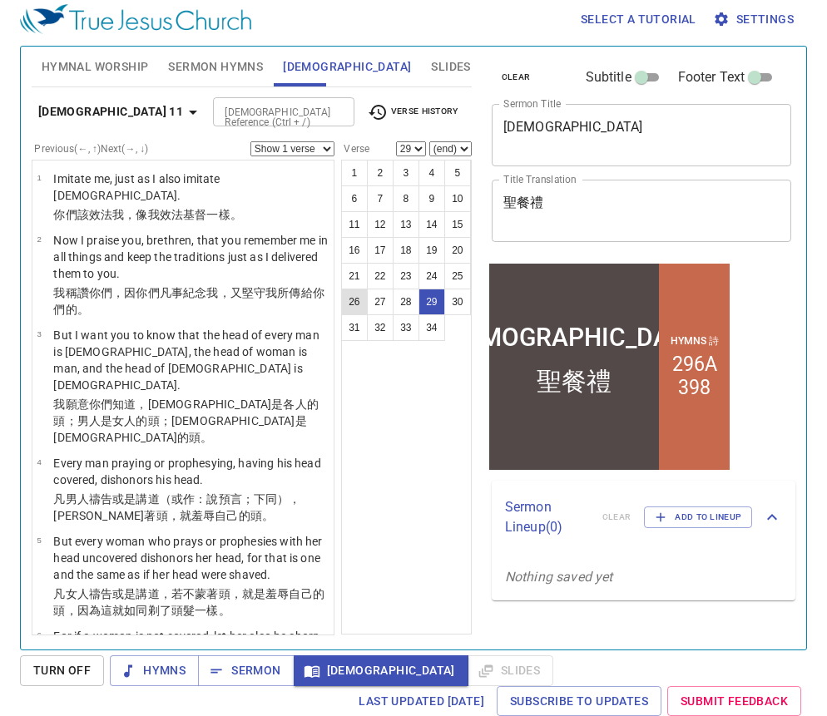
scroll to position [2289, 0]
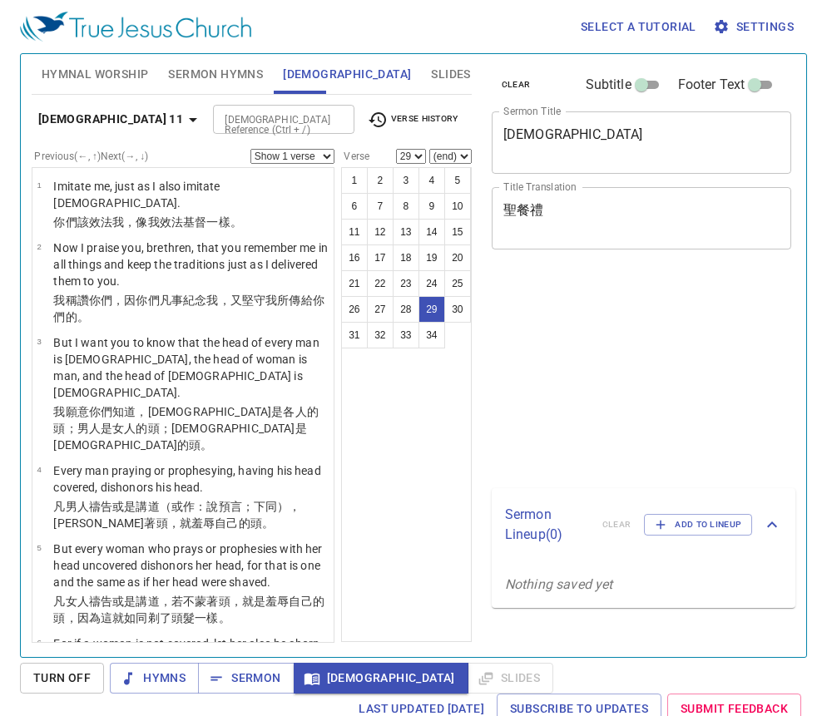
select select "29"
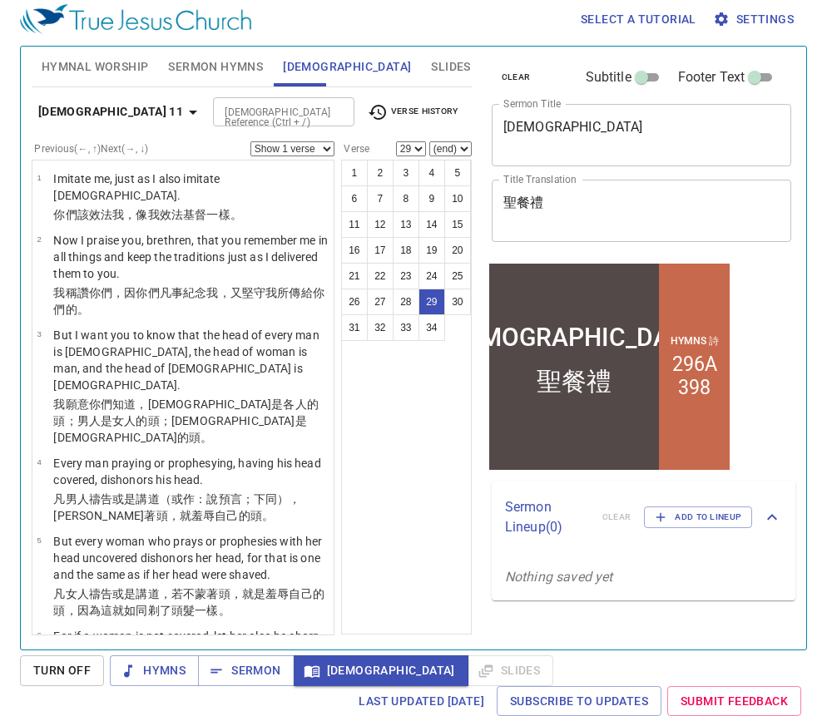
scroll to position [2289, 0]
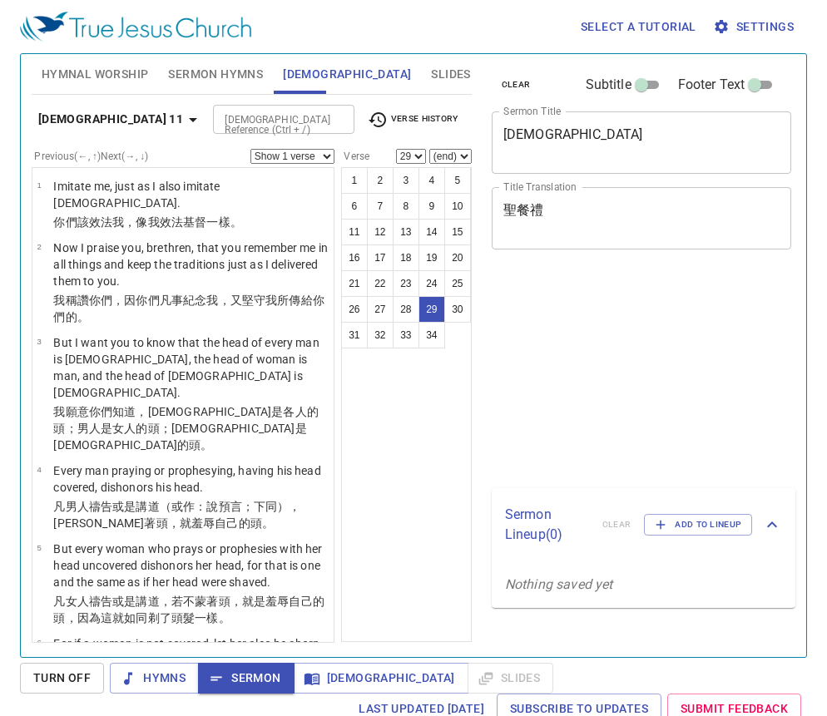
select select "29"
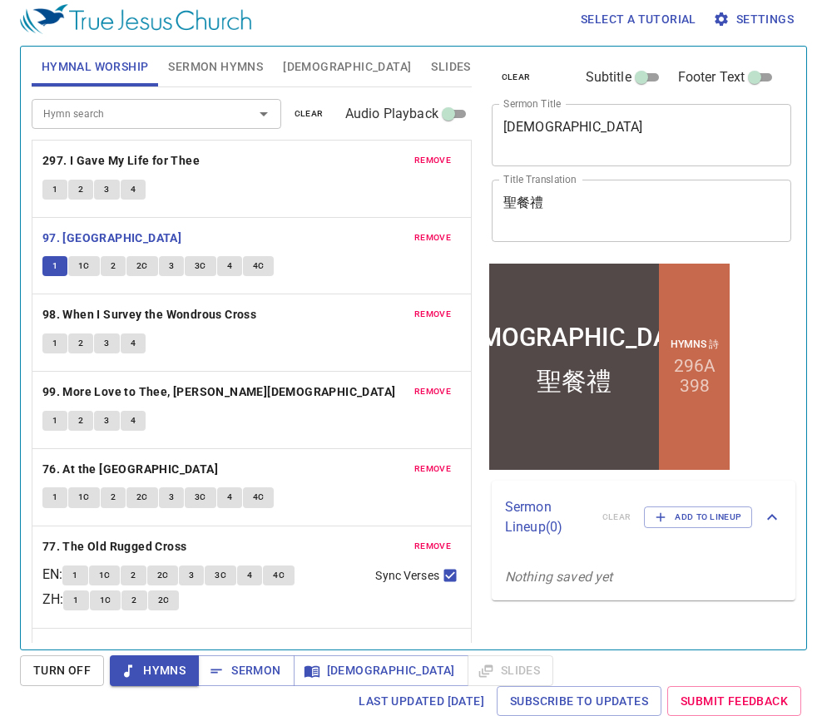
scroll to position [7, 0]
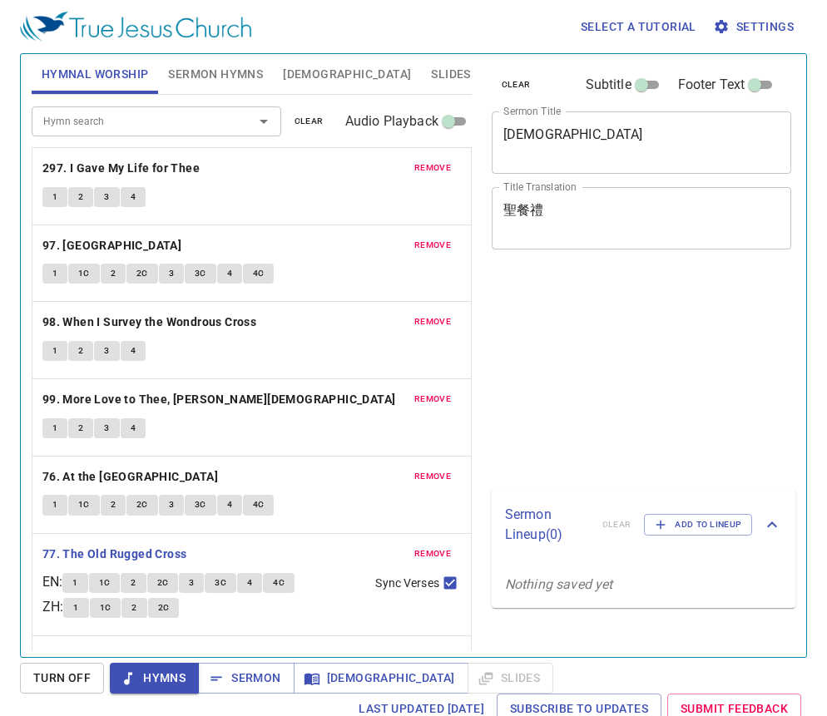
scroll to position [7, 0]
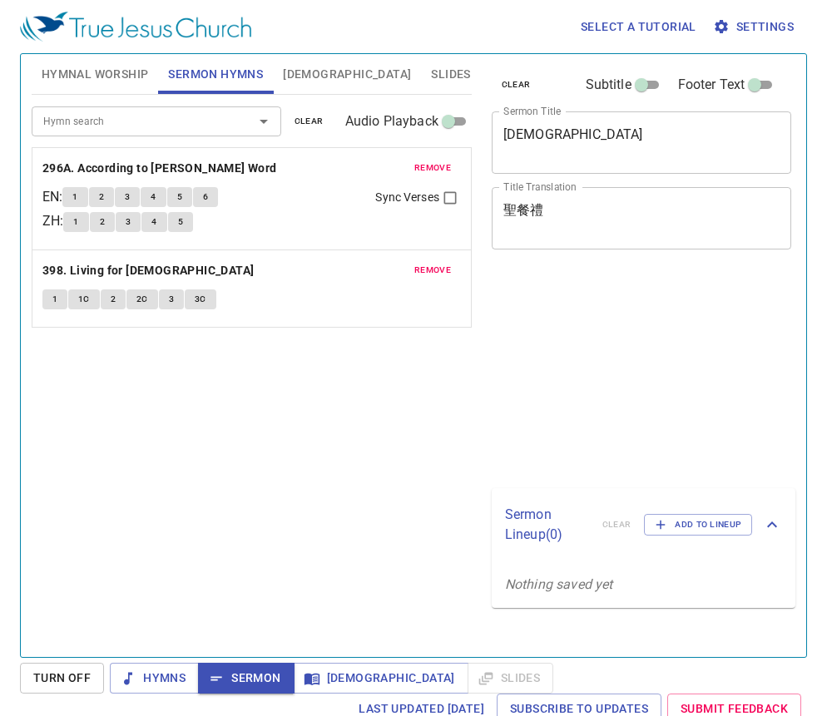
select select "29"
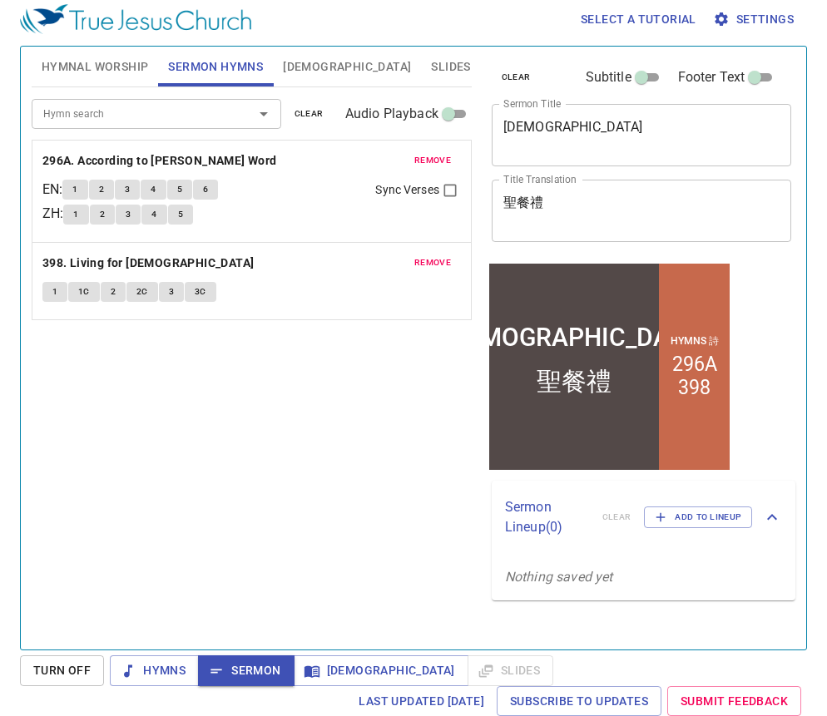
click at [289, 71] on span "Bible" at bounding box center [347, 67] width 128 height 21
click at [294, 67] on span "Bible" at bounding box center [347, 67] width 128 height 21
click at [305, 63] on span "Bible" at bounding box center [347, 67] width 128 height 21
click at [0, 0] on div "1 2 3 4 5 6 7 8 9 10 11 12 13 14 15 16 17 18 19 20 21 22 23 24 25 26 27 28 29 3…" at bounding box center [0, 0] width 0 height 0
click at [304, 62] on span "Bible" at bounding box center [347, 67] width 128 height 21
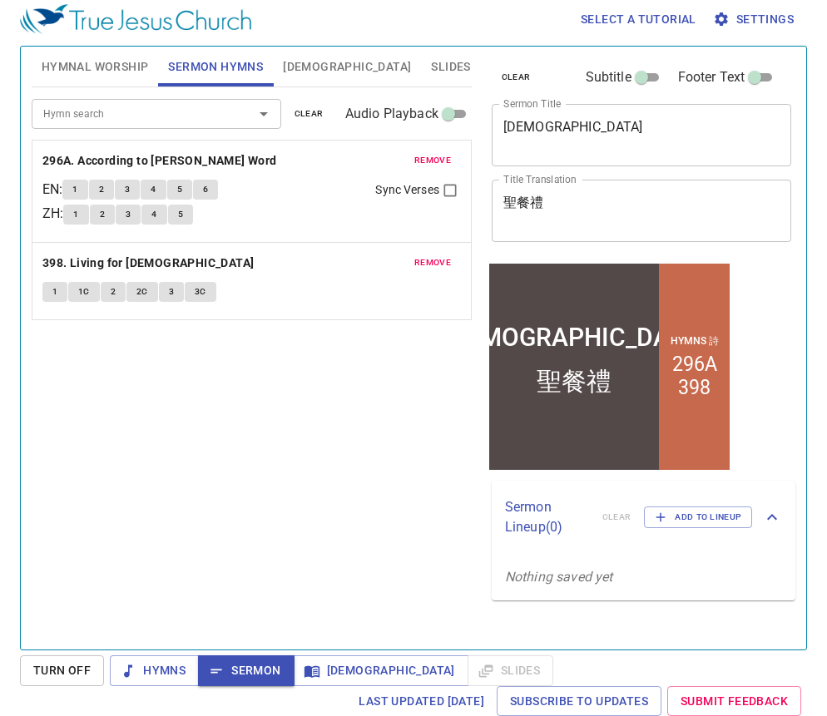
click at [304, 62] on span "Bible" at bounding box center [347, 67] width 128 height 21
click at [293, 63] on span "Bible" at bounding box center [347, 67] width 128 height 21
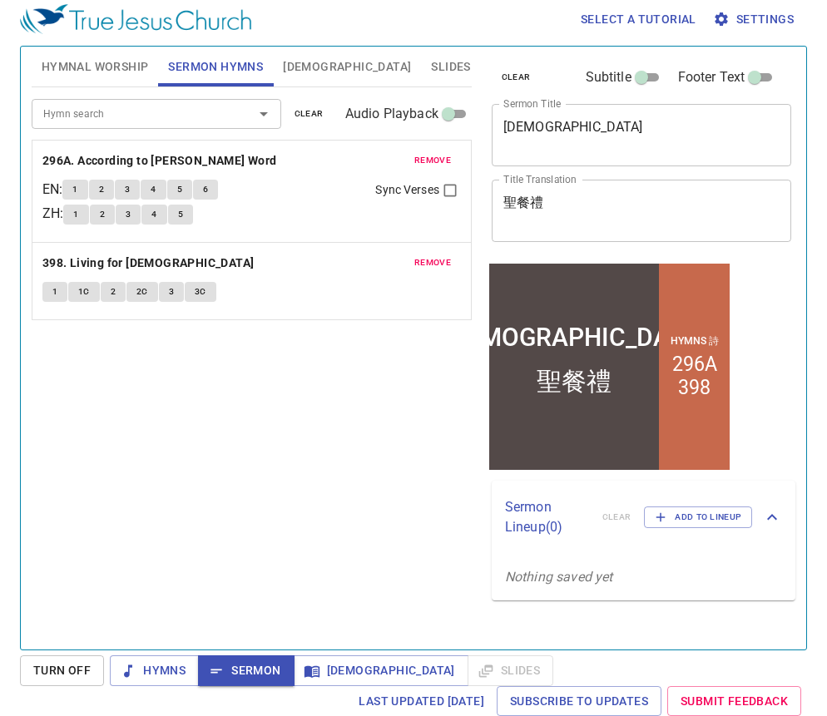
click at [322, 666] on span "Bible" at bounding box center [381, 670] width 148 height 21
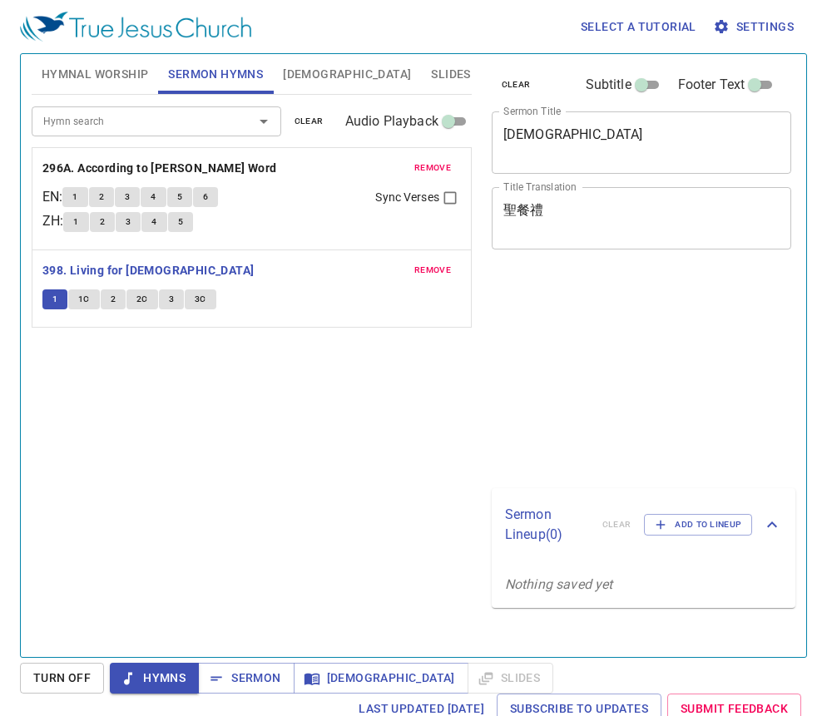
scroll to position [7, 0]
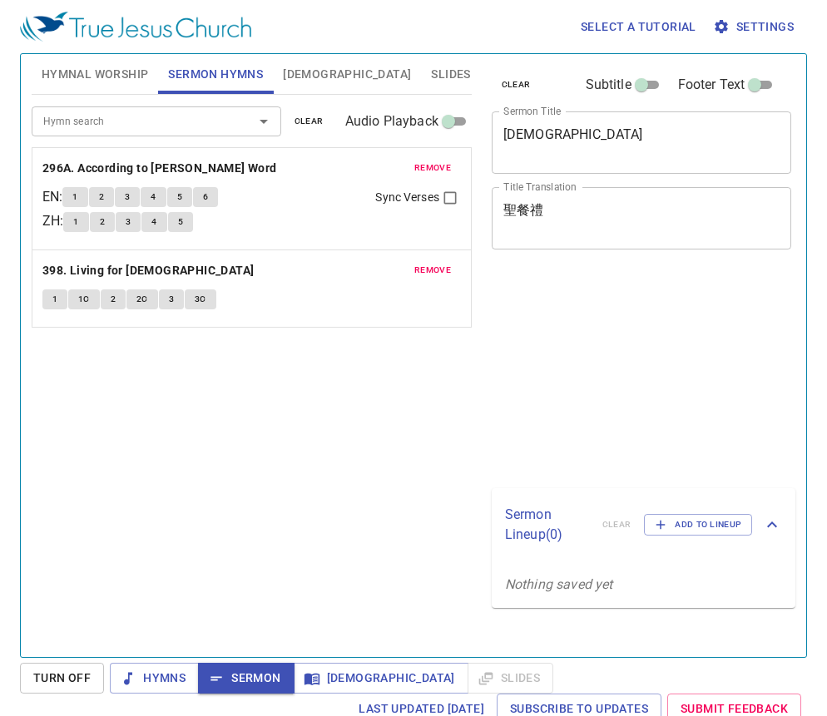
scroll to position [7, 0]
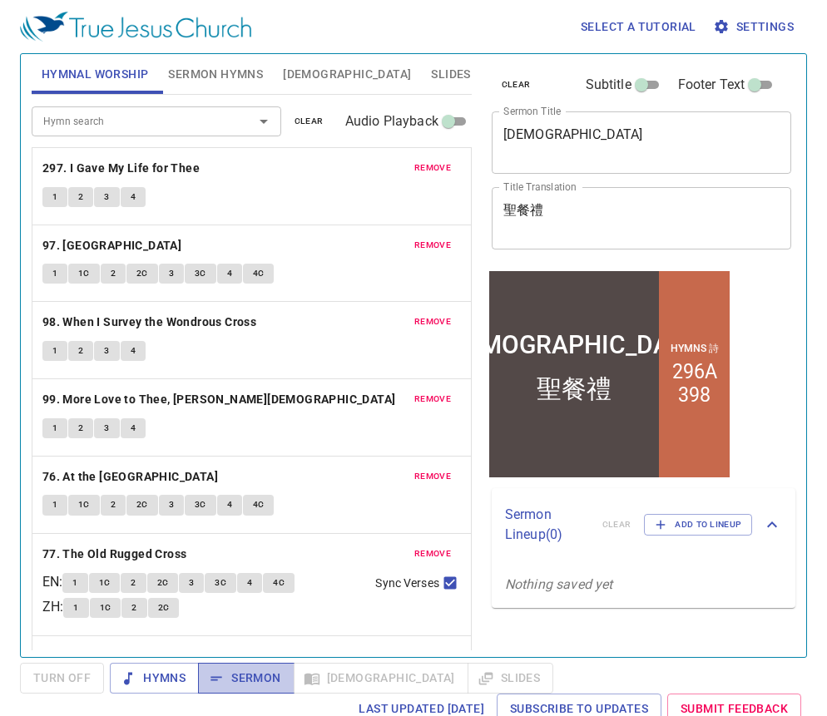
click at [229, 688] on button "Sermon" at bounding box center [246, 678] width 96 height 31
